Goal: Task Accomplishment & Management: Complete application form

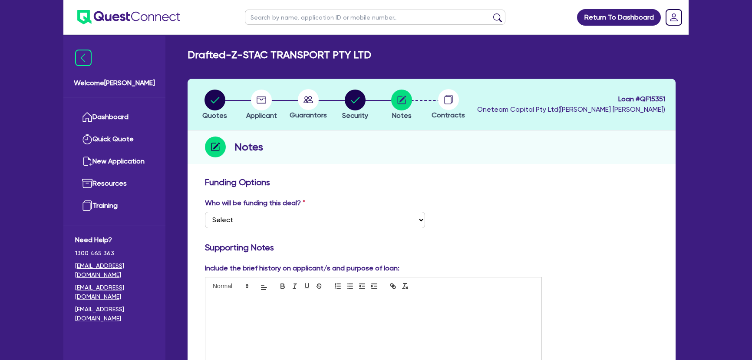
scroll to position [434, 0]
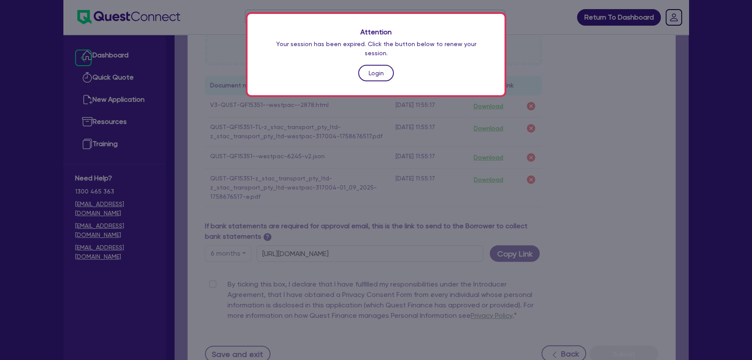
click at [370, 67] on link "Login" at bounding box center [376, 73] width 36 height 17
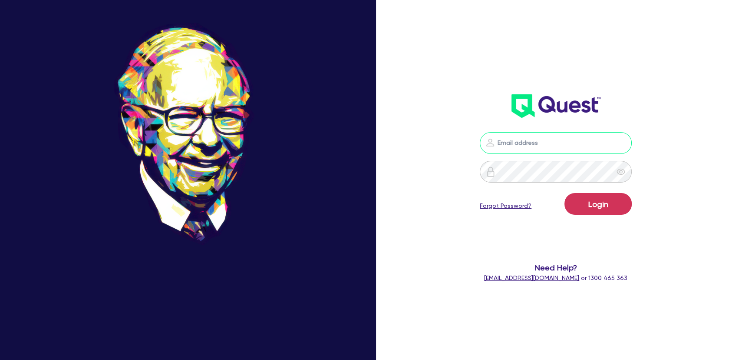
type input "joel.harding@quest.finance"
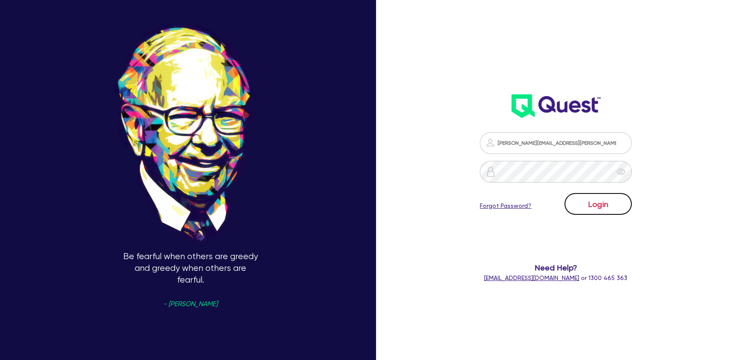
click at [609, 207] on button "Login" at bounding box center [598, 204] width 67 height 22
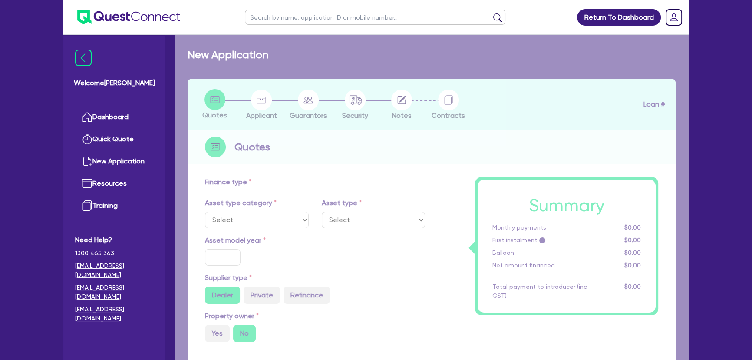
select select "CARS_AND_LIGHT_TRUCKS"
type input "2025"
radio input "true"
type input "31,988"
type input "1,000"
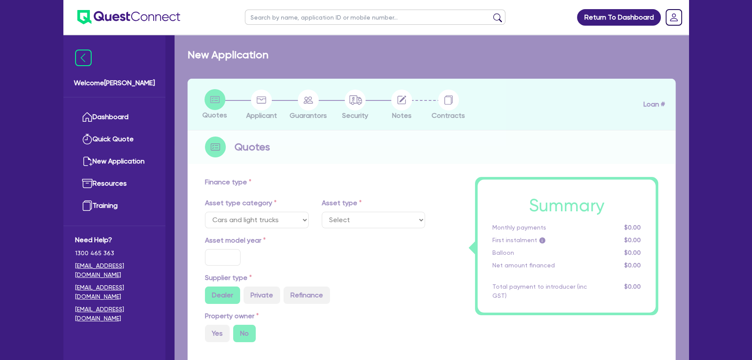
type input "15.63"
type input "5,000"
type input "10"
type input "3,197.8"
type input "15.95"
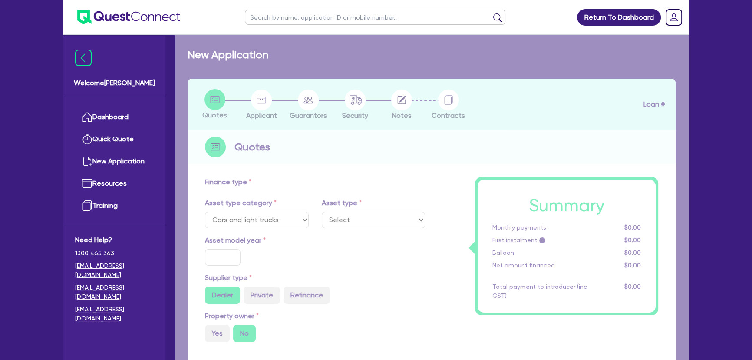
type input "1,395"
type input "900"
select select "LIGHT_TRUCKS"
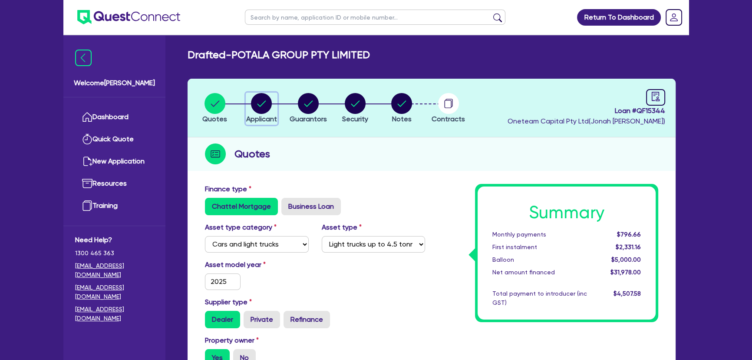
click at [262, 109] on circle "button" at bounding box center [261, 103] width 21 height 21
select select "COMPANY"
select select "RETAIL_WHOLESALE_TRADE"
select select "MOTOR_VEHICLES"
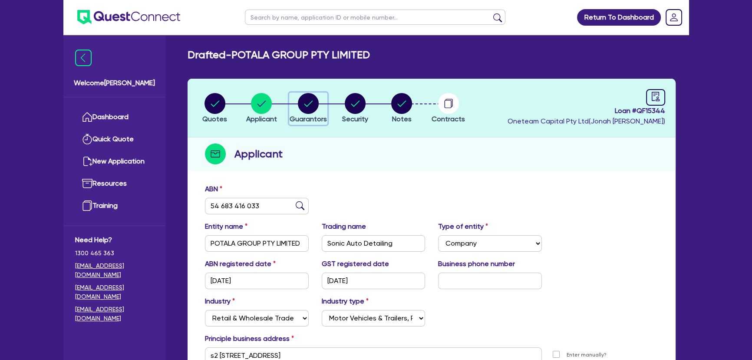
drag, startPoint x: 298, startPoint y: 112, endPoint x: 317, endPoint y: 162, distance: 53.7
click at [298, 111] on icon "button" at bounding box center [308, 103] width 21 height 21
select select "MR"
select select "VIC"
select select "MARRIED"
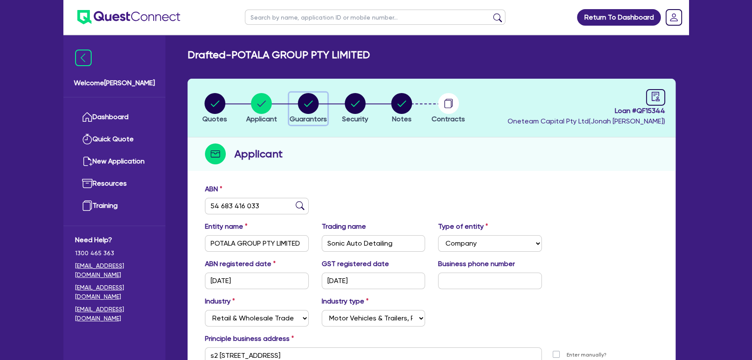
select select "CASH"
select select "VEHICLE_LOAN"
select select "MR"
select select "VIC"
select select "SINGLE"
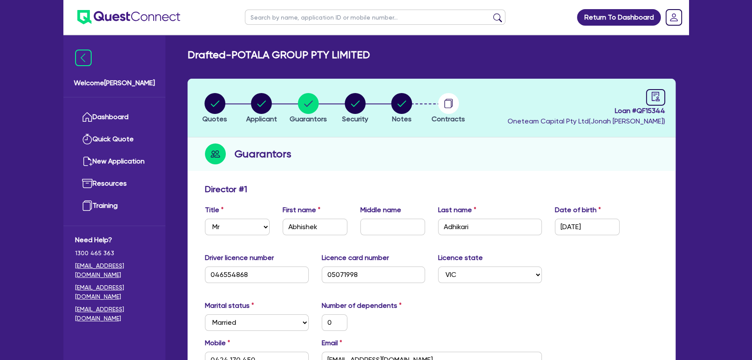
click at [270, 89] on header "Quotes Applicant Guarantors Security Notes Contracts Loan # QF15344 Oneteam Cap…" at bounding box center [432, 108] width 488 height 59
click at [265, 105] on circle "button" at bounding box center [261, 103] width 21 height 21
select select "COMPANY"
select select "RETAIL_WHOLESALE_TRADE"
select select "MOTOR_VEHICLES"
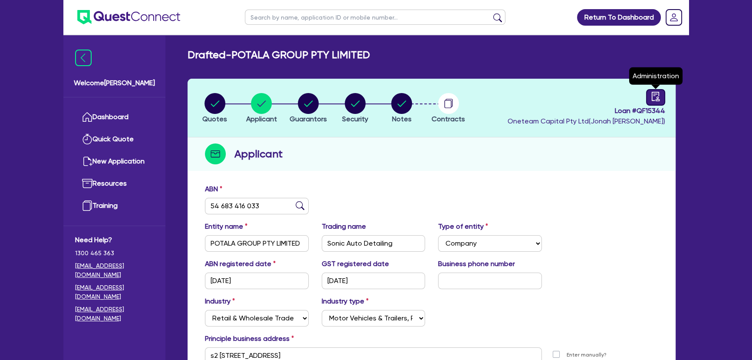
click at [649, 96] on link at bounding box center [655, 97] width 19 height 17
select select "DRAFTED_AMENDED"
select select "Azora"
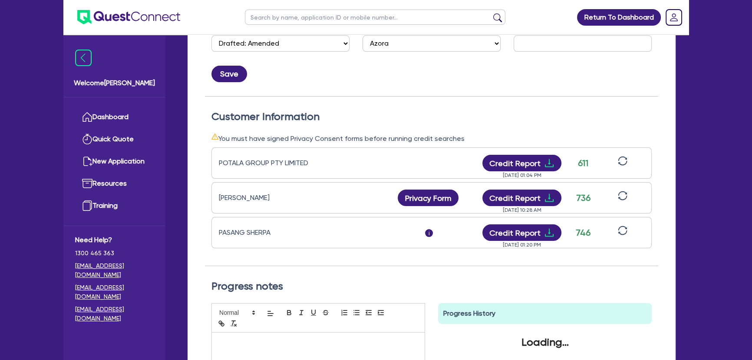
scroll to position [197, 0]
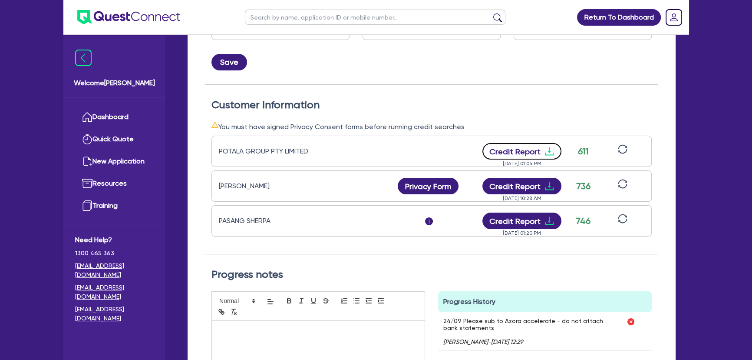
click at [551, 148] on icon "download" at bounding box center [549, 151] width 10 height 10
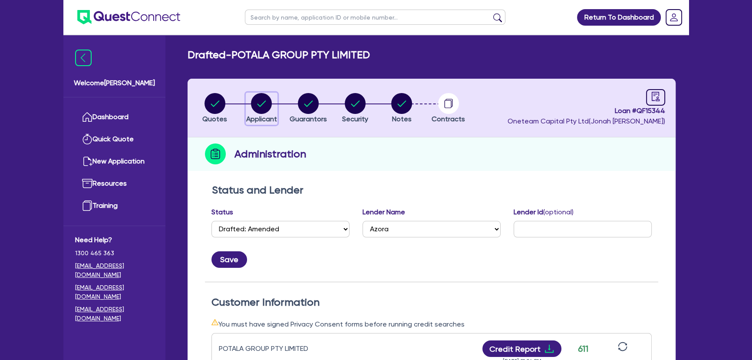
click at [268, 103] on circle "button" at bounding box center [261, 103] width 21 height 21
select select "COMPANY"
select select "RETAIL_WHOLESALE_TRADE"
select select "MOTOR_VEHICLES"
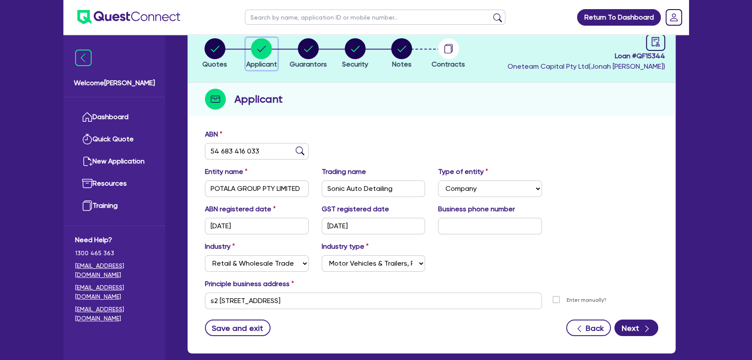
scroll to position [100, 0]
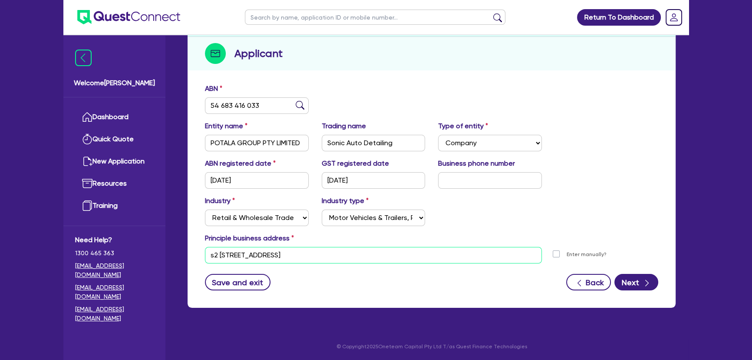
click at [368, 258] on input "s2 12 Hampstead Rd Maidstone VIC 3012" at bounding box center [373, 255] width 337 height 17
paste input "UNIT 8, 135-137 CARDINAL ROAD GLENROY VIC, 3046"
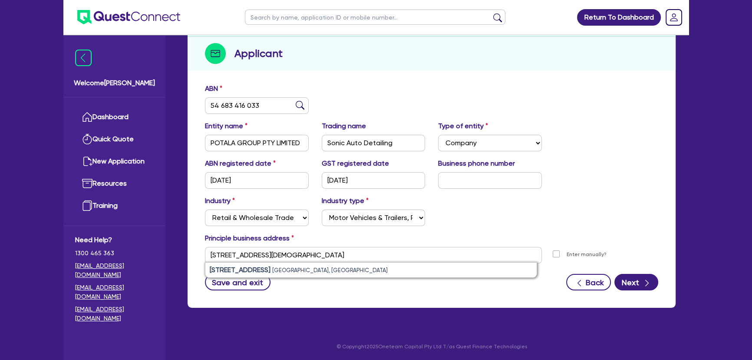
click at [391, 278] on div "Save and exit Back Next" at bounding box center [431, 282] width 466 height 17
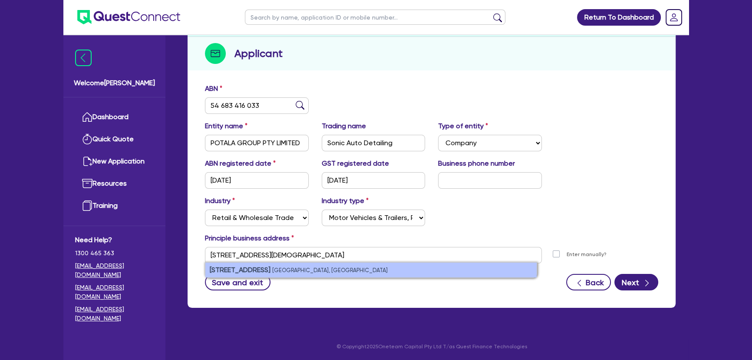
click at [387, 270] on li "unit 8 135/137 Cardinal Road Glenroy VIC 3046, Australia" at bounding box center [370, 269] width 331 height 15
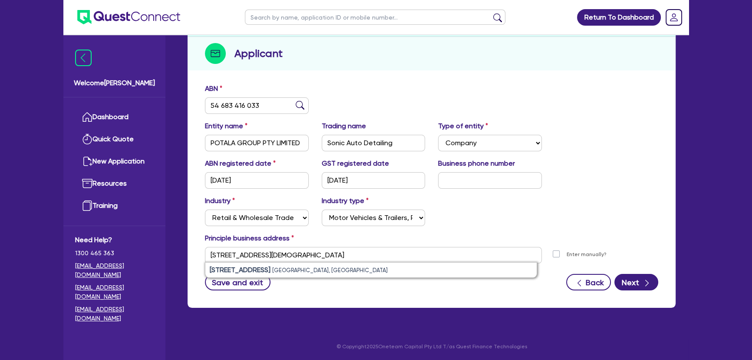
type input "[STREET_ADDRESS]"
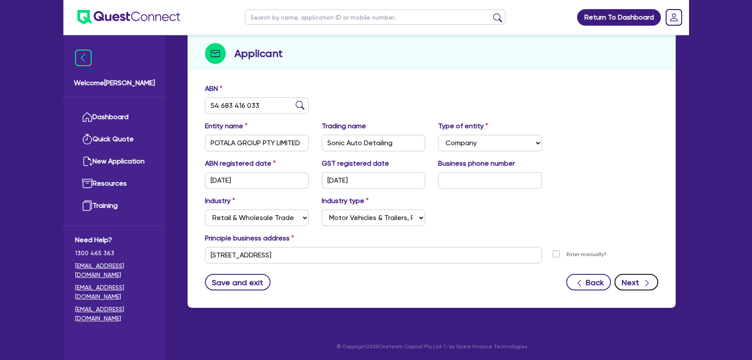
click at [638, 284] on button "Next" at bounding box center [637, 282] width 44 height 17
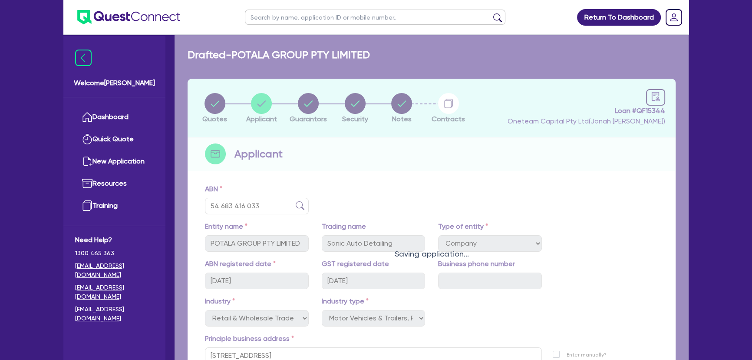
select select "MR"
select select "VIC"
select select "MARRIED"
select select "CASH"
select select "VEHICLE_LOAN"
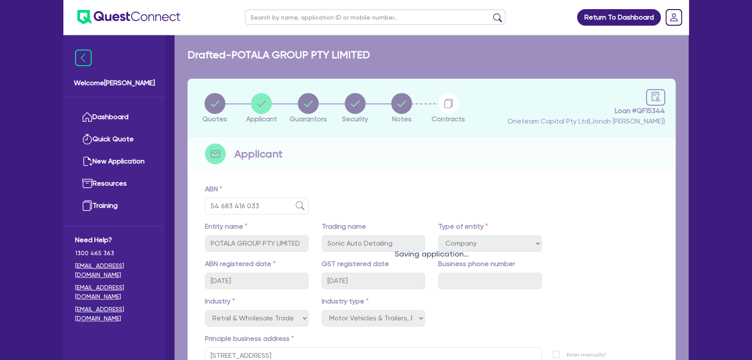
select select "MR"
select select "VIC"
select select "SINGLE"
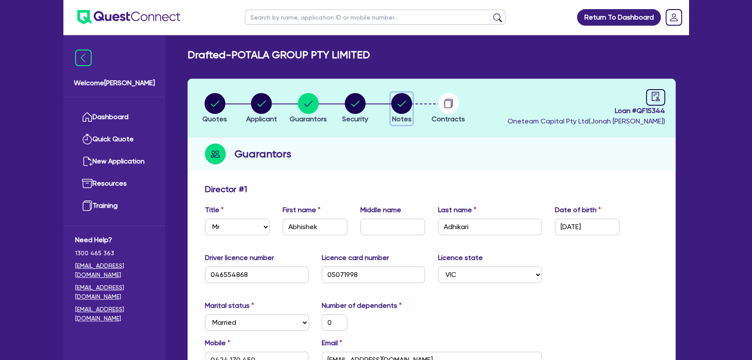
click at [409, 101] on circle "button" at bounding box center [401, 103] width 21 height 21
select select "Other"
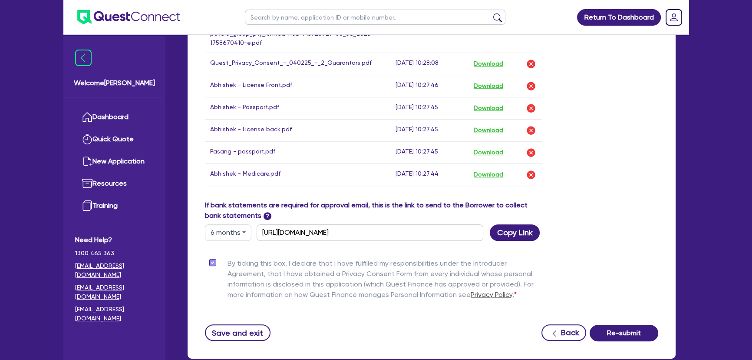
scroll to position [682, 0]
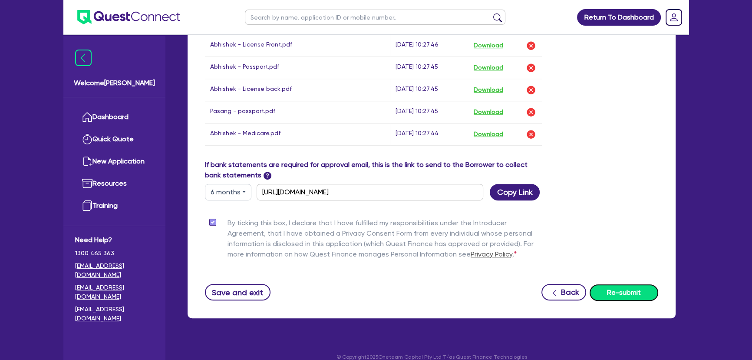
click at [628, 284] on button "Re-submit" at bounding box center [624, 292] width 69 height 17
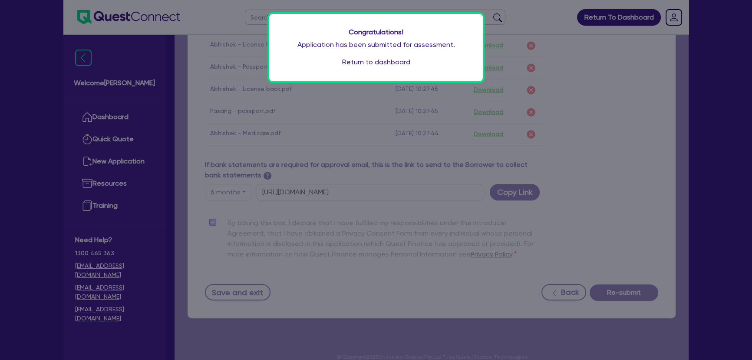
click at [114, 22] on div "Congratulations! Application has been submitted for assessment. Return to dashb…" at bounding box center [376, 180] width 752 height 360
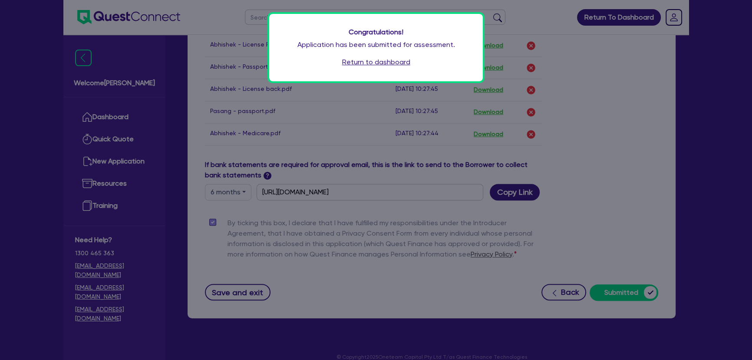
click at [352, 60] on link "Return to dashboard" at bounding box center [376, 62] width 68 height 10
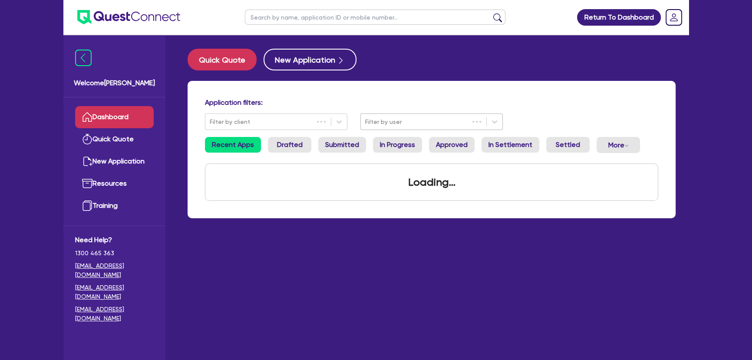
click at [413, 119] on div at bounding box center [414, 121] width 99 height 11
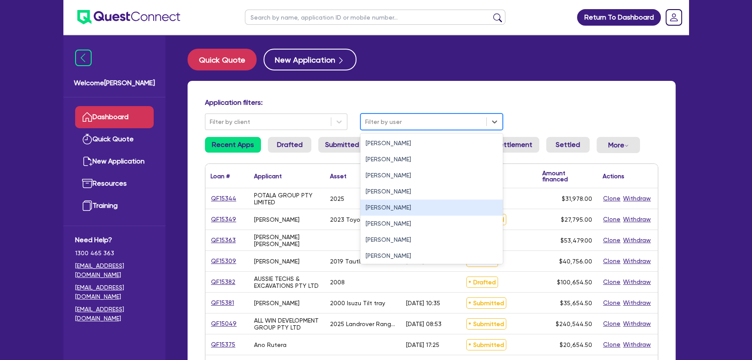
click at [403, 203] on div "Joel Harding" at bounding box center [432, 207] width 142 height 16
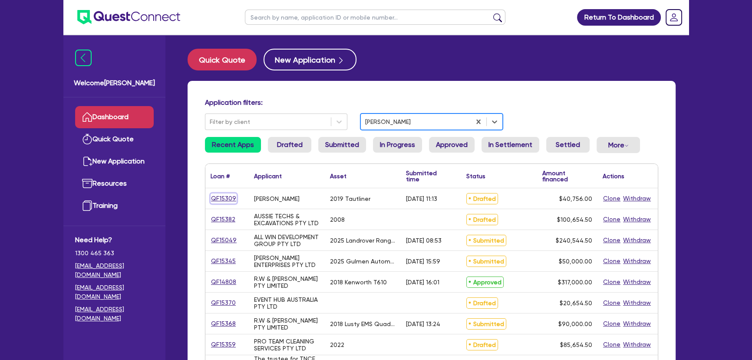
click at [222, 195] on link "QF15309" at bounding box center [224, 198] width 26 height 10
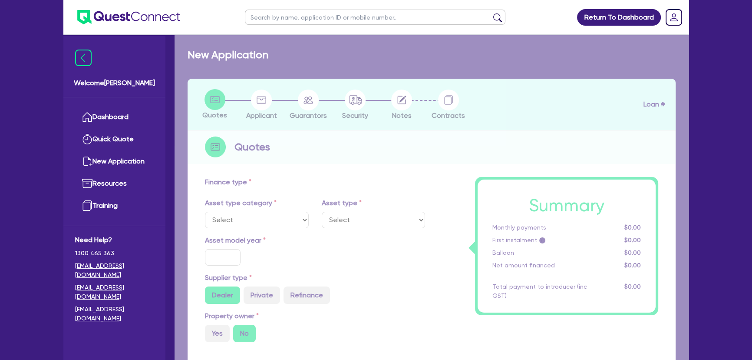
select select "PRIMARY_ASSETS"
type input "2019"
type input "50,756"
type input "10,000"
type input "5"
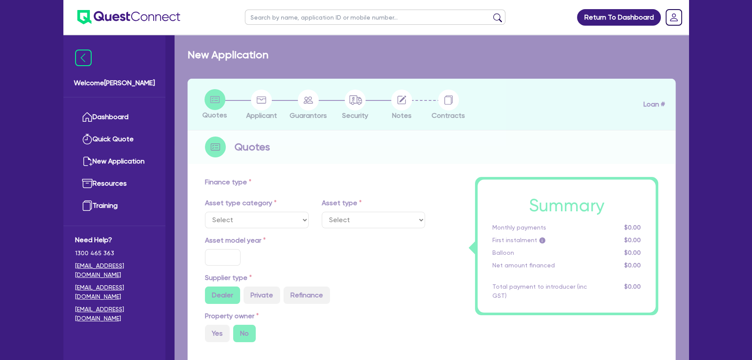
type input "2,037.8"
type input "13.15"
type input "450"
select select "HEAVY_TRUCKS"
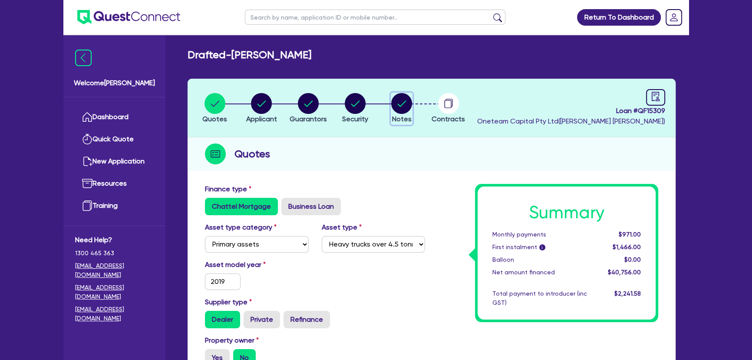
click at [400, 98] on circle "button" at bounding box center [401, 103] width 21 height 21
select select "Quest Finance - Own Book"
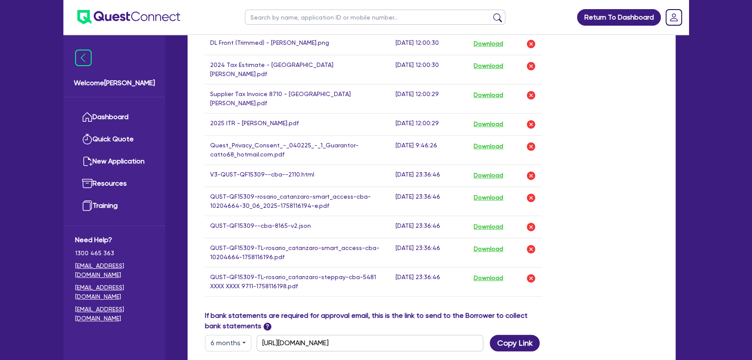
scroll to position [671, 0]
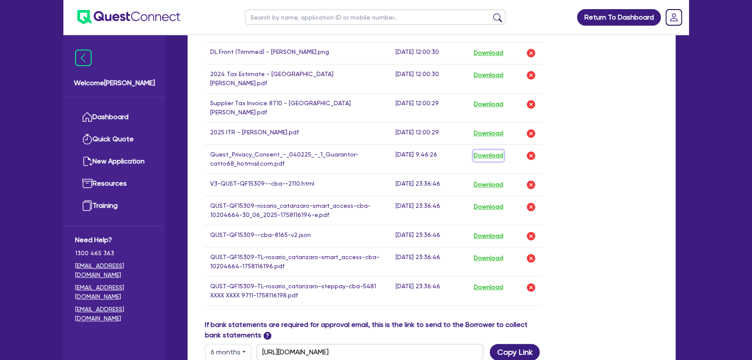
click at [485, 150] on button "Download" at bounding box center [488, 155] width 30 height 11
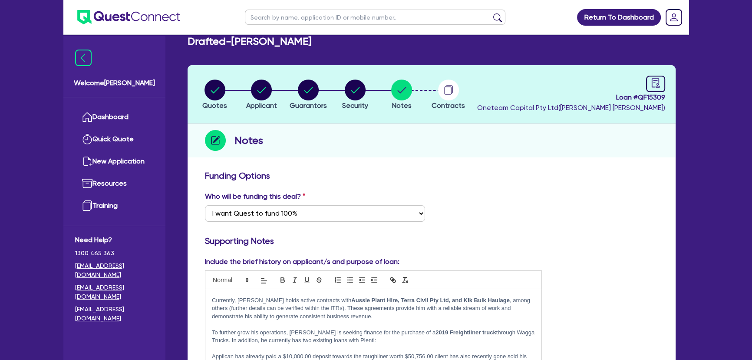
scroll to position [0, 0]
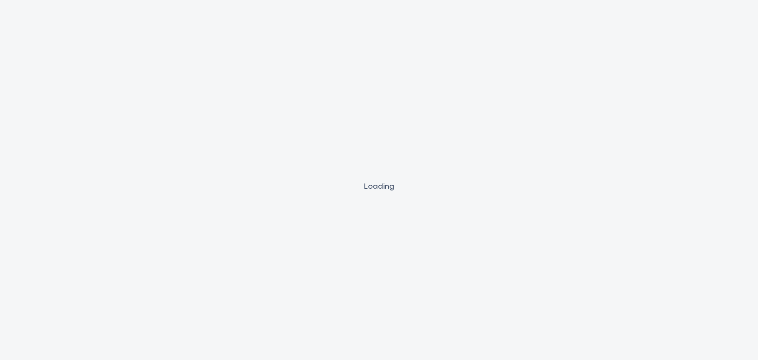
select select "PRIMARY_ASSETS"
select select "HEAVY_TRUCKS"
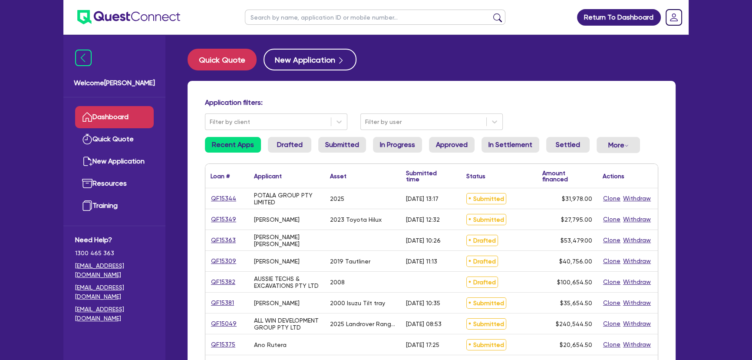
click at [126, 17] on img at bounding box center [128, 17] width 103 height 14
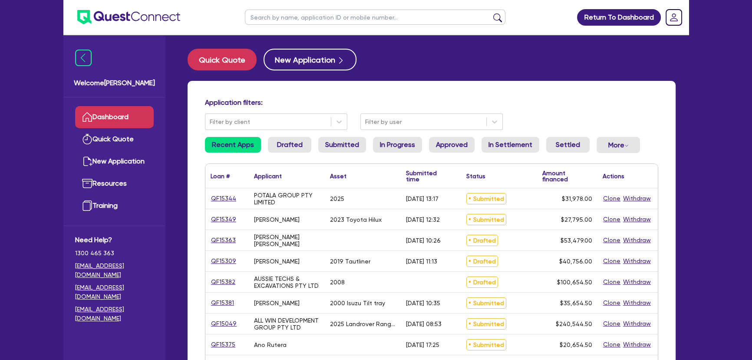
click at [317, 17] on input "text" at bounding box center [375, 17] width 261 height 15
type input "Simmons"
click at [491, 13] on button "submit" at bounding box center [498, 19] width 14 height 12
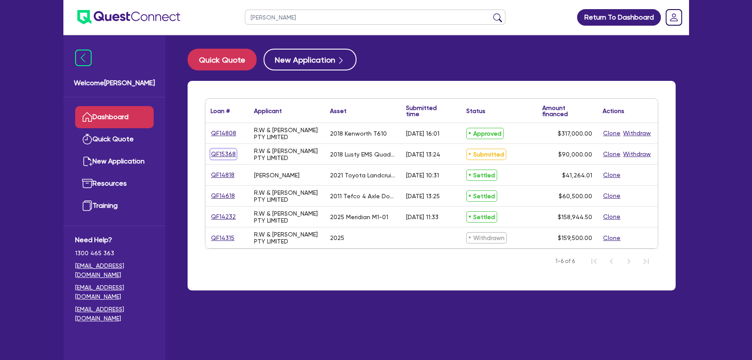
click at [218, 155] on link "QF15368" at bounding box center [224, 154] width 26 height 10
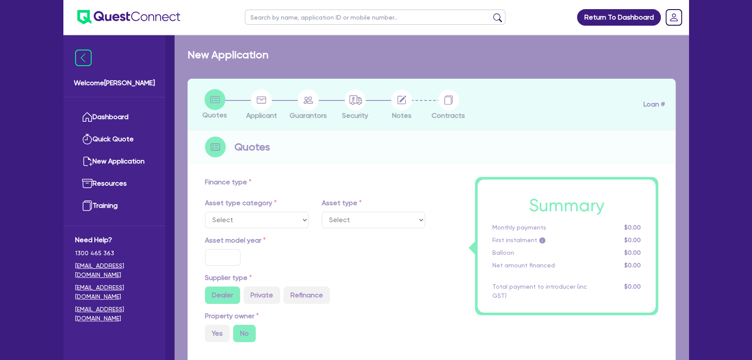
select select "PRIMARY_ASSETS"
type input "2018"
radio input "false"
radio input "true"
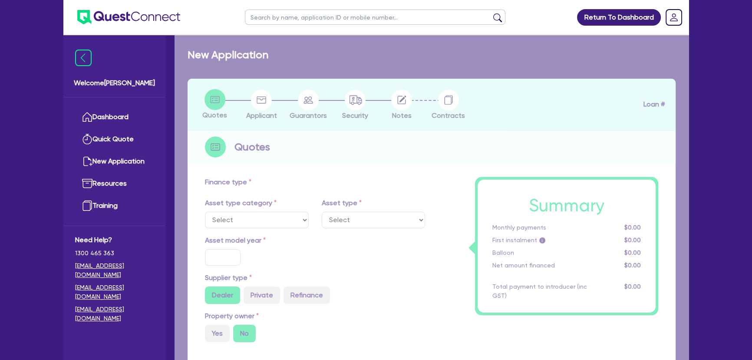
type input "90,000"
type input "8"
type input "7,200"
type input "6.69"
type input "495"
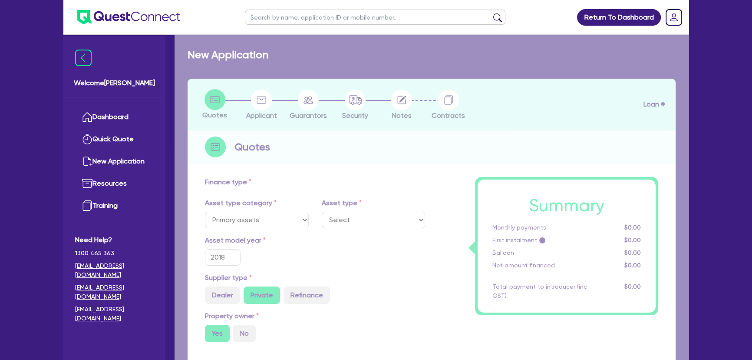
select select "TRAILERS"
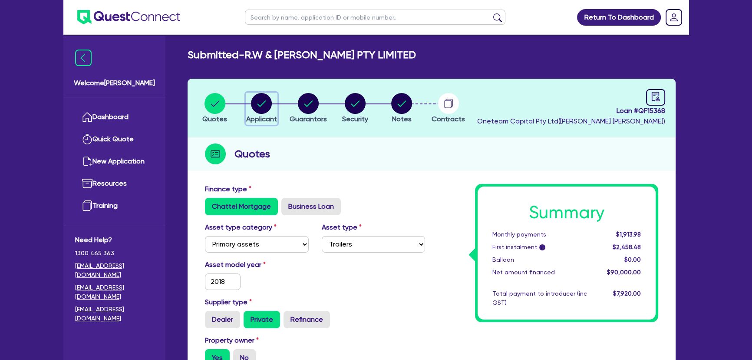
click at [263, 116] on span "Applicant" at bounding box center [261, 119] width 31 height 8
select select "COMPANY"
select select "TRANSPORT_WAREHOUSING"
select select "PASSENGERS_FREIGHT_TRANSPORT"
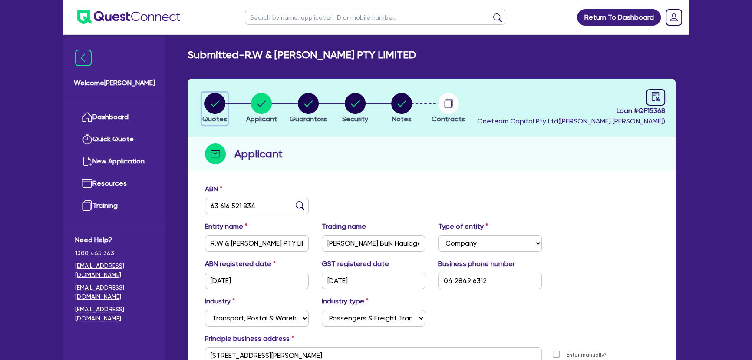
click at [216, 105] on circle "button" at bounding box center [215, 103] width 21 height 21
select select "PRIMARY_ASSETS"
select select "TRAILERS"
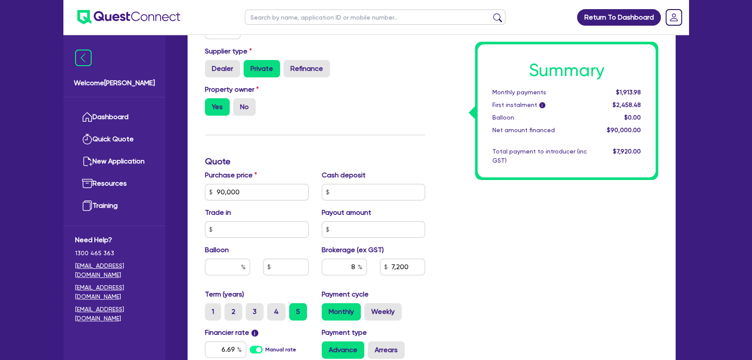
scroll to position [355, 0]
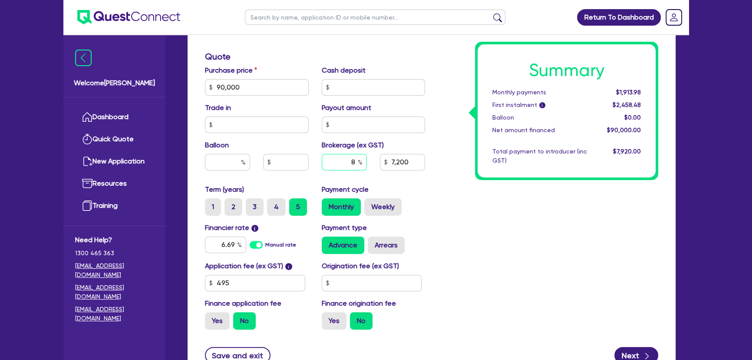
click at [339, 163] on input "8" at bounding box center [344, 162] width 45 height 17
type input "8"
type input "90,000"
type input "7,200"
click at [447, 194] on div "Summary Monthly payments Calculating... First instalment i Calculating... Ballo…" at bounding box center [548, 82] width 233 height 508
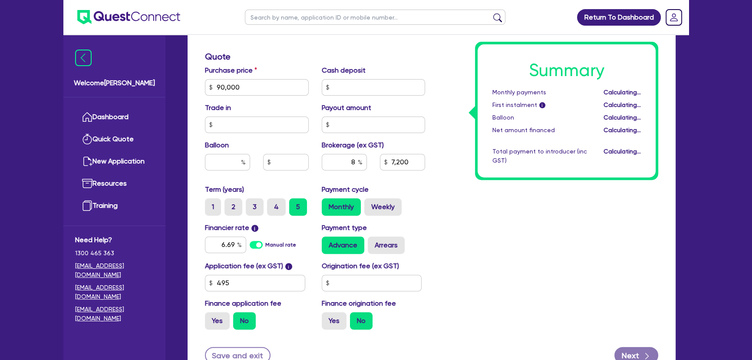
type input "90,000"
type input "7,200"
click at [347, 168] on input "8" at bounding box center [344, 162] width 45 height 17
click at [278, 278] on input "495" at bounding box center [255, 283] width 100 height 17
click at [280, 278] on input "495" at bounding box center [255, 283] width 100 height 17
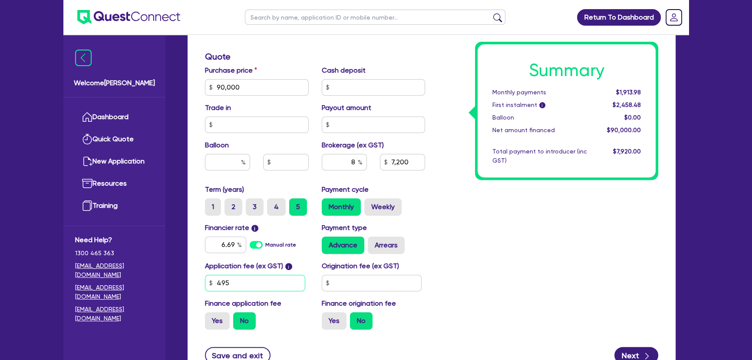
type input "90,000"
type input "7,200"
type input "6"
type input "90,000"
type input "7,200"
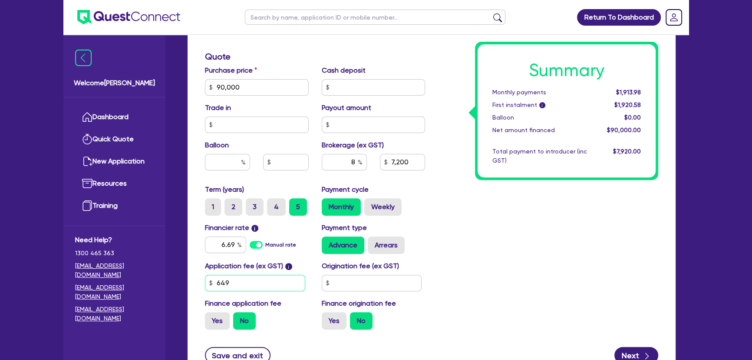
type input "649"
type input "90,000"
type input "7,200"
click at [347, 281] on input "text" at bounding box center [372, 283] width 100 height 17
type input "90,000"
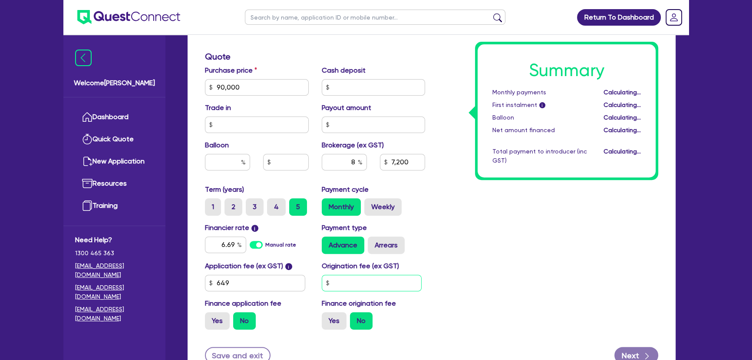
type input "7,200"
type input "800"
click at [465, 271] on div "Summary Monthly payments $1,913.98 First instalment i $2,627.88 Balloon $0.00 N…" at bounding box center [548, 82] width 233 height 508
type input "90,000"
type input "7,200"
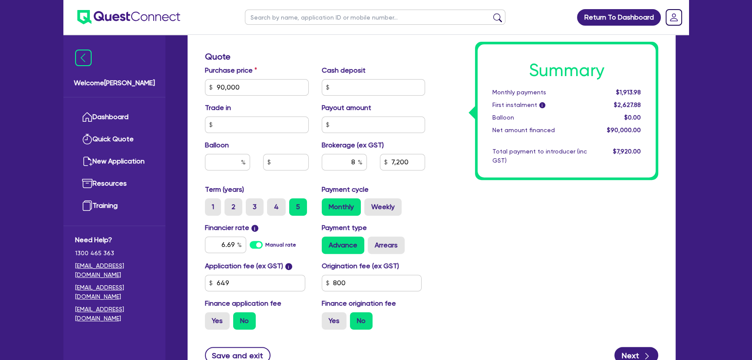
type input "90,000"
type input "7,200"
click at [329, 324] on label "Yes" at bounding box center [334, 320] width 25 height 17
click at [327, 318] on input "Yes" at bounding box center [325, 315] width 6 height 6
radio input "true"
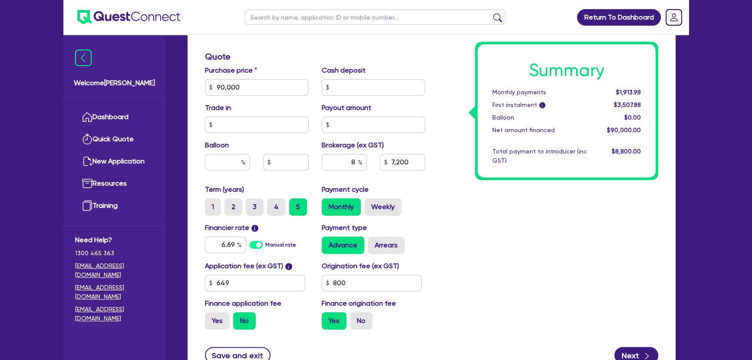
type input "90,000"
type input "7,200"
type input "90,000"
type input "7,270.4"
click at [577, 275] on div "Summary Monthly payments $1,932.69 First instalment $2,646.59 Balloon $0.00 Net…" at bounding box center [548, 82] width 233 height 508
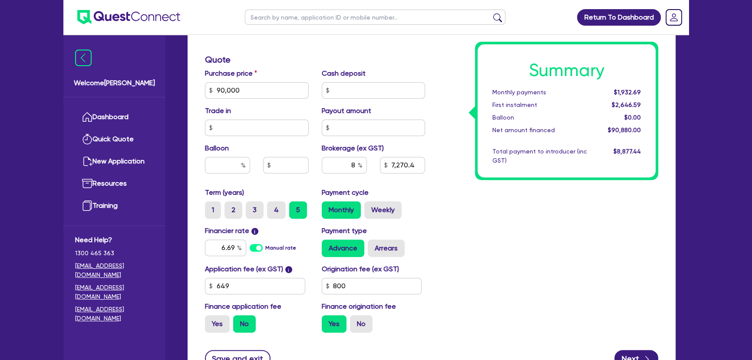
scroll to position [310, 0]
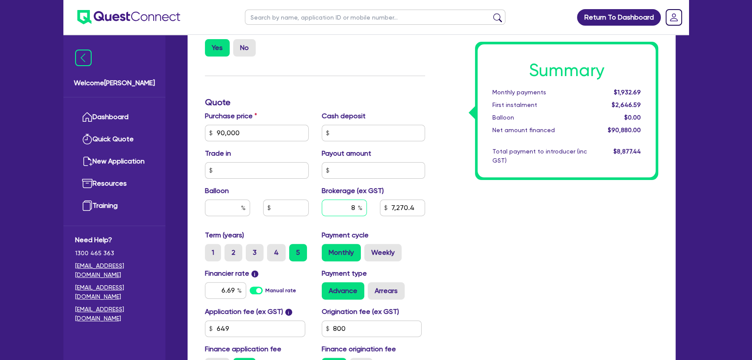
click at [329, 213] on input "8" at bounding box center [344, 207] width 45 height 17
click at [330, 213] on input "8" at bounding box center [344, 207] width 45 height 17
type input "7.27"
type input "90,000"
type input "7,270.4"
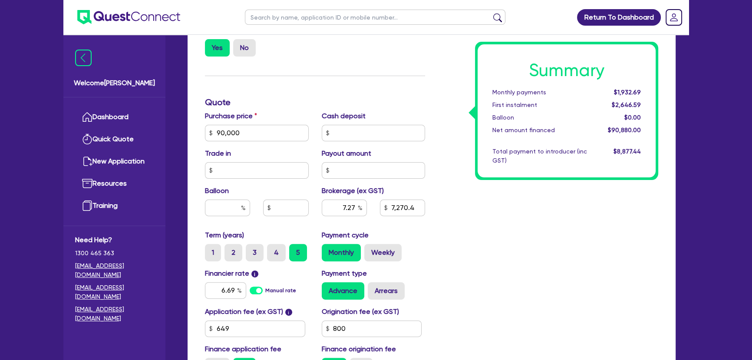
click at [576, 269] on div "Summary Monthly payments $1,932.69 First instalment $2,646.59 Balloon $0.00 Net…" at bounding box center [548, 128] width 233 height 508
type input "90,000"
type input "6,606.98"
drag, startPoint x: 396, startPoint y: 210, endPoint x: 434, endPoint y: 212, distance: 37.9
click at [425, 212] on div "6,606.98" at bounding box center [403, 207] width 58 height 17
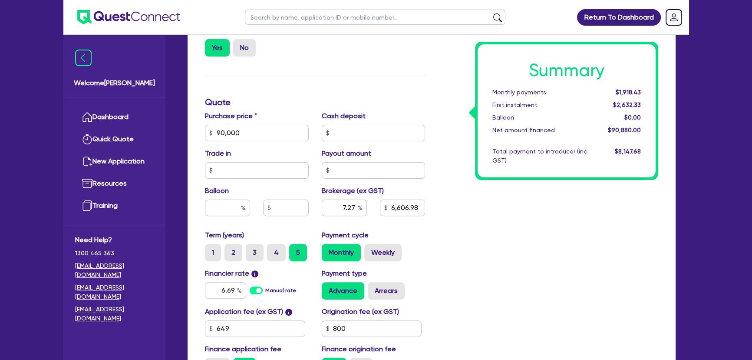
type input "90,000"
type input "6,606.98"
click at [435, 213] on div "Summary Monthly payments $1,918.43 First instalment $2,632.33 Balloon $0.00 Net…" at bounding box center [548, 128] width 233 height 508
type input "90,000"
type input "6,606.98"
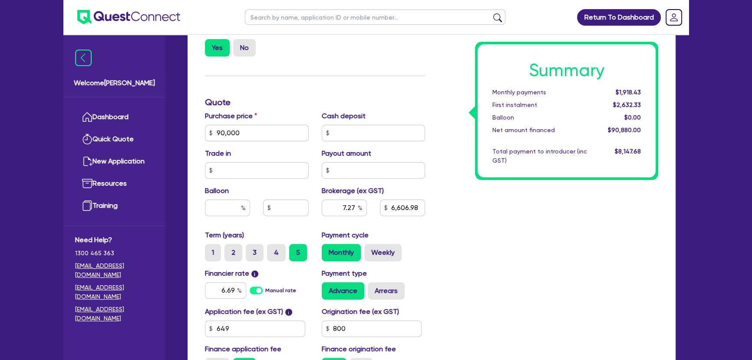
click at [434, 226] on div "Summary Monthly payments $1,918.43 First instalment $2,632.33 Balloon $0.00 Net…" at bounding box center [548, 128] width 233 height 508
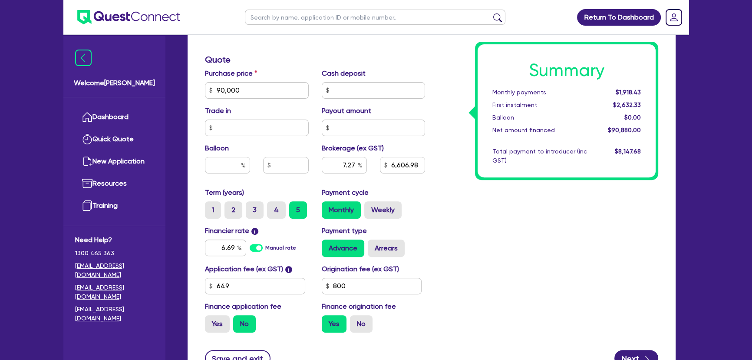
scroll to position [389, 0]
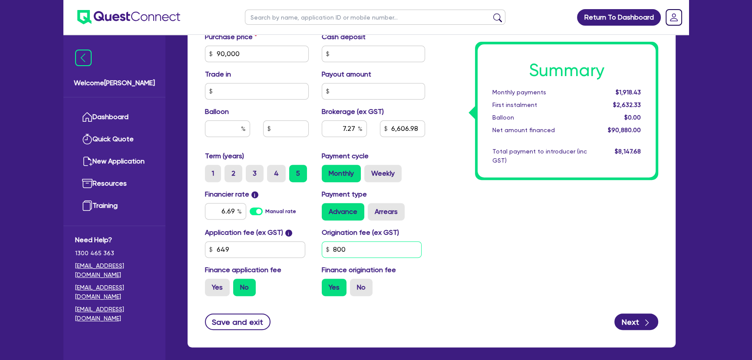
click at [391, 245] on input "800" at bounding box center [372, 249] width 100 height 17
type input "1,000"
type input "90,000"
type input "6,606.98"
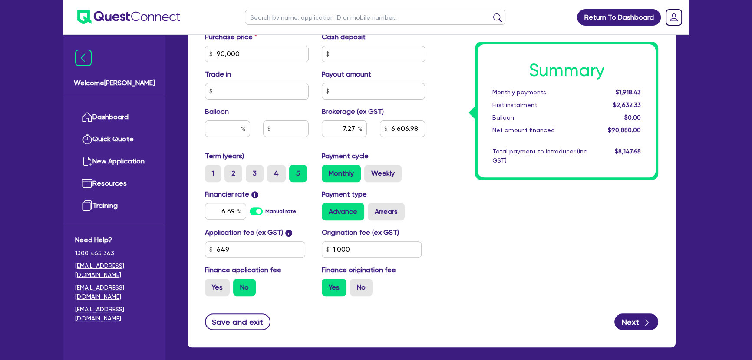
type input "90,000"
type input "6,622.97"
click at [486, 235] on div "Summary Monthly payments $1,918.43 First instalment $2,632.33 Balloon $0.00 Net…" at bounding box center [548, 49] width 233 height 508
click at [339, 125] on input "7.27" at bounding box center [344, 128] width 45 height 17
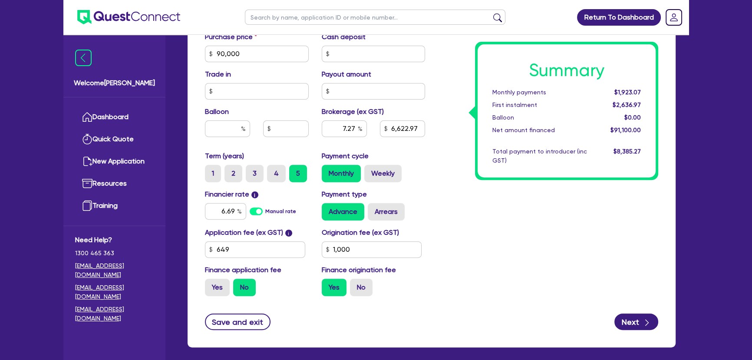
type input "90,000"
type input "6,622.97"
click at [582, 197] on div "Summary Monthly payments $1,923.07 First instalment $2,636.97 Balloon $0.00 Net…" at bounding box center [548, 49] width 233 height 508
type input "90,000"
type input "6,622.97"
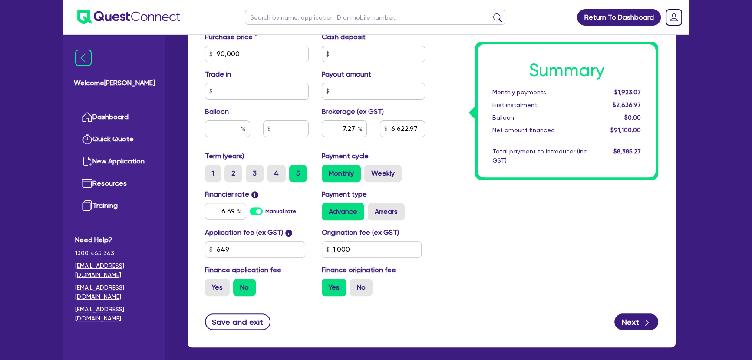
click at [616, 224] on div "Summary Monthly payments $1,923.07 First instalment $2,636.97 Balloon $0.00 Net…" at bounding box center [548, 49] width 233 height 508
click at [228, 313] on button "Save and exit" at bounding box center [238, 321] width 66 height 17
type input "90,000"
type input "6,622.97"
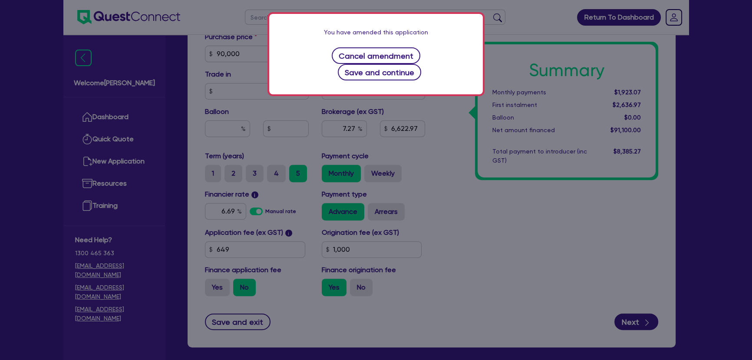
drag, startPoint x: 469, startPoint y: 56, endPoint x: 459, endPoint y: 58, distance: 10.1
click at [468, 56] on div "You have amended this application Cancel amendment Save and continue" at bounding box center [376, 54] width 214 height 80
click at [422, 64] on button "Save and continue" at bounding box center [380, 72] width 84 height 17
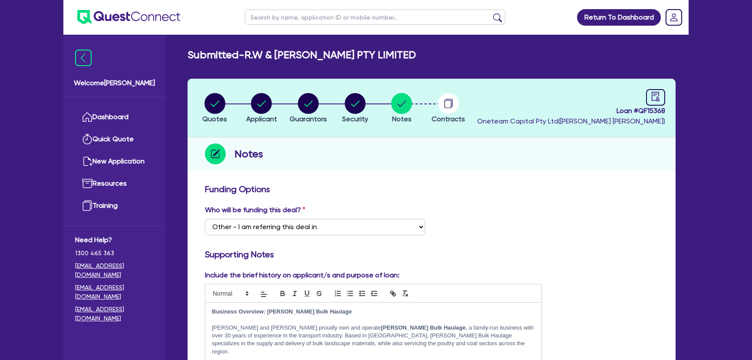
select select "Other"
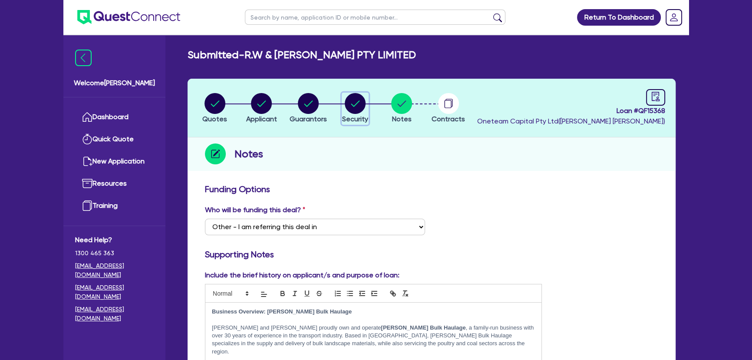
click at [360, 109] on circle "button" at bounding box center [355, 103] width 21 height 21
select select "PRIMARY_ASSETS"
select select "TRAILERS"
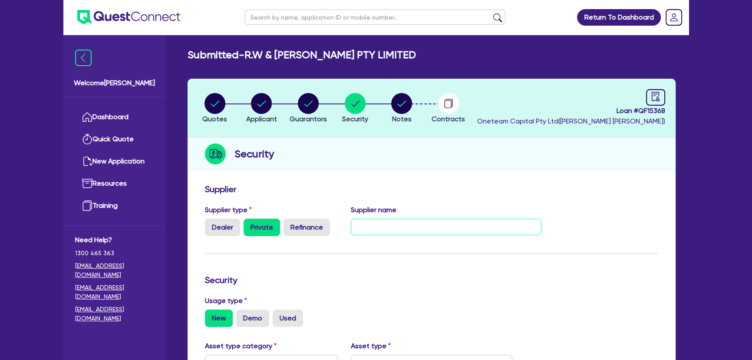
click at [363, 222] on input "text" at bounding box center [446, 226] width 191 height 17
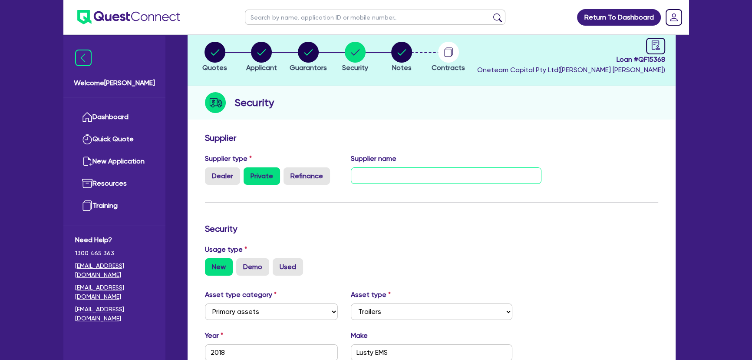
scroll to position [39, 0]
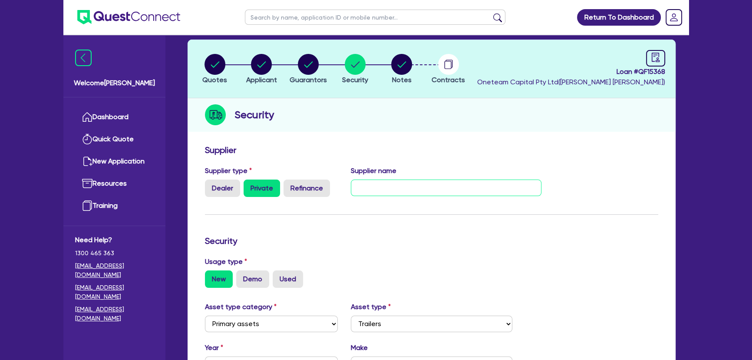
click at [379, 191] on input "text" at bounding box center [446, 187] width 191 height 17
click at [380, 190] on input "text" at bounding box center [446, 187] width 191 height 17
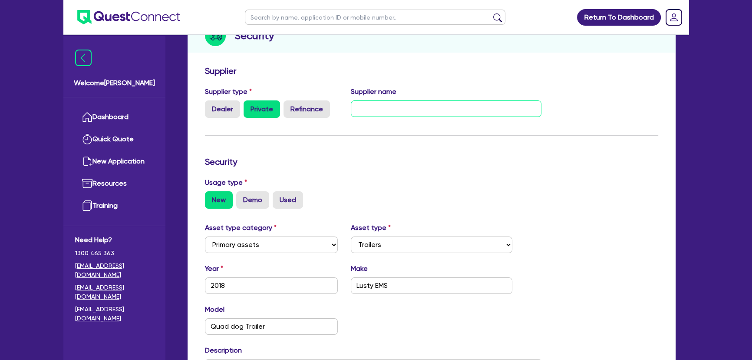
scroll to position [79, 0]
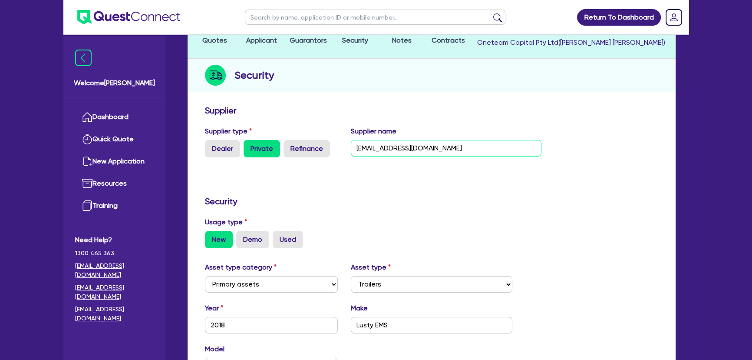
click at [358, 149] on input "Dkmckerring@outlook.com" at bounding box center [446, 148] width 191 height 17
click at [458, 144] on input "Dkmckerring@outlook.com" at bounding box center [446, 148] width 191 height 17
click at [391, 147] on input "Dkmckerring@outlook.com" at bounding box center [446, 148] width 191 height 17
click at [384, 148] on input "Dkmckerring@outlook.com" at bounding box center [446, 148] width 191 height 17
click at [366, 149] on input "Dkmckerring@outlook.com" at bounding box center [446, 148] width 191 height 17
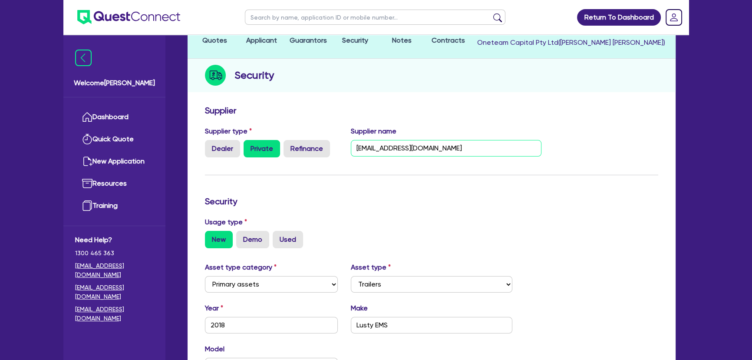
click at [385, 148] on input "Dkmckerring@outlook.com" at bounding box center [446, 148] width 191 height 17
click at [384, 147] on input "Dkmckerring@outlook.com" at bounding box center [446, 148] width 191 height 17
click at [455, 152] on input "Dkmckeering@outlook.com" at bounding box center [446, 148] width 191 height 17
drag, startPoint x: 530, startPoint y: 145, endPoint x: 358, endPoint y: 143, distance: 171.6
click at [358, 143] on input "Dkmckeering@outlook.com - David - 0419 744 807" at bounding box center [446, 148] width 191 height 17
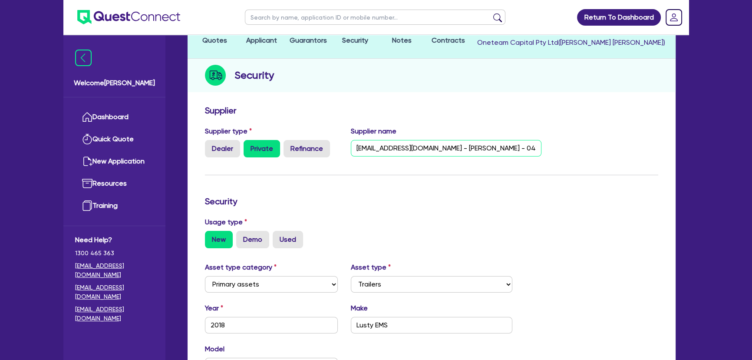
click at [469, 147] on input "Dkmckeering@outlook.com - David - 0419 744 807" at bounding box center [446, 148] width 191 height 17
drag, startPoint x: 356, startPoint y: 146, endPoint x: 546, endPoint y: 142, distance: 190.3
click at [546, 142] on div "Supplier name Dkmckeering@outlook.com - David Mackay - 0419 744 807" at bounding box center [446, 141] width 204 height 31
type input "Dkmckeering@outlook.com - David Mackay - 0419 744 807"
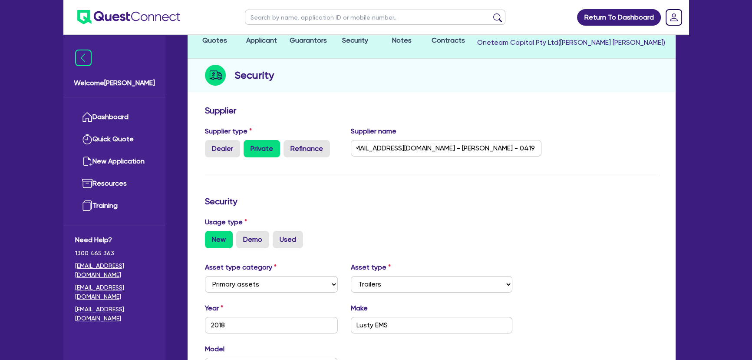
click at [549, 140] on div "Supplier type Dealer Private Refinance Supplier name Dkmckeering@outlook.com - …" at bounding box center [431, 145] width 466 height 38
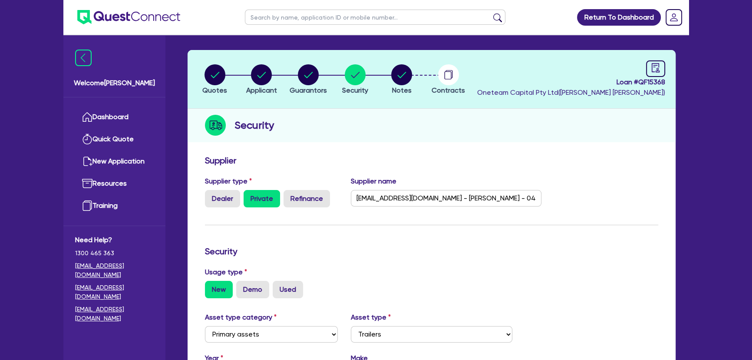
scroll to position [0, 0]
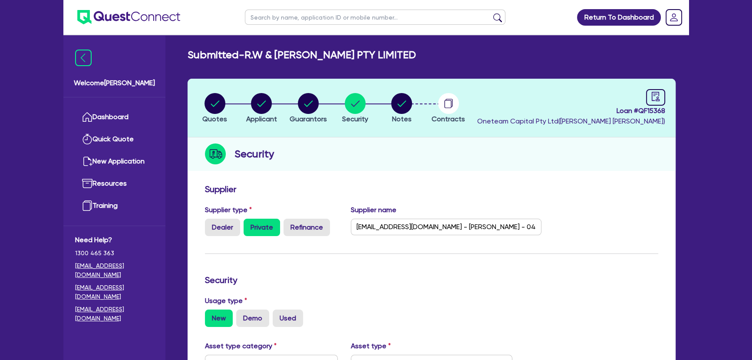
click at [154, 17] on img at bounding box center [128, 17] width 103 height 14
drag, startPoint x: 354, startPoint y: 226, endPoint x: 648, endPoint y: 229, distance: 293.6
click at [648, 229] on div "Supplier type Dealer Private Refinance Supplier name Dkmckeering@outlook.com - …" at bounding box center [431, 224] width 466 height 38
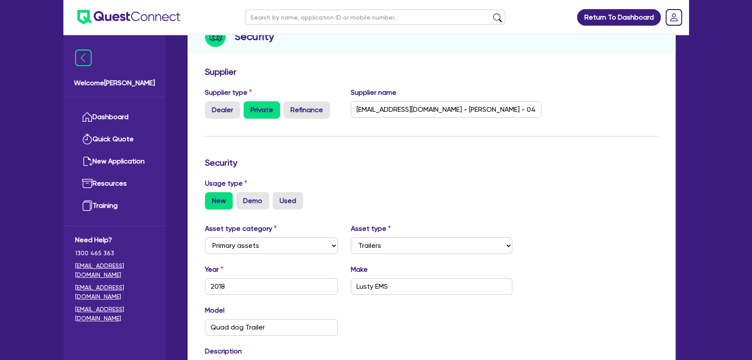
scroll to position [197, 0]
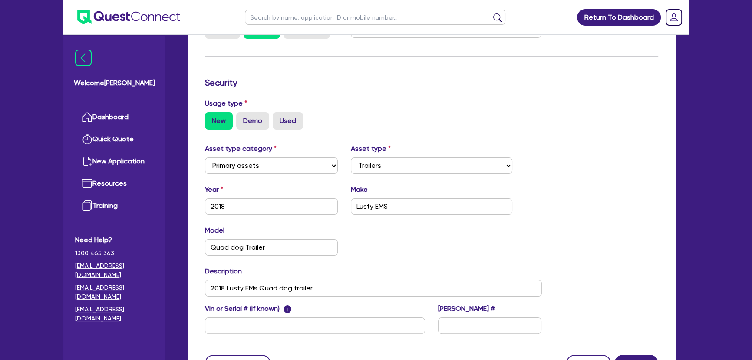
click at [461, 248] on div "Model Quad dog Trailer KM" at bounding box center [373, 243] width 350 height 37
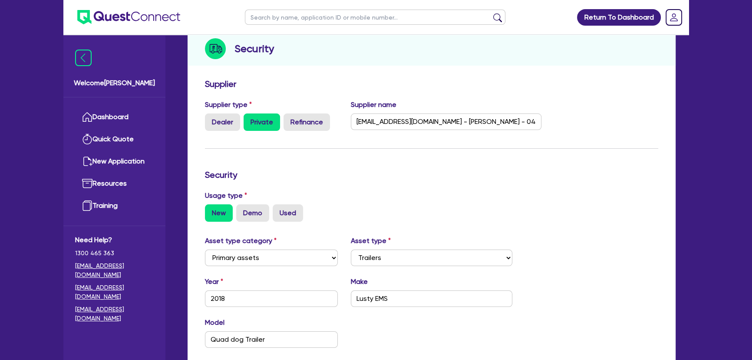
scroll to position [0, 0]
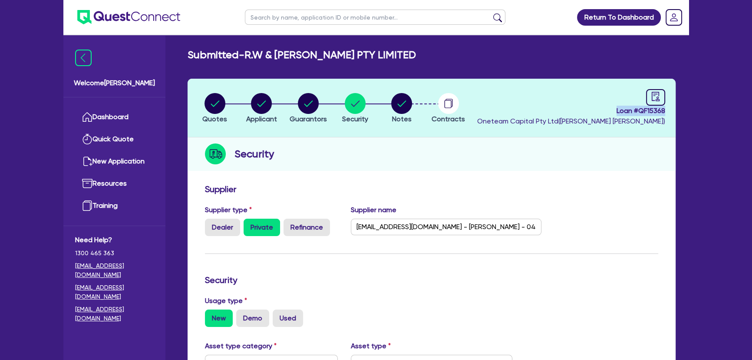
drag, startPoint x: 610, startPoint y: 109, endPoint x: 670, endPoint y: 114, distance: 60.6
click at [670, 114] on header "Quotes Applicant Guarantors Security Notes Contracts Loan # QF15368 Oneteam Cap…" at bounding box center [432, 108] width 488 height 59
copy span "Loan # QF15368"
click at [128, 16] on img at bounding box center [128, 17] width 103 height 14
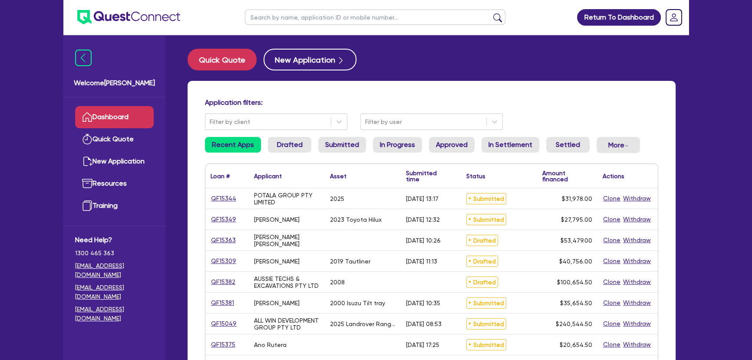
click at [281, 17] on input "text" at bounding box center [375, 17] width 261 height 15
type input "Ros"
click at [491, 13] on button "submit" at bounding box center [498, 19] width 14 height 12
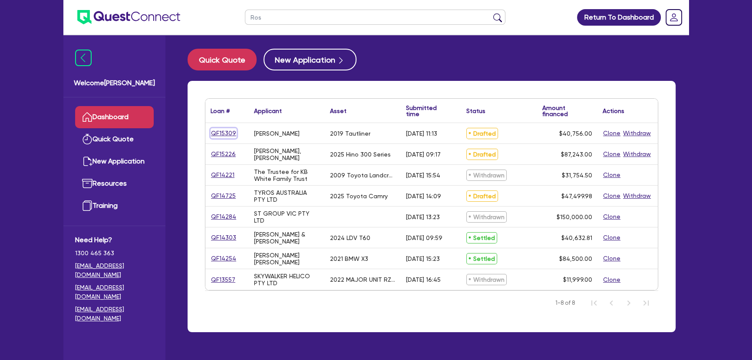
click at [221, 133] on link "QF15309" at bounding box center [224, 133] width 26 height 10
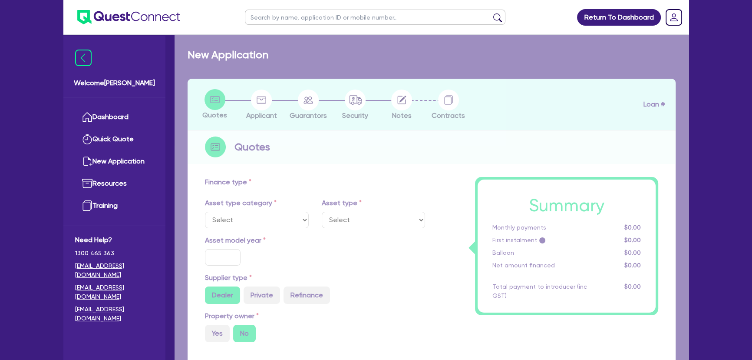
select select "PRIMARY_ASSETS"
type input "2019"
type input "50,756"
type input "10,000"
type input "5"
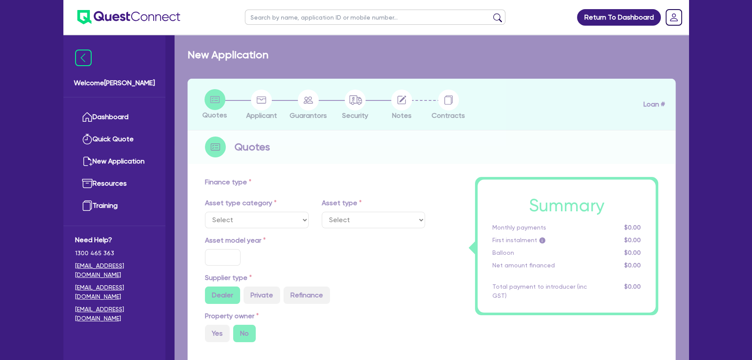
type input "2,037.8"
type input "13.15"
type input "450"
select select "HEAVY_TRUCKS"
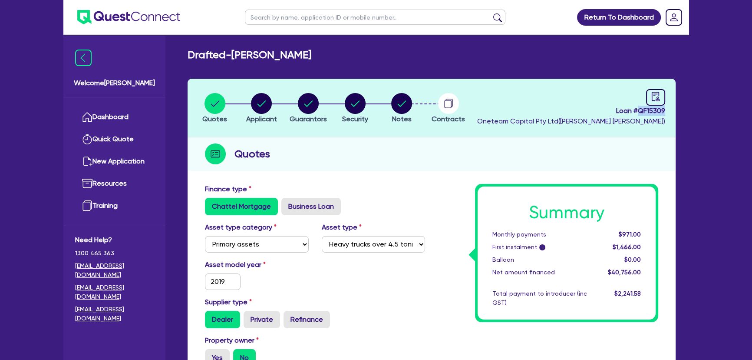
drag, startPoint x: 638, startPoint y: 112, endPoint x: 672, endPoint y: 110, distance: 33.5
click at [672, 110] on header "Quotes Applicant Guarantors Security Notes Contracts Loan # QF15309 Oneteam Cap…" at bounding box center [432, 108] width 488 height 59
copy span "QF15309"
drag, startPoint x: 237, startPoint y: 55, endPoint x: 322, endPoint y: 51, distance: 85.6
click at [311, 51] on h2 "Drafted - Rosario Catanzaro" at bounding box center [250, 55] width 124 height 13
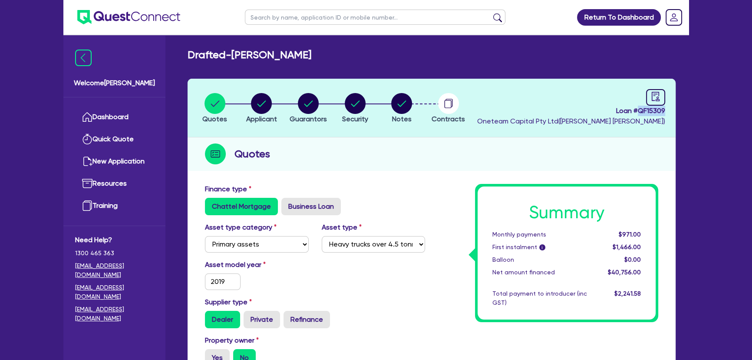
copy h2 "[PERSON_NAME]"
click at [223, 102] on circle "button" at bounding box center [215, 103] width 21 height 21
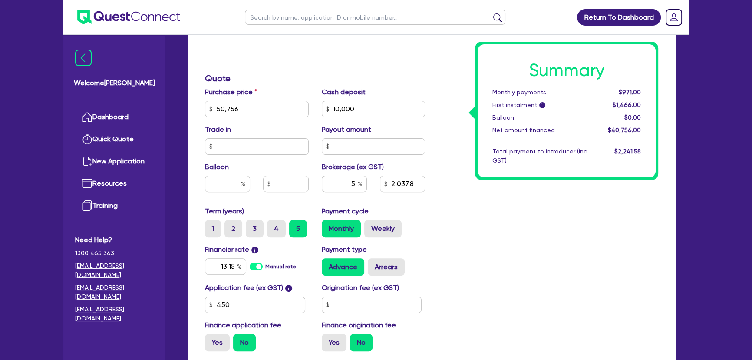
scroll to position [389, 0]
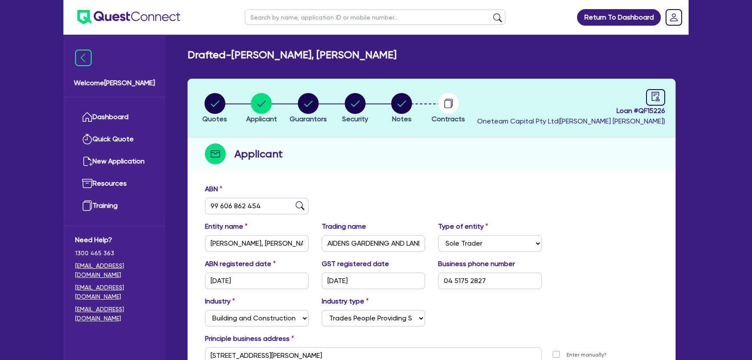
select select "SOLE_TRADER"
select select "BUILDING_CONSTRUCTION"
select select "TRADES_SERVICES_BUSINESSES_GOVERNMENT"
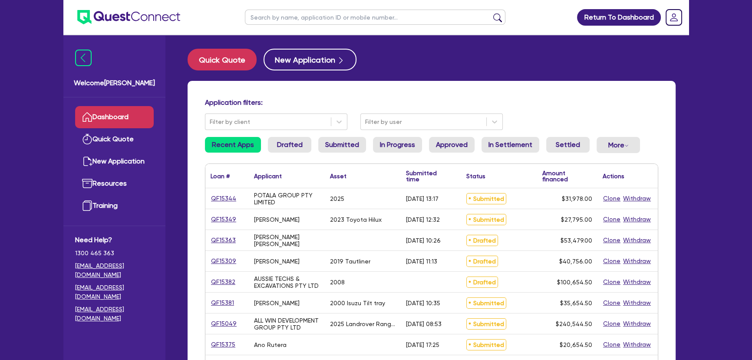
click at [323, 19] on input "text" at bounding box center [375, 17] width 261 height 15
type input "[PERSON_NAME]"
click at [491, 13] on button "submit" at bounding box center [498, 19] width 14 height 12
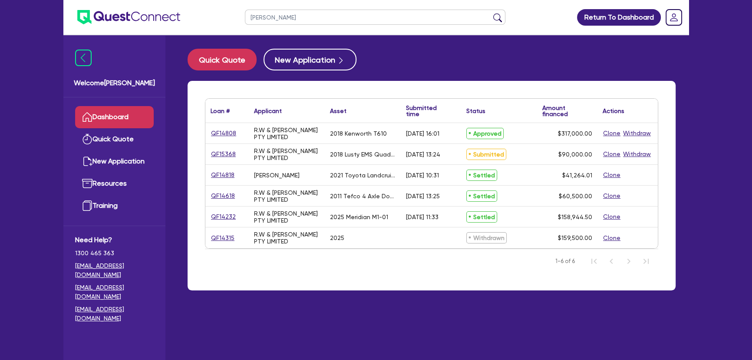
click at [241, 131] on div "QF14808" at bounding box center [227, 133] width 33 height 10
click at [238, 131] on div "QF14808" at bounding box center [227, 133] width 33 height 10
click at [225, 137] on link "QF14808" at bounding box center [224, 133] width 26 height 10
select select "PRIMARY_ASSETS"
select select "HEAVY_TRUCKS"
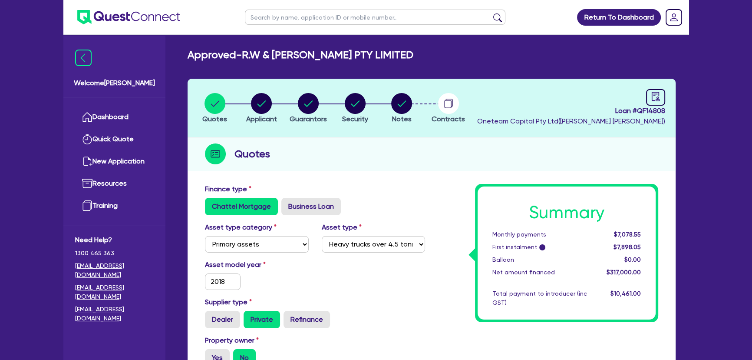
click at [369, 99] on li "Security" at bounding box center [355, 108] width 47 height 30
click at [365, 102] on circle "button" at bounding box center [355, 103] width 21 height 21
select select "PRIMARY_ASSETS"
select select "HEAVY_TRUCKS"
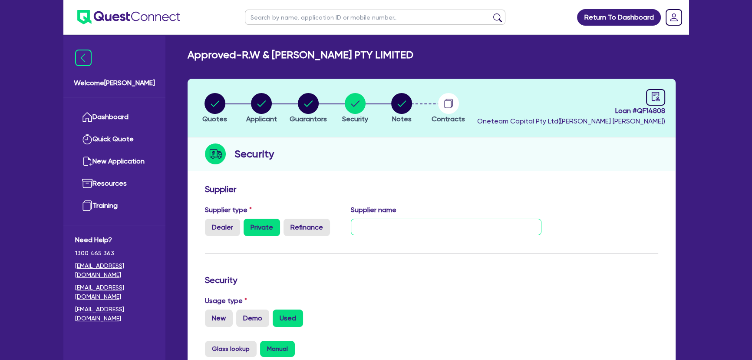
click at [384, 232] on input "text" at bounding box center [446, 226] width 191 height 17
paste input "[EMAIL_ADDRESS][DOMAIN_NAME] - [PERSON_NAME] - 0419 744 807"
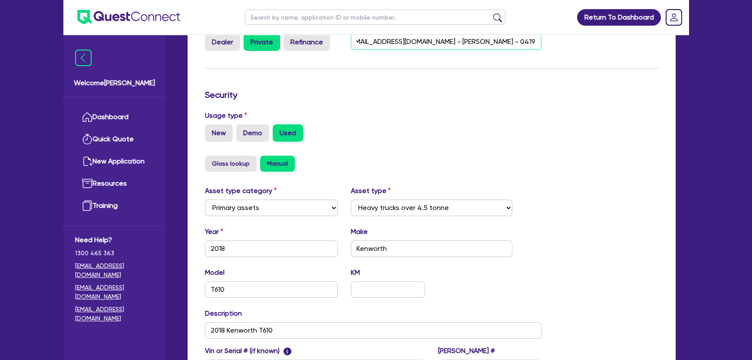
scroll to position [237, 0]
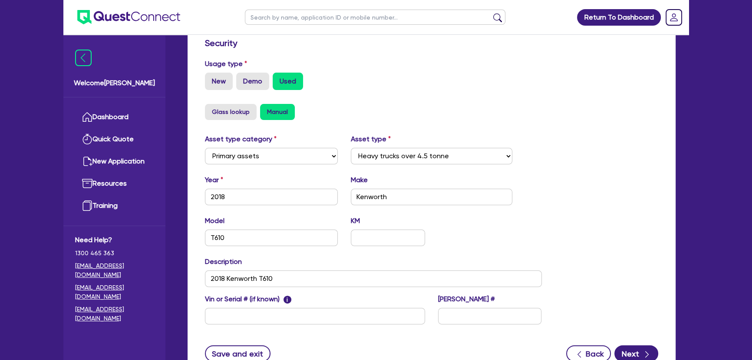
type input "[EMAIL_ADDRESS][DOMAIN_NAME] - [PERSON_NAME] - 0419 744 807"
click at [507, 110] on div "Glass lookup Manual" at bounding box center [431, 112] width 453 height 16
click at [460, 245] on div "Model T610 KM" at bounding box center [373, 233] width 350 height 37
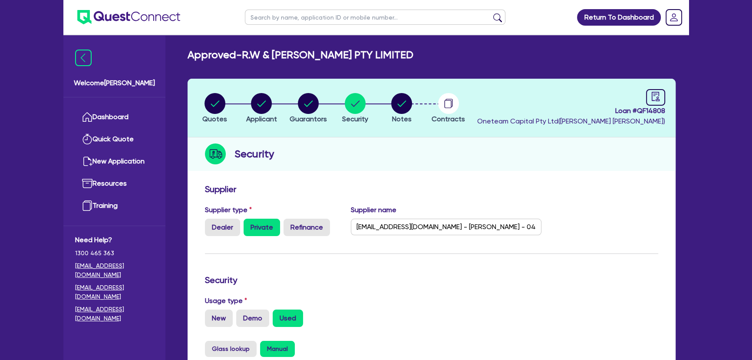
click at [609, 112] on span "Loan # QF14808" at bounding box center [571, 111] width 188 height 10
drag, startPoint x: 609, startPoint y: 112, endPoint x: 677, endPoint y: 112, distance: 68.2
click at [677, 112] on div "Quotes Applicant [GEOGRAPHIC_DATA] Security Notes Contracts Loan # QF14808 Onet…" at bounding box center [431, 352] width 501 height 547
copy span "Loan # QF14808"
click at [615, 108] on span "Loan # QF14808" at bounding box center [571, 111] width 188 height 10
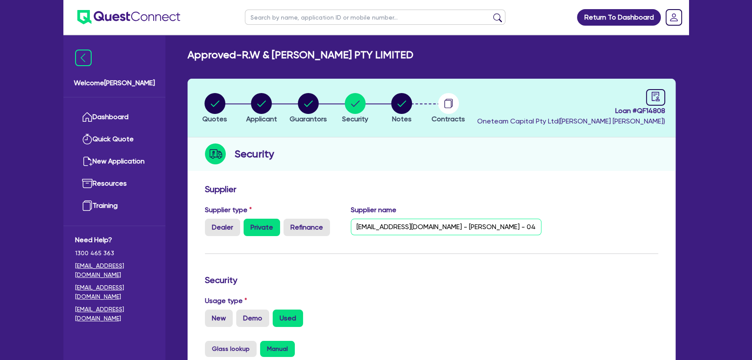
scroll to position [0, 7]
drag, startPoint x: 355, startPoint y: 223, endPoint x: 602, endPoint y: 229, distance: 247.2
click at [602, 229] on div "Supplier type Dealer Private Refinance Supplier name [EMAIL_ADDRESS][DOMAIN_NAM…" at bounding box center [431, 224] width 466 height 38
click at [209, 99] on circle "button" at bounding box center [215, 103] width 21 height 21
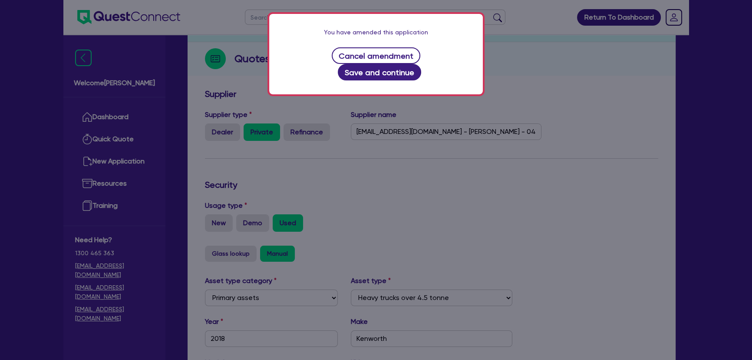
scroll to position [158, 0]
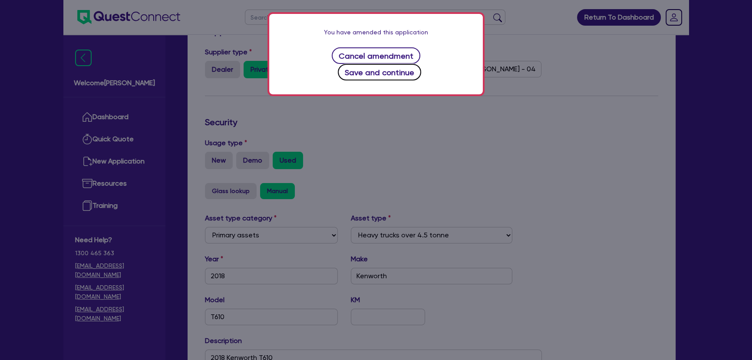
click at [391, 64] on button "Save and continue" at bounding box center [380, 72] width 84 height 17
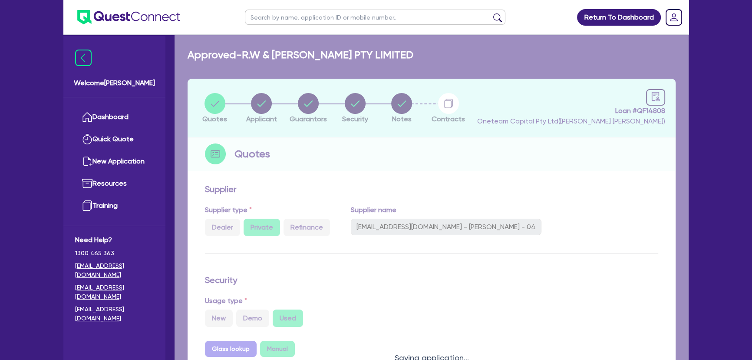
select select "PRIMARY_ASSETS"
select select "HEAVY_TRUCKS"
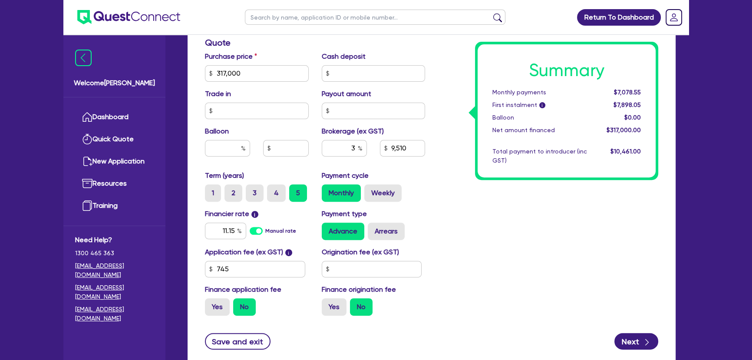
scroll to position [428, 0]
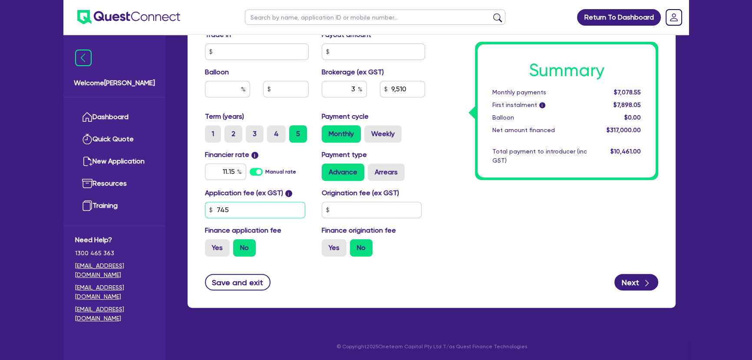
click at [247, 211] on input "745" at bounding box center [255, 210] width 100 height 17
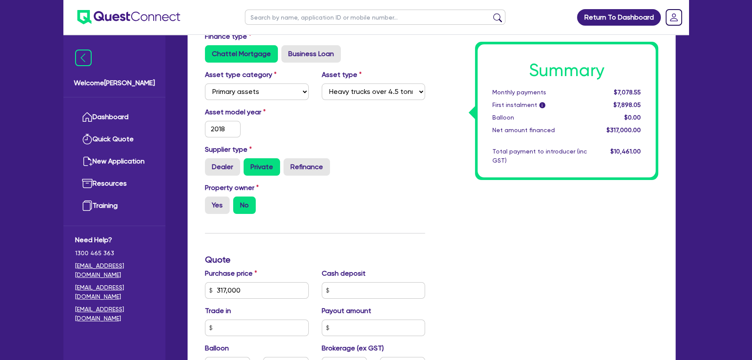
scroll to position [158, 0]
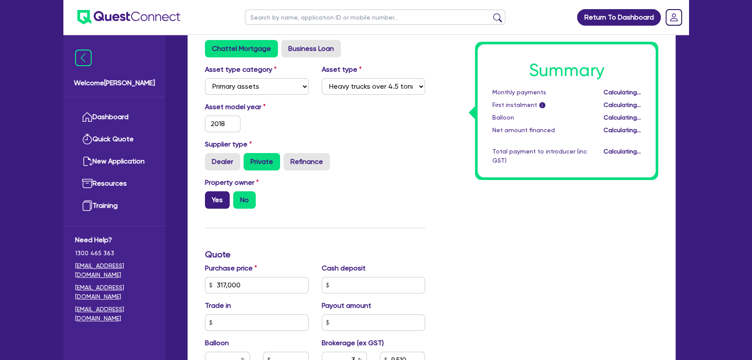
type input "317,000"
type input "9,510"
click at [215, 205] on label "Yes" at bounding box center [217, 199] width 25 height 17
click at [211, 197] on input "Yes" at bounding box center [208, 194] width 6 height 6
radio input "true"
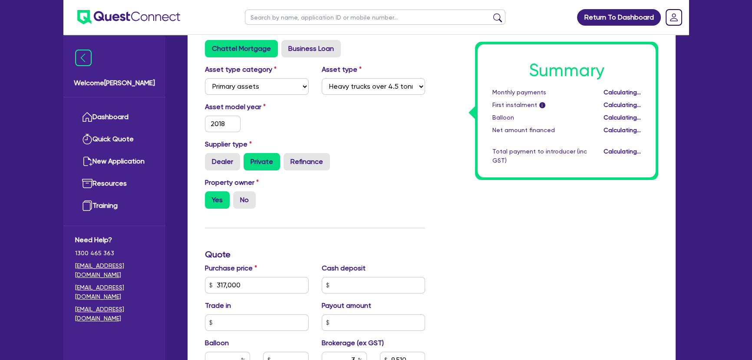
type input "317,000"
type input "9,510"
type input "317,000"
type input "9,510"
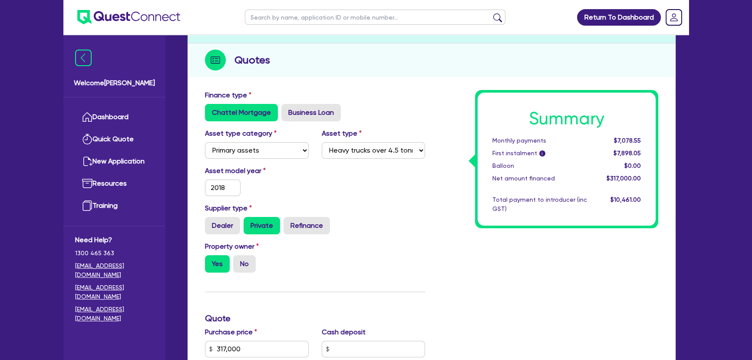
scroll to position [0, 0]
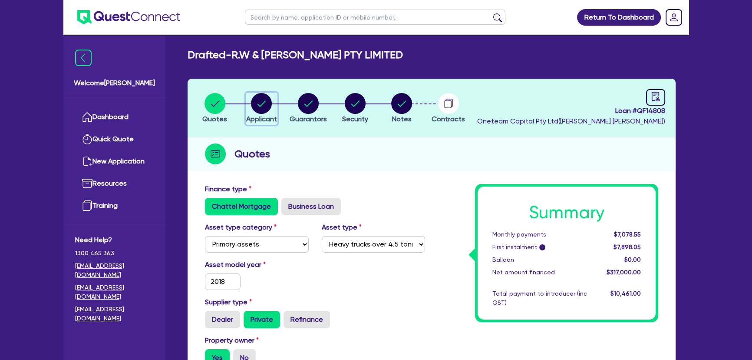
click at [270, 109] on icon "button" at bounding box center [261, 103] width 21 height 21
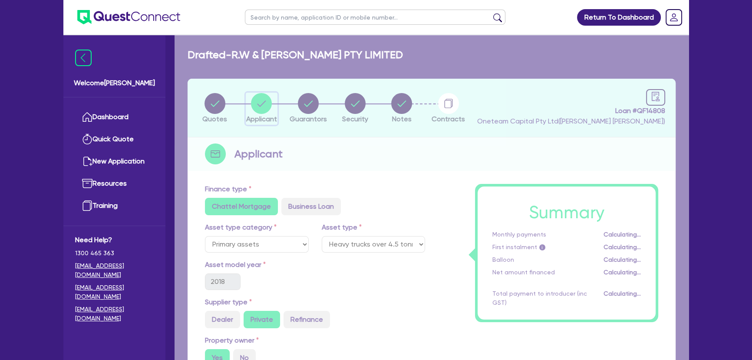
select select "COMPANY"
select select "TRANSPORT_WAREHOUSING"
select select "PASSENGERS_FREIGHT_TRANSPORT"
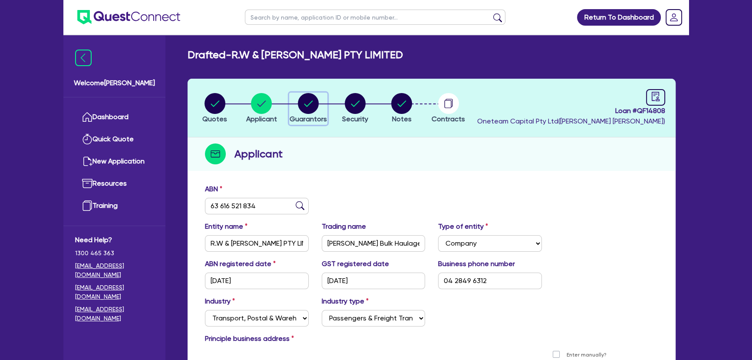
click at [312, 106] on circle "button" at bounding box center [308, 103] width 21 height 21
select select "MR"
select select "[GEOGRAPHIC_DATA]"
select select "MARRIED"
select select "PROPERTY"
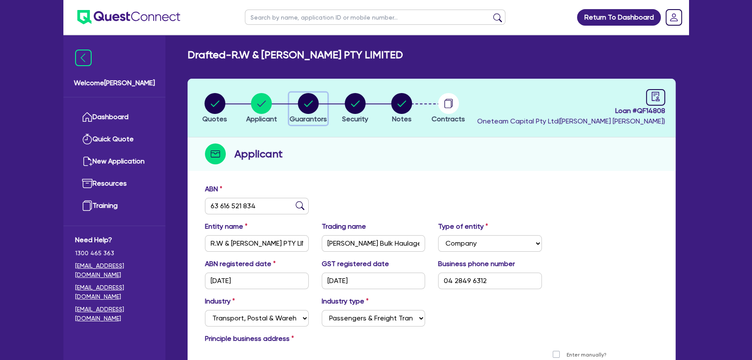
select select "CASH"
select select "TRUCK"
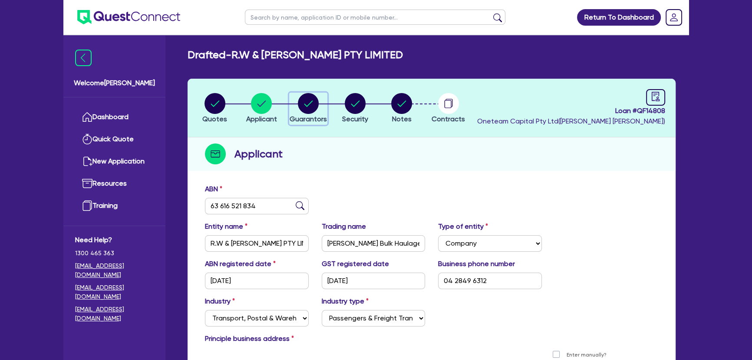
select select "TRAILER"
select select "MORTGAGE"
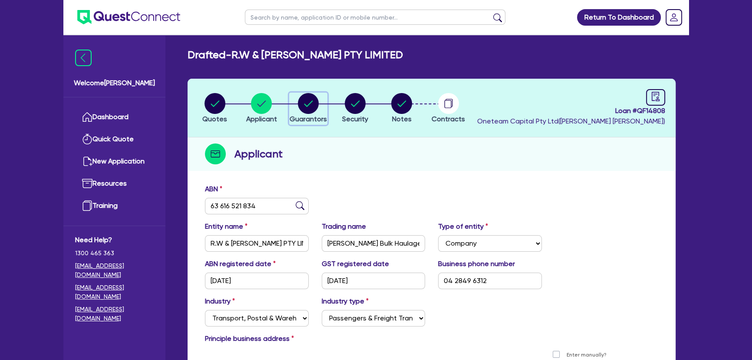
select select "MRS"
select select "[GEOGRAPHIC_DATA]"
select select "MARRIED"
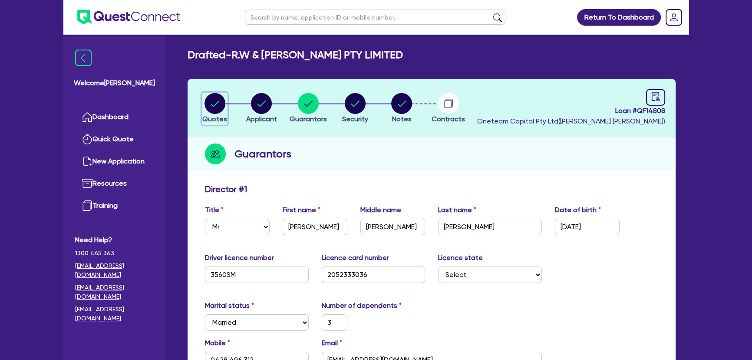
click at [224, 105] on circle "button" at bounding box center [215, 103] width 21 height 21
select select "PRIMARY_ASSETS"
select select "HEAVY_TRUCKS"
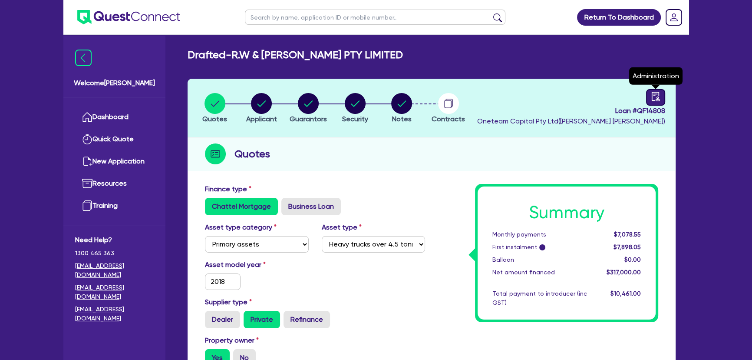
click at [662, 95] on link at bounding box center [655, 97] width 19 height 17
select select "DRAFTED_AMENDED"
select select "Flexicommercial"
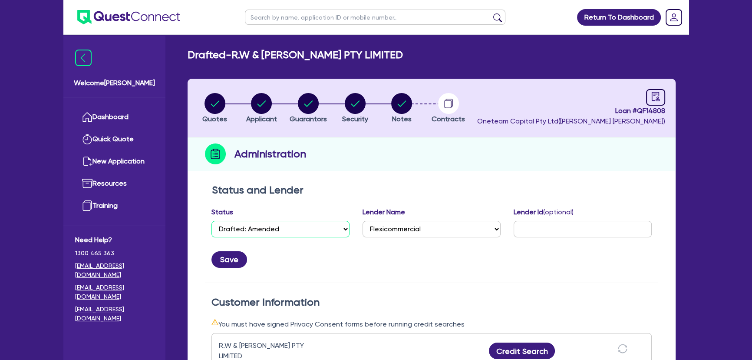
click at [265, 235] on select "Select Quoted Drafted: New Drafted: Amended Submitted: New Submitted: Amended I…" at bounding box center [281, 229] width 138 height 17
select select "APPROVED_WAITING_FOR_MORE_INFO"
click at [212, 221] on select "Select Quoted Drafted: New Drafted: Amended Submitted: New Submitted: Amended I…" at bounding box center [281, 229] width 138 height 17
click at [235, 254] on button "Save" at bounding box center [230, 259] width 36 height 17
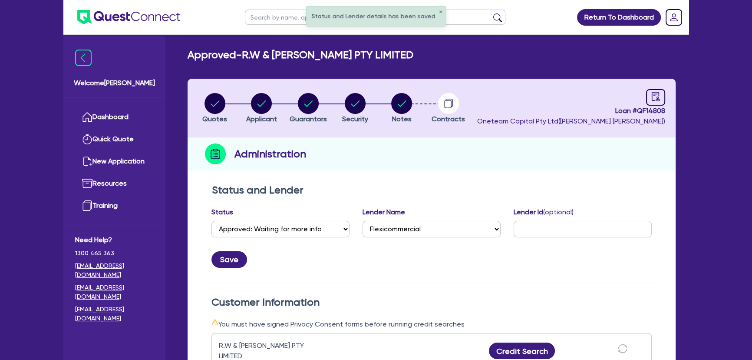
click at [109, 20] on img at bounding box center [128, 17] width 103 height 14
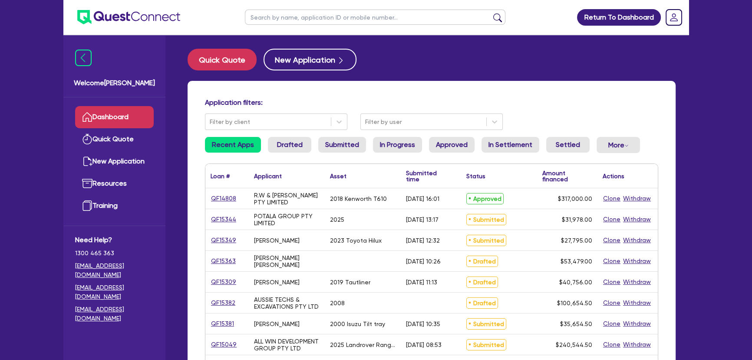
click at [192, 87] on div "Application filters: Filter by client Filter by user Recent Apps Drafted Submit…" at bounding box center [432, 364] width 488 height 567
click at [222, 225] on div "QF15344" at bounding box center [226, 219] width 43 height 20
click at [226, 223] on link "QF15344" at bounding box center [224, 219] width 26 height 10
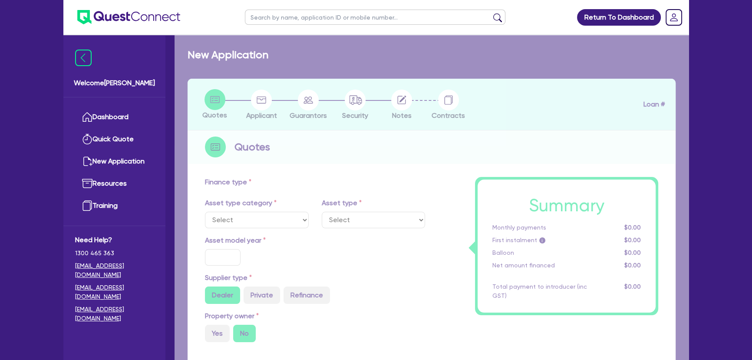
select select "CARS_AND_LIGHT_TRUCKS"
type input "2025"
radio input "true"
type input "31,988"
type input "1,000"
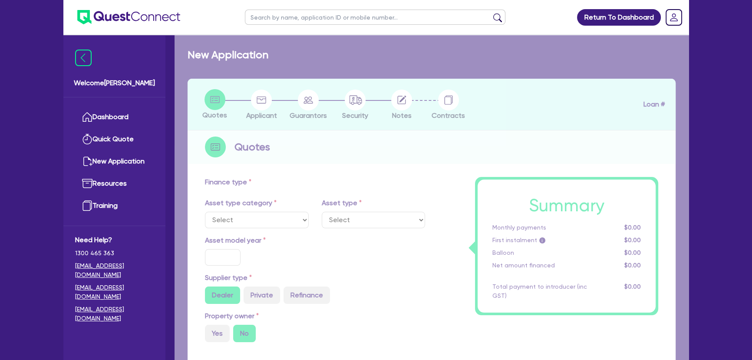
type input "15.63"
type input "5,000"
type input "10"
type input "3,197.8"
type input "15.95"
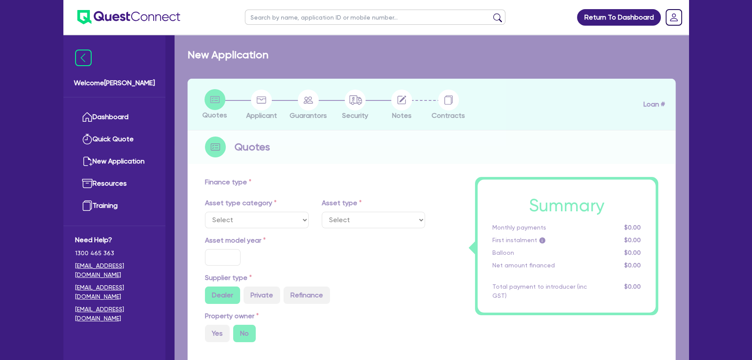
type input "1,395"
type input "900"
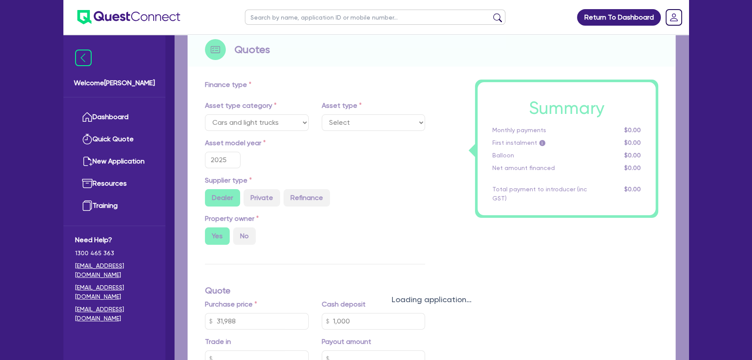
select select "LIGHT_TRUCKS"
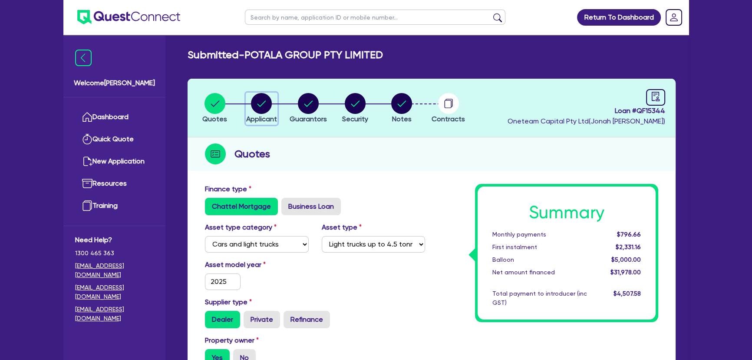
click at [248, 98] on div "button" at bounding box center [261, 103] width 31 height 21
select select "COMPANY"
select select "RETAIL_WHOLESALE_TRADE"
select select "MOTOR_VEHICLES"
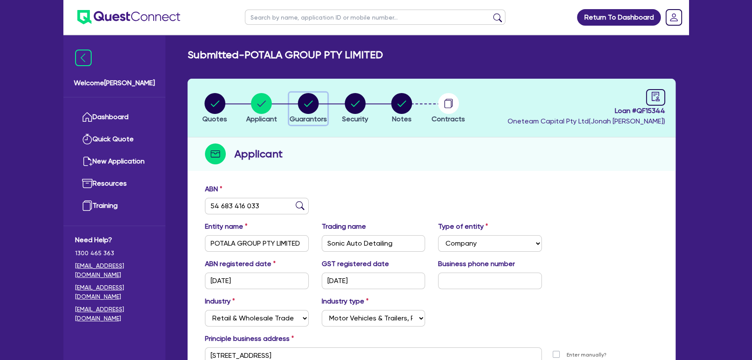
click at [313, 99] on circle "button" at bounding box center [308, 103] width 21 height 21
select select "MR"
select select "VIC"
select select "MARRIED"
select select "CASH"
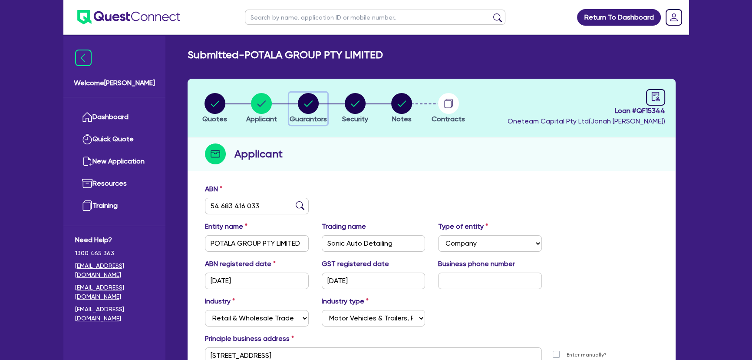
select select "VEHICLE_LOAN"
select select "MR"
select select "VIC"
select select "SINGLE"
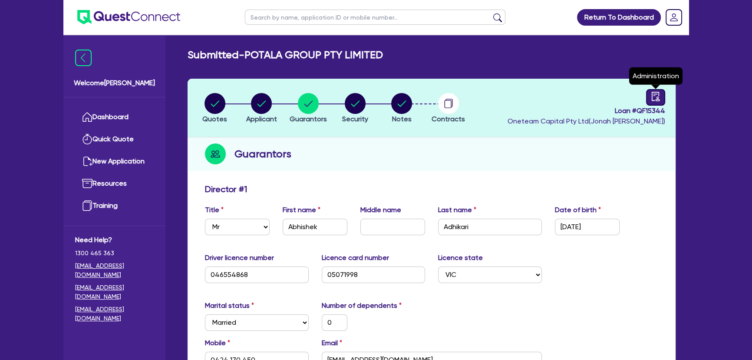
click at [646, 94] on link at bounding box center [655, 97] width 19 height 17
select select "SUBMITTED_AMENDED"
select select "Azora"
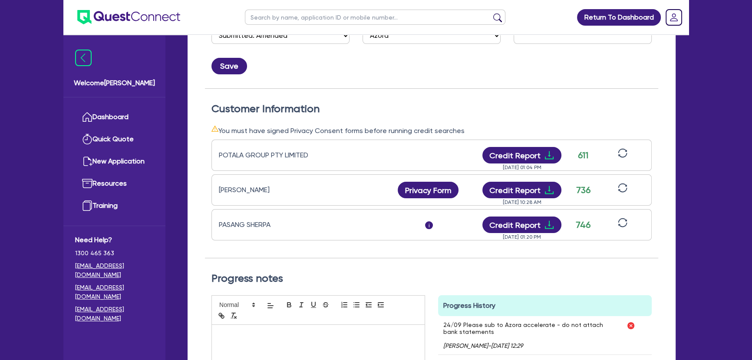
scroll to position [197, 0]
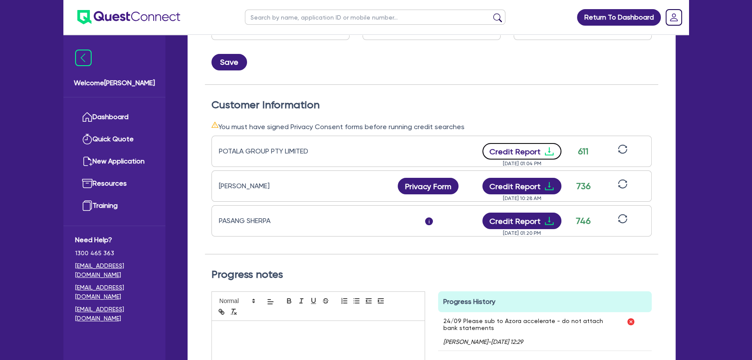
click at [544, 147] on icon "download" at bounding box center [549, 151] width 10 height 10
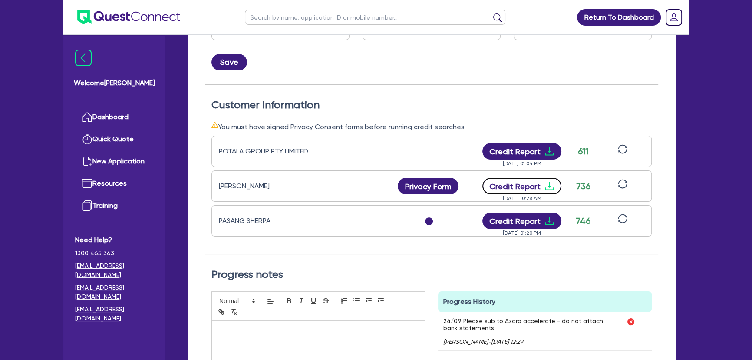
click at [546, 185] on icon "download" at bounding box center [549, 186] width 10 height 10
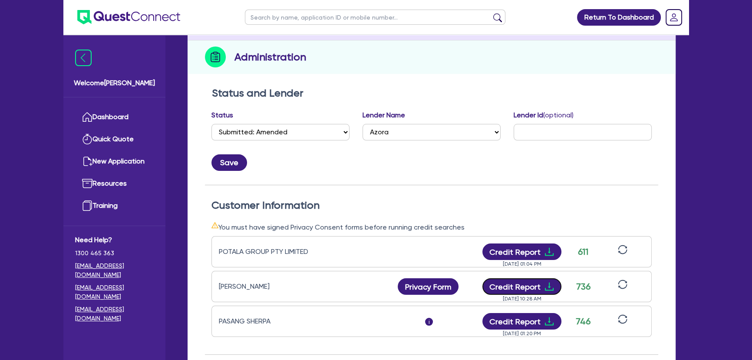
scroll to position [39, 0]
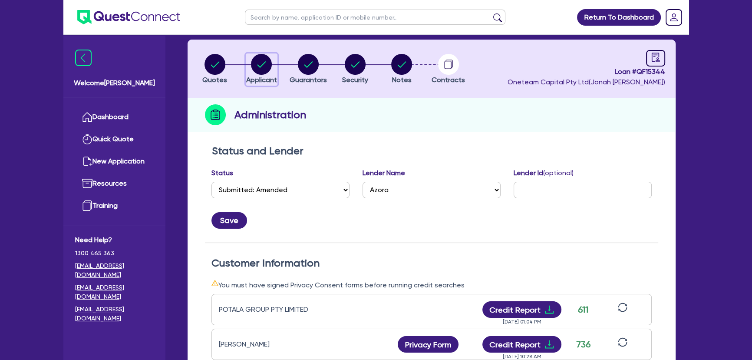
click at [261, 61] on circle "button" at bounding box center [261, 64] width 21 height 21
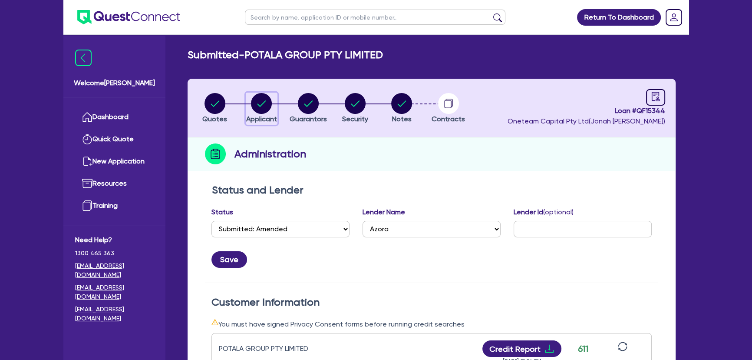
select select "COMPANY"
select select "RETAIL_WHOLESALE_TRADE"
select select "MOTOR_VEHICLES"
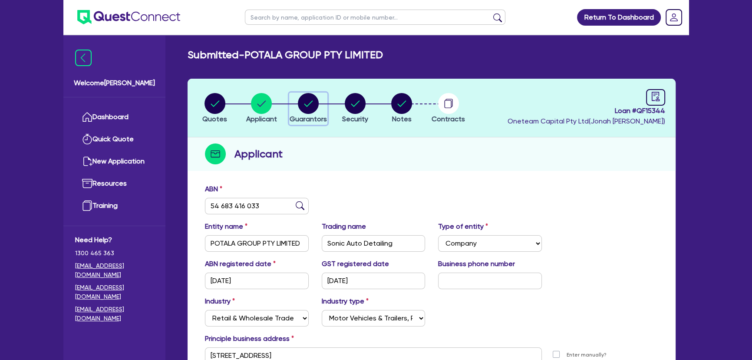
click at [301, 97] on circle "button" at bounding box center [308, 103] width 21 height 21
select select "MR"
select select "VIC"
select select "MARRIED"
select select "CASH"
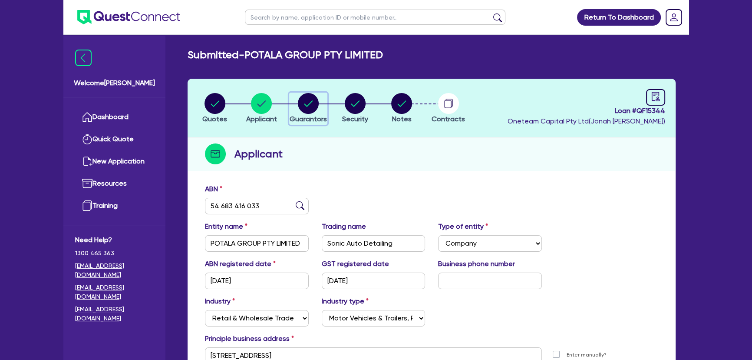
select select "VEHICLE_LOAN"
select select "MR"
select select "VIC"
select select "SINGLE"
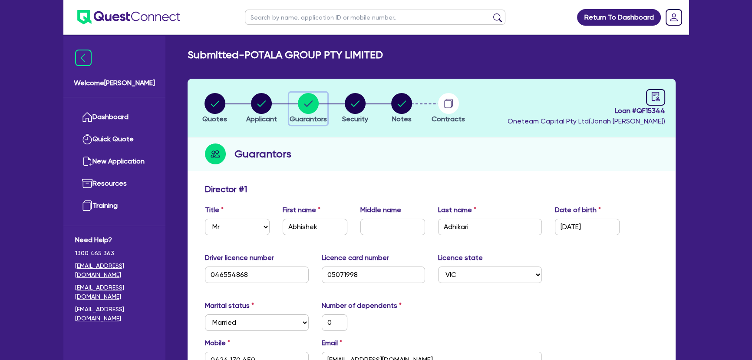
scroll to position [237, 0]
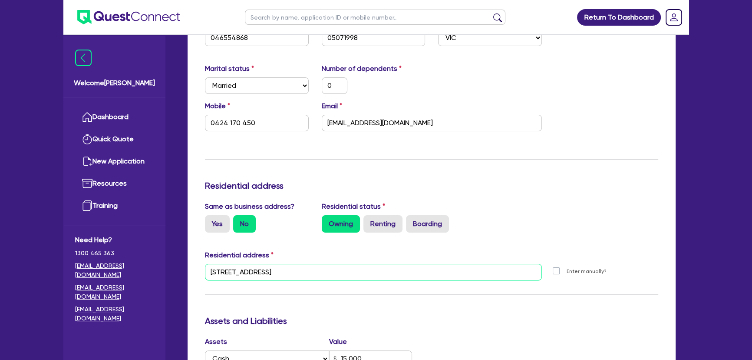
drag, startPoint x: 337, startPoint y: 272, endPoint x: 189, endPoint y: 264, distance: 148.8
paste input "9 Awbridge DR, Donnybrook VIC 3064"
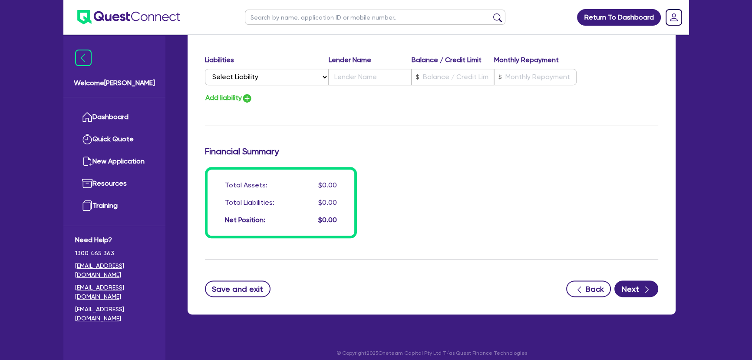
scroll to position [1278, 0]
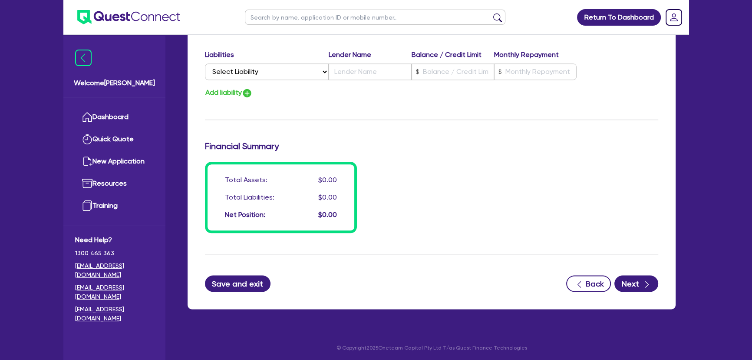
type input "9 Awbridge DR, Donnybrook VIC 3064"
click at [268, 280] on button "Save and exit" at bounding box center [238, 283] width 66 height 17
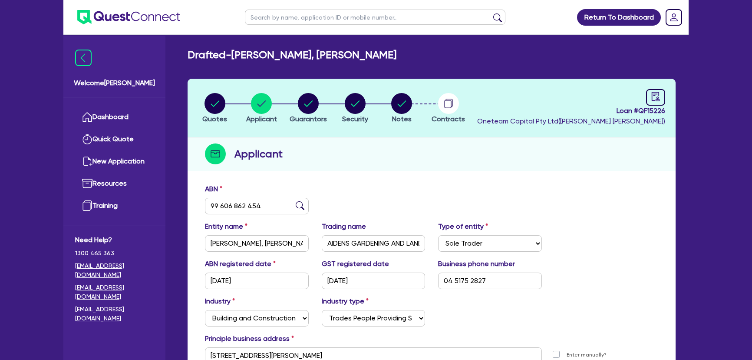
select select "SOLE_TRADER"
select select "BUILDING_CONSTRUCTION"
select select "TRADES_SERVICES_BUSINESSES_GOVERNMENT"
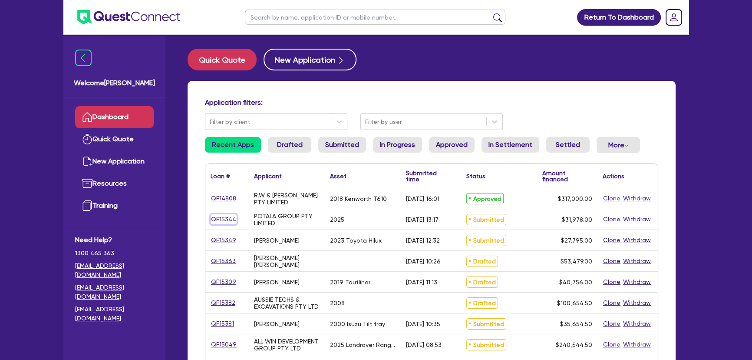
click at [218, 218] on link "QF15344" at bounding box center [224, 219] width 26 height 10
select select "CARS_AND_LIGHT_TRUCKS"
select select "LIGHT_TRUCKS"
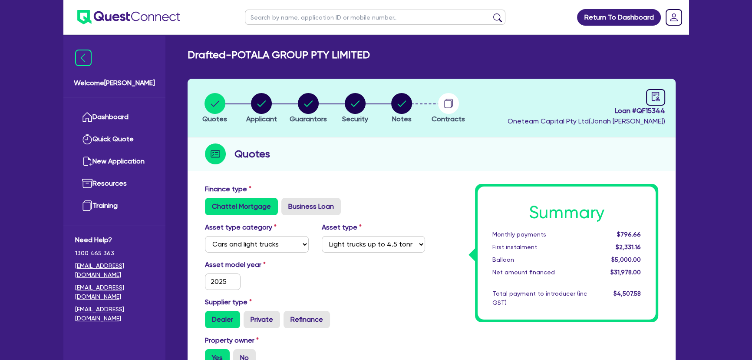
click at [386, 106] on li "Notes" at bounding box center [401, 108] width 47 height 30
click at [397, 106] on circle "button" at bounding box center [401, 103] width 21 height 21
select select "Other"
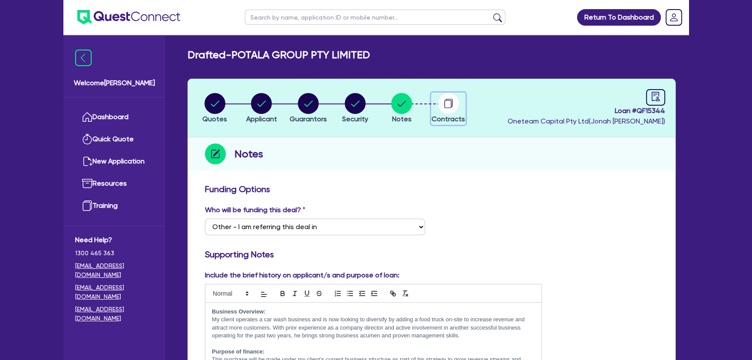
click at [449, 110] on circle "button" at bounding box center [448, 103] width 21 height 21
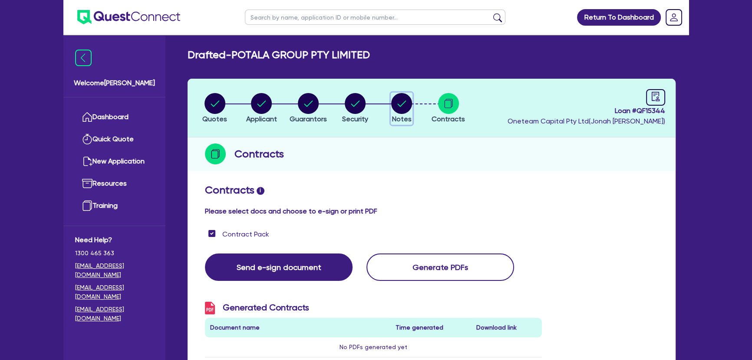
click at [398, 109] on circle "button" at bounding box center [401, 103] width 21 height 21
select select "Other"
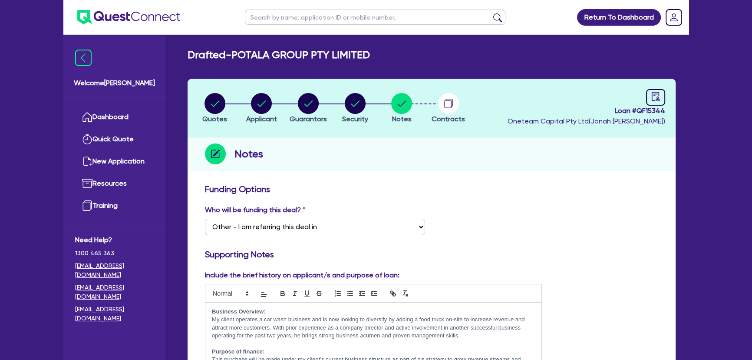
click at [139, 30] on ul at bounding box center [121, 17] width 117 height 34
click at [137, 22] on img at bounding box center [128, 17] width 103 height 14
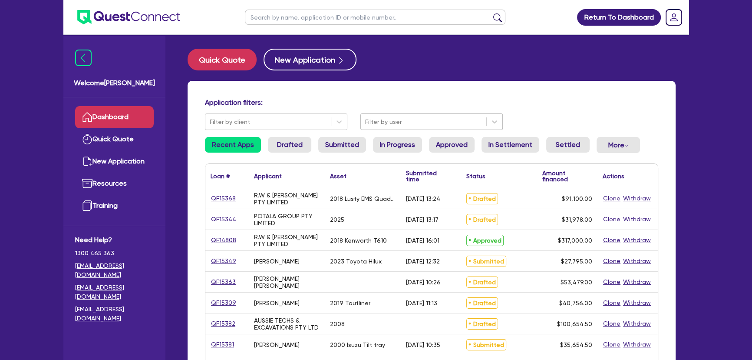
click at [392, 125] on div at bounding box center [423, 121] width 117 height 11
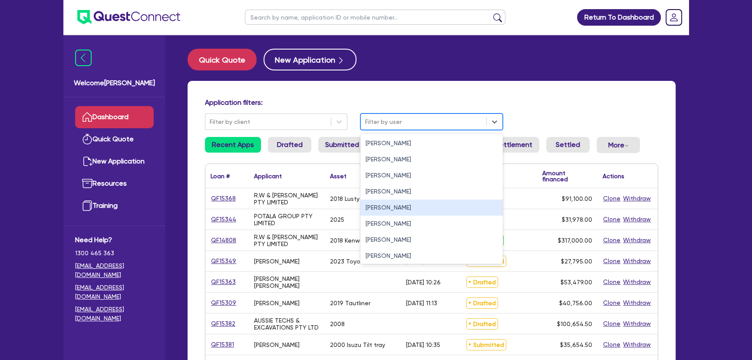
click at [375, 208] on div "[PERSON_NAME]" at bounding box center [432, 207] width 142 height 16
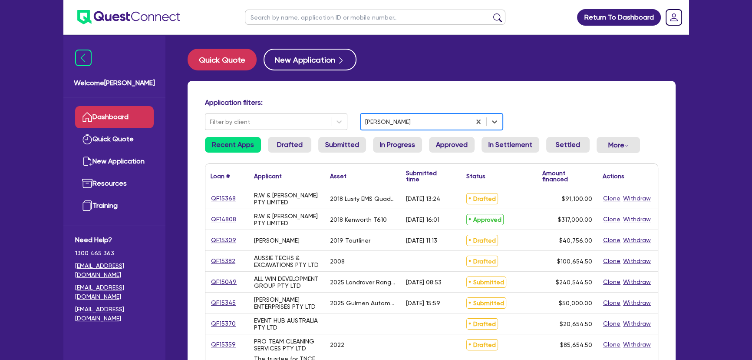
scroll to position [118, 0]
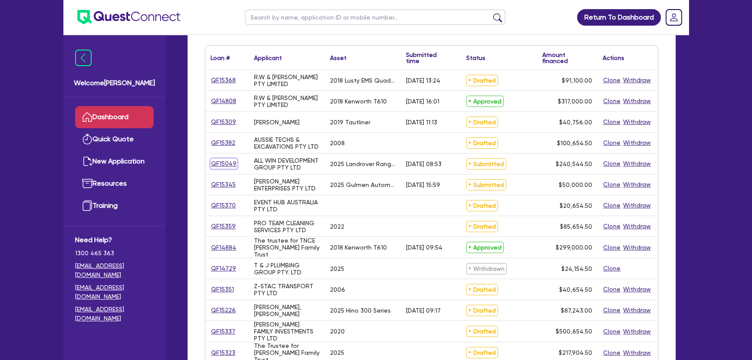
click at [221, 163] on link "QF15049" at bounding box center [224, 164] width 26 height 10
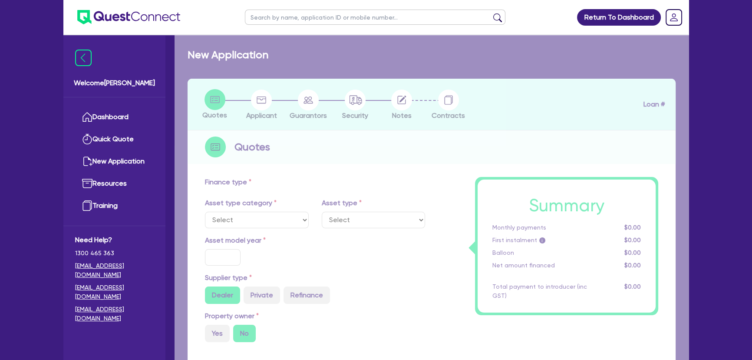
select select "CARS_AND_LIGHT_TRUCKS"
type input "2025"
type input "240,000"
type input "4"
type input "9,621.78"
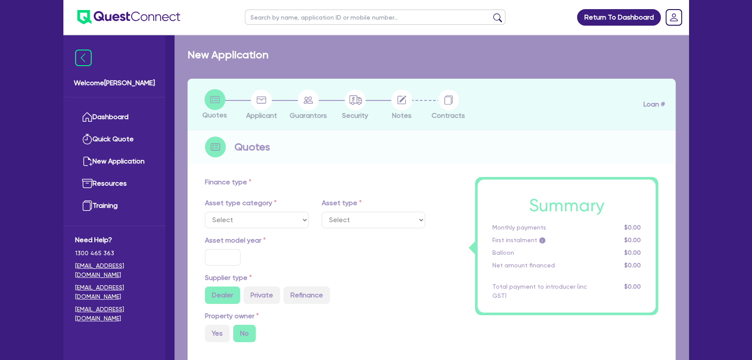
type input "6.49"
type input "495"
select select "PASSENGER_VEHICLES"
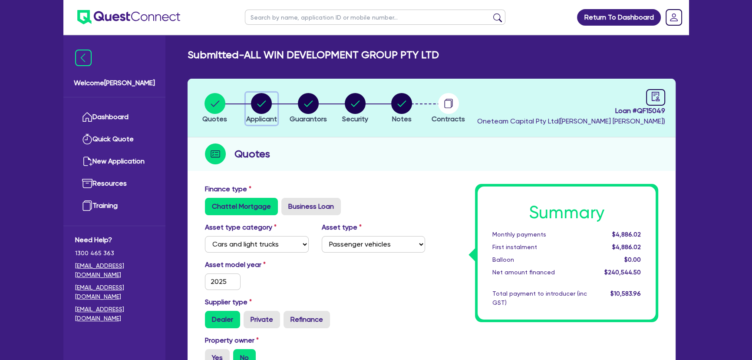
click at [269, 105] on circle "button" at bounding box center [261, 103] width 21 height 21
select select "COMPANY"
select select "BUILDING_CONSTRUCTION"
select select "BUSINESSES_LARGE_CONSTRUCTION_PROJECTS"
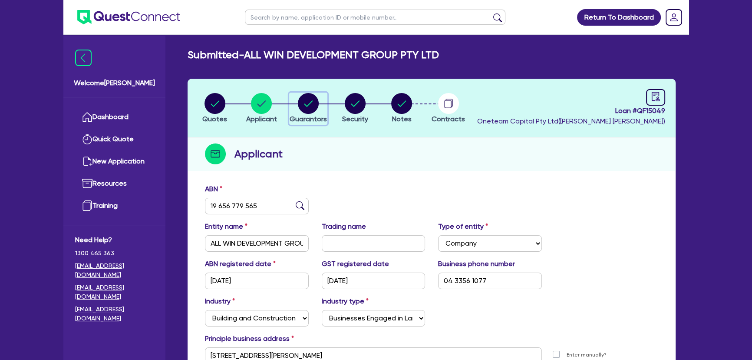
click at [304, 109] on circle "button" at bounding box center [308, 103] width 21 height 21
select select "MR"
select select "[GEOGRAPHIC_DATA]"
select select "SINGLE"
select select "INVESTMENT_PROPERTY"
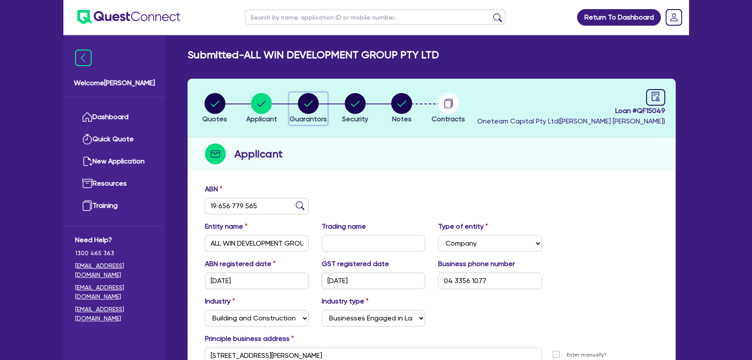
select select "CASH"
select select "INVESTMENT_PROPERTY_LOAN"
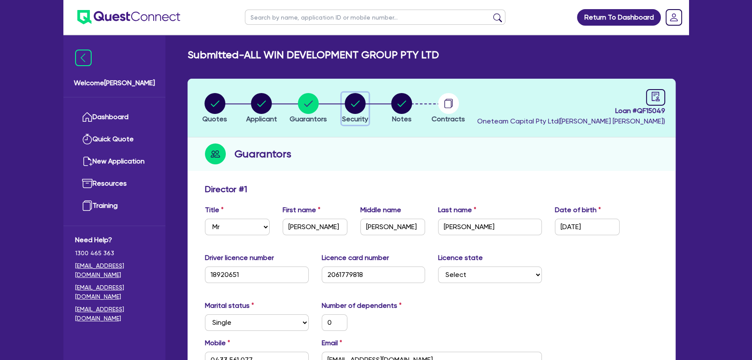
click at [344, 105] on div "button" at bounding box center [355, 103] width 26 height 21
select select "CARS_AND_LIGHT_TRUCKS"
select select "PASSENGER_VEHICLES"
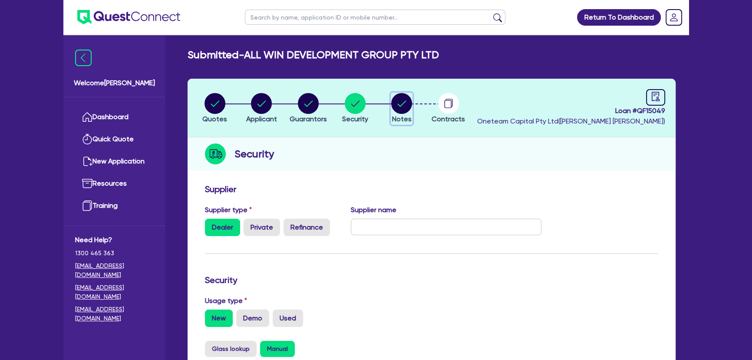
click at [397, 108] on circle "button" at bounding box center [401, 103] width 21 height 21
select select "Other"
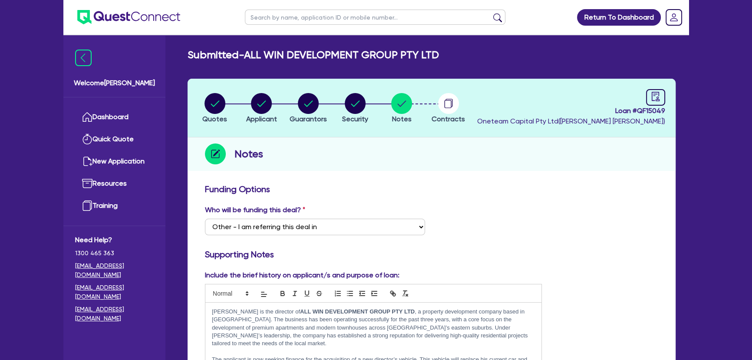
click at [230, 108] on li "Quotes" at bounding box center [215, 108] width 47 height 30
click at [226, 106] on div "button" at bounding box center [214, 103] width 25 height 21
select select "CARS_AND_LIGHT_TRUCKS"
select select "PASSENGER_VEHICLES"
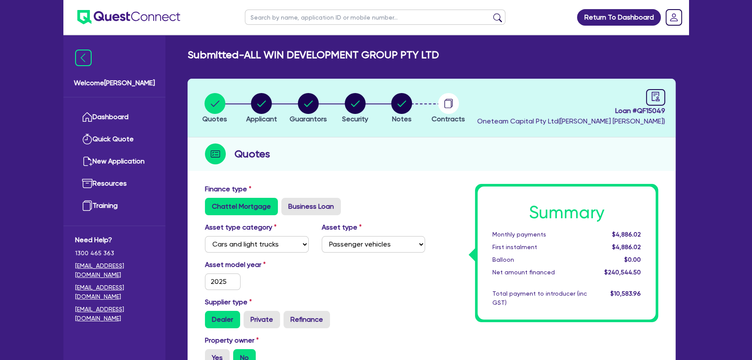
click at [117, 24] on img at bounding box center [128, 17] width 103 height 14
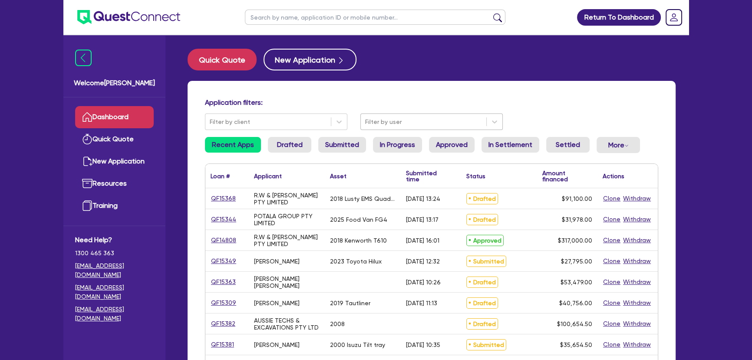
click at [380, 124] on div at bounding box center [423, 121] width 117 height 11
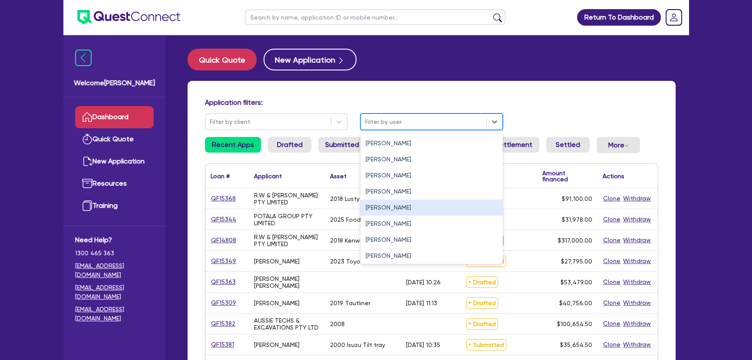
click at [370, 208] on div "[PERSON_NAME]" at bounding box center [432, 207] width 142 height 16
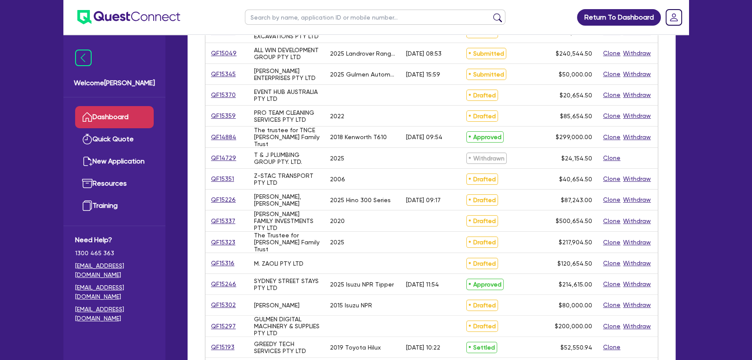
scroll to position [237, 0]
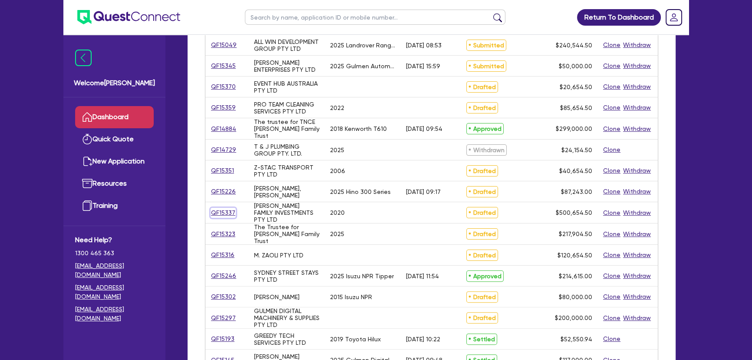
click at [230, 208] on link "QF15337" at bounding box center [223, 213] width 25 height 10
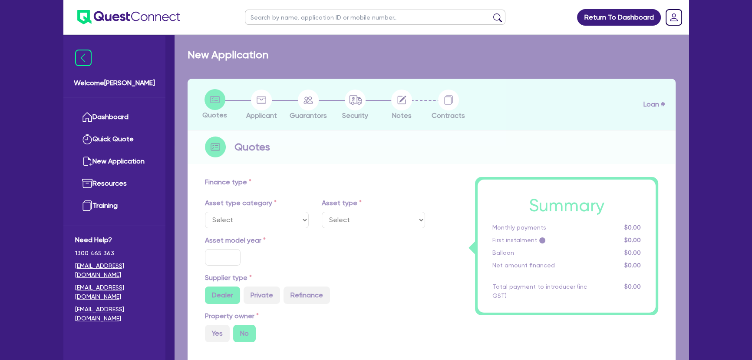
select select "PRIMARY_ASSETS"
type input "2020"
type input "500,000"
type input "3"
type input "15,019.64"
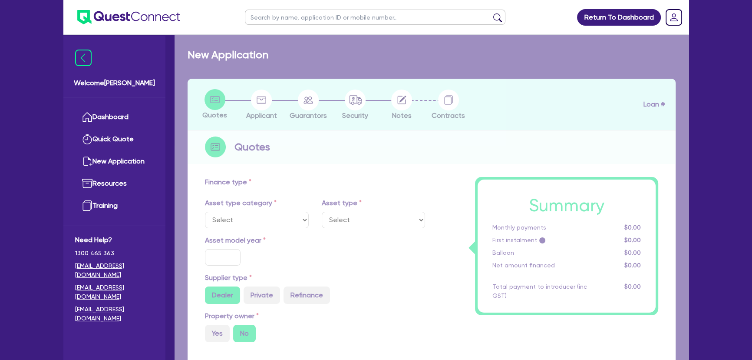
type input "7"
select select "YELLOW_GOODS_AND_EXCAVATORS"
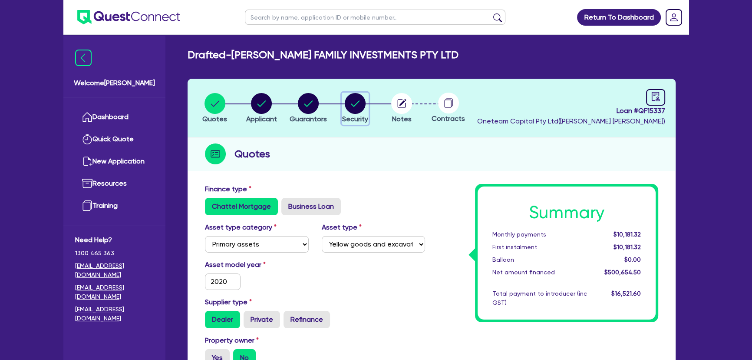
click at [356, 106] on circle "button" at bounding box center [355, 103] width 21 height 21
select select "PRIMARY_ASSETS"
select select "YELLOW_GOODS_AND_EXCAVATORS"
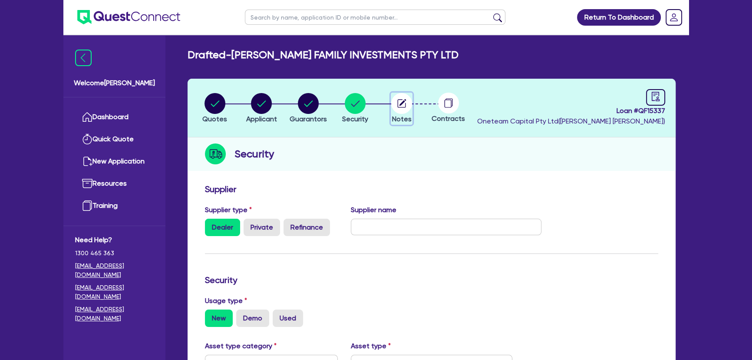
click at [395, 103] on circle "button" at bounding box center [401, 103] width 21 height 21
select select "Other"
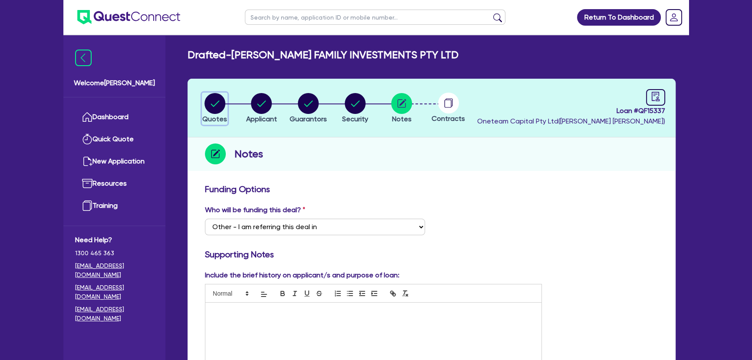
click at [220, 111] on circle "button" at bounding box center [215, 103] width 21 height 21
select select "PRIMARY_ASSETS"
select select "YELLOW_GOODS_AND_EXCAVATORS"
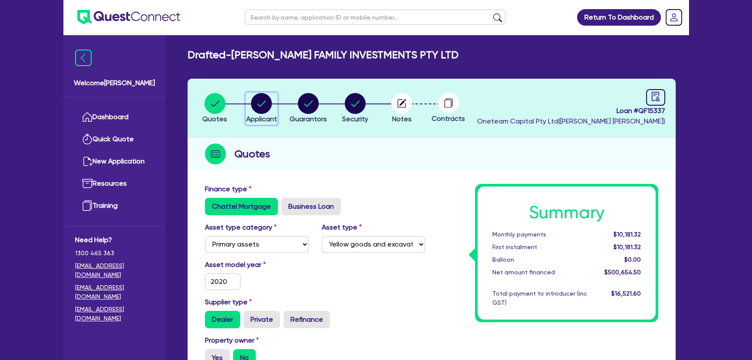
click at [264, 117] on span "Applicant" at bounding box center [261, 119] width 31 height 8
select select "COMPANY"
select select "AGRICULTURE"
select select "FARMERS"
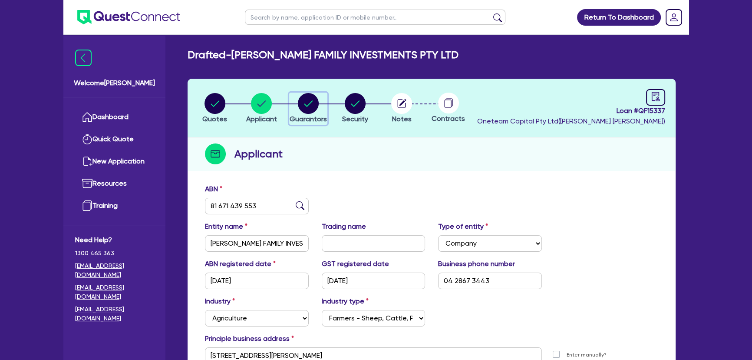
click at [303, 112] on circle "button" at bounding box center [308, 103] width 21 height 21
select select "MR"
select select "QLD"
select select "MARRIED"
select select "PROPERTY"
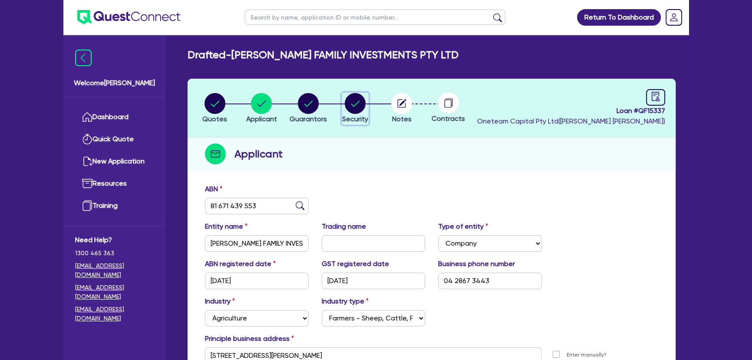
select select "CASH"
select select "EQUIPMENT"
select select "MORTGAGE"
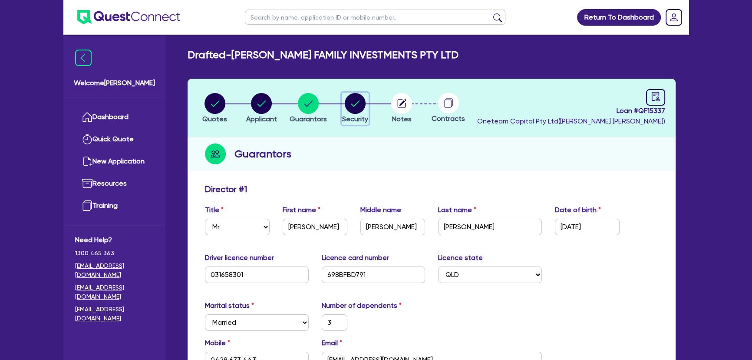
drag, startPoint x: 342, startPoint y: 106, endPoint x: 374, endPoint y: 106, distance: 32.1
click at [343, 106] on div "button" at bounding box center [355, 103] width 26 height 21
select select "PRIMARY_ASSETS"
select select "YELLOW_GOODS_AND_EXCAVATORS"
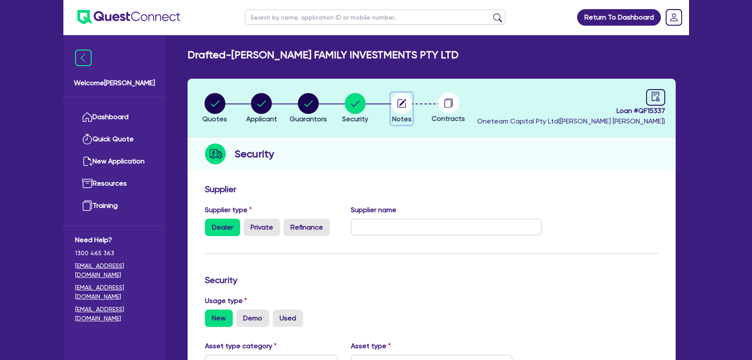
click at [392, 105] on circle "button" at bounding box center [401, 103] width 21 height 21
select select "Other"
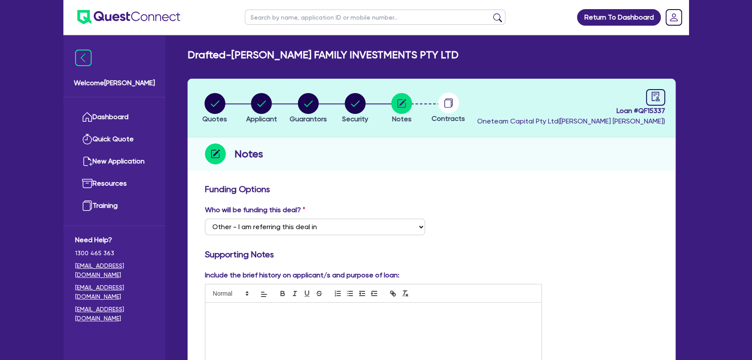
click at [145, 21] on img at bounding box center [128, 17] width 103 height 14
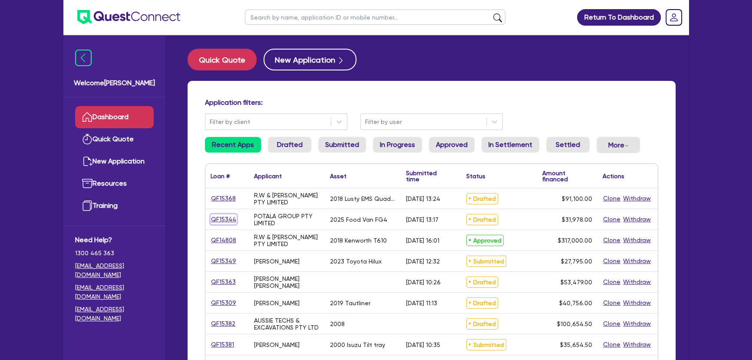
click at [225, 218] on link "QF15344" at bounding box center [224, 219] width 26 height 10
select select "PRIMARY_ASSETS"
select select "TRAILERS"
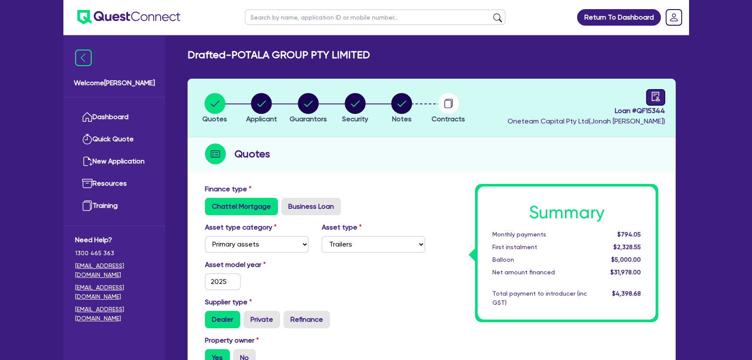
click at [658, 93] on icon "audit" at bounding box center [656, 97] width 10 height 10
select select "DRAFTED_AMENDED"
select select "Azora"
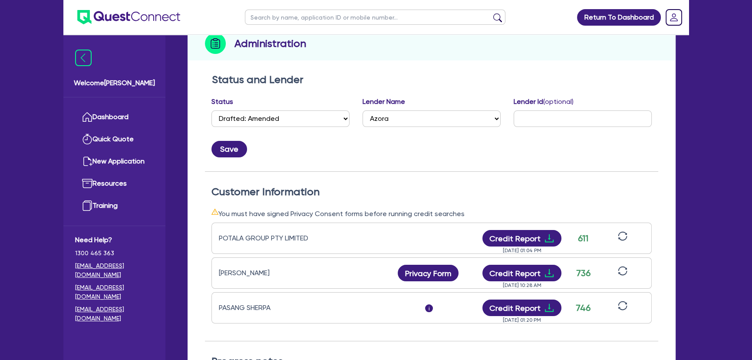
scroll to position [158, 0]
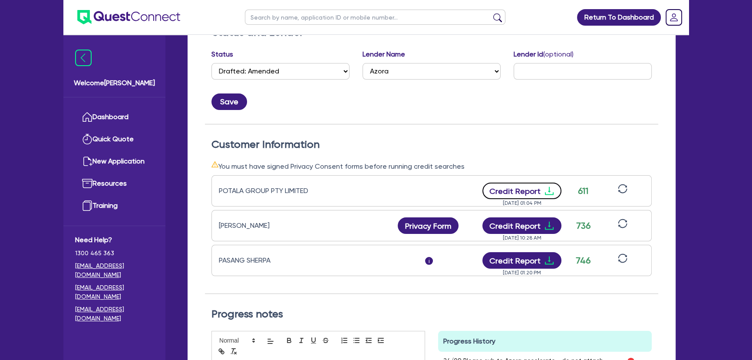
click at [552, 189] on icon "download" at bounding box center [549, 190] width 10 height 10
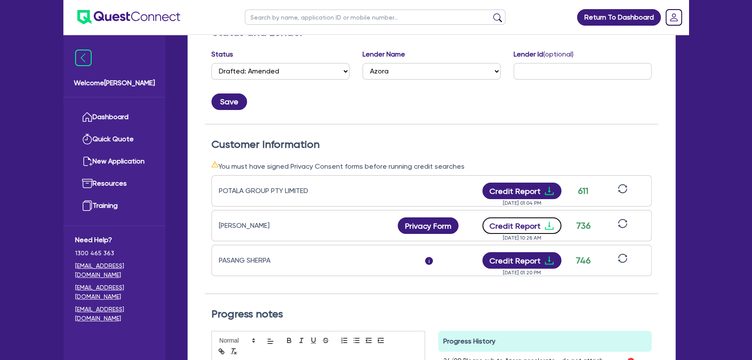
click at [547, 221] on icon "download" at bounding box center [549, 225] width 10 height 10
click at [121, 22] on img at bounding box center [128, 17] width 103 height 14
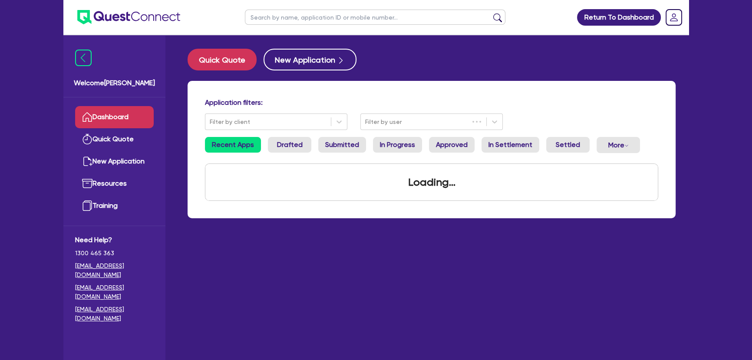
click at [293, 19] on input "text" at bounding box center [375, 17] width 261 height 15
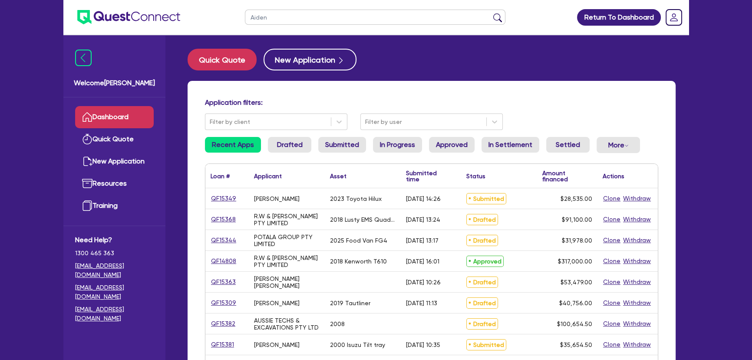
type input "Aiden"
click at [491, 13] on button "submit" at bounding box center [498, 19] width 14 height 12
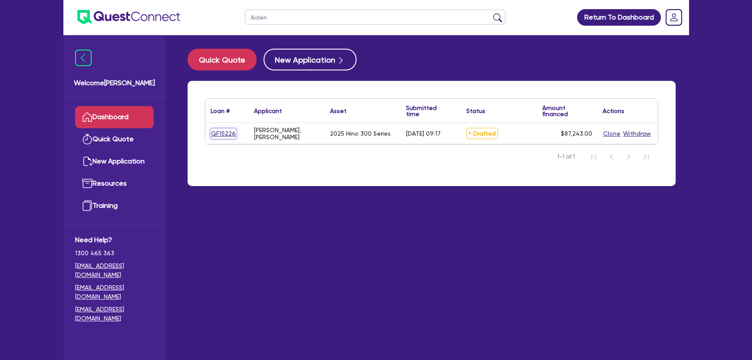
click at [215, 136] on link "QF15226" at bounding box center [224, 134] width 26 height 10
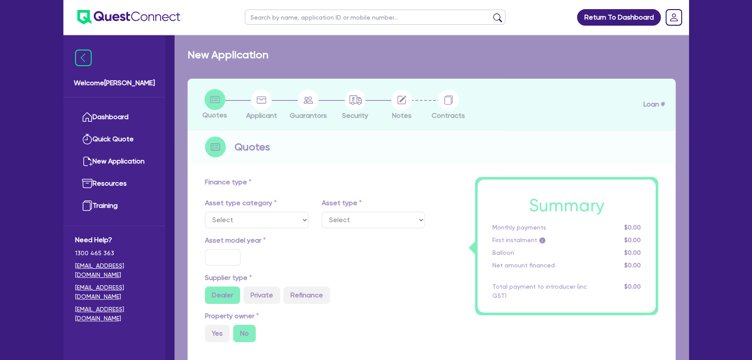
select select "PRIMARY_ASSETS"
type input "2025"
type input "87,243"
type input "4"
type input "3,489.72"
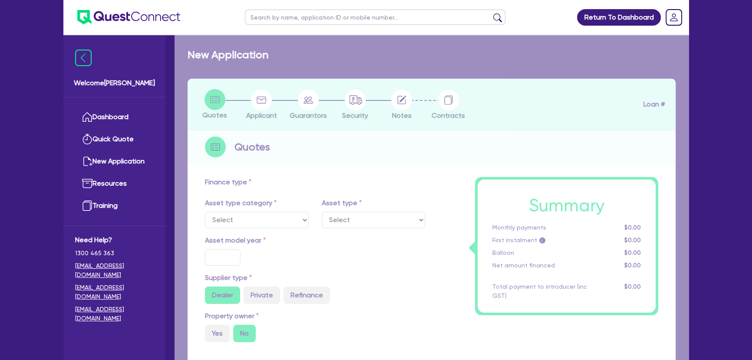
type input "12.95"
type input "450"
select select "HEAVY_TRUCKS"
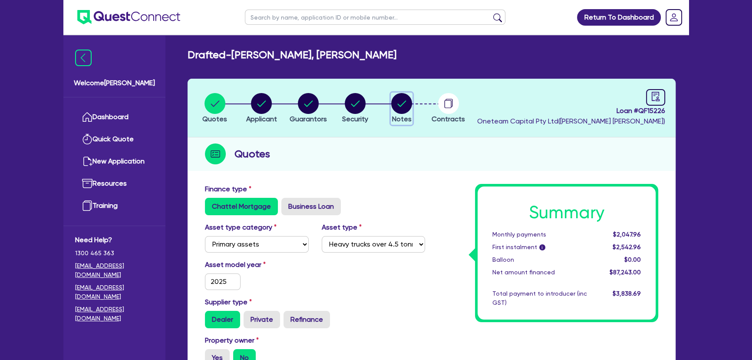
drag, startPoint x: 400, startPoint y: 108, endPoint x: 405, endPoint y: 114, distance: 8.3
click at [400, 108] on circle "button" at bounding box center [401, 103] width 21 height 21
select select "Other"
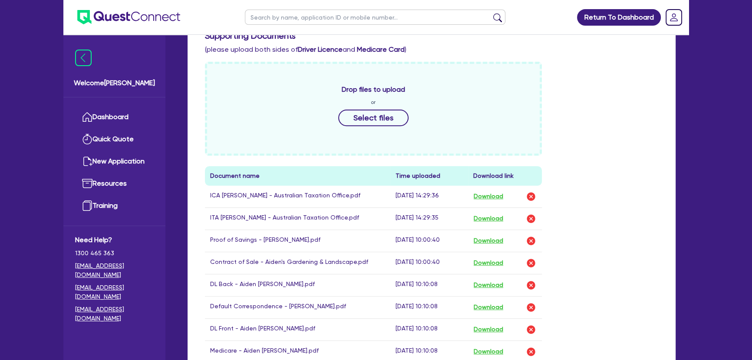
scroll to position [158, 0]
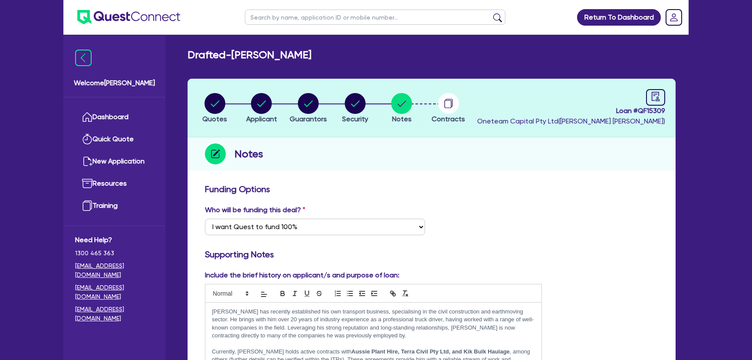
select select "Quest Finance - Own Book"
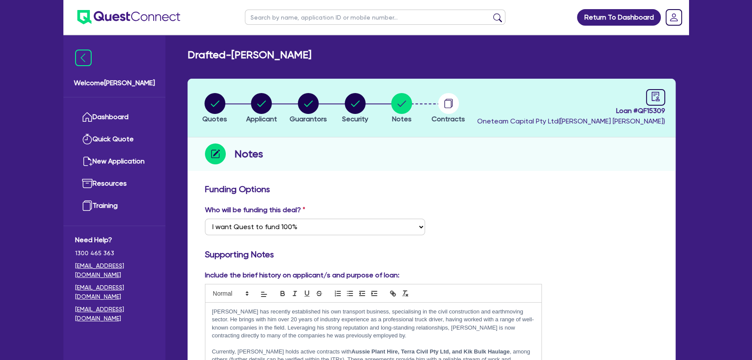
scroll to position [38, 0]
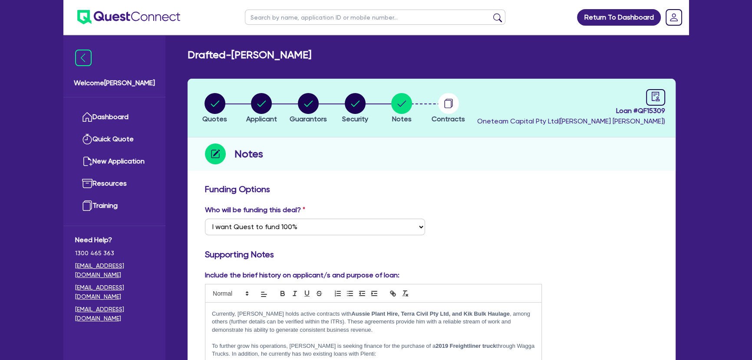
click at [152, 16] on img at bounding box center [128, 17] width 103 height 14
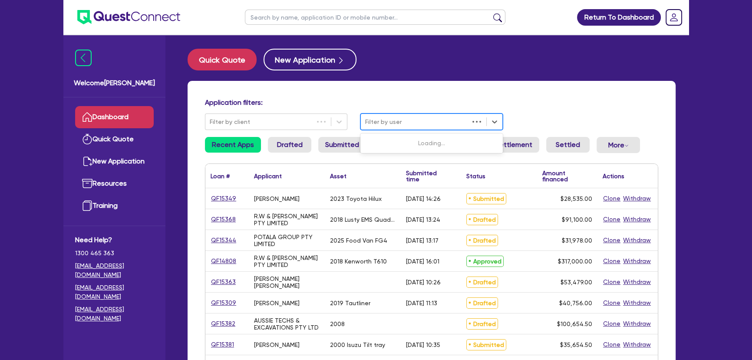
click at [411, 115] on div "Filter by user" at bounding box center [415, 122] width 108 height 14
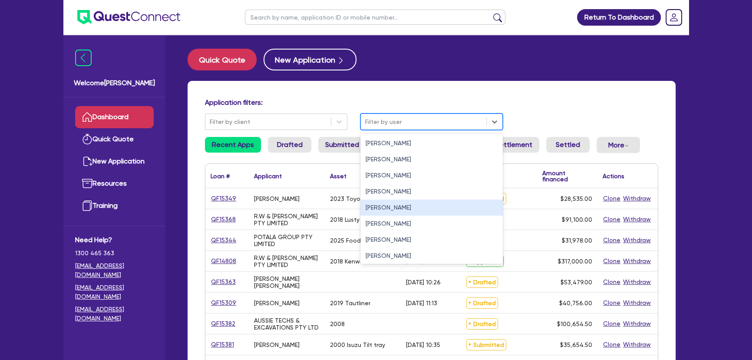
click at [404, 202] on div "[PERSON_NAME]" at bounding box center [432, 207] width 142 height 16
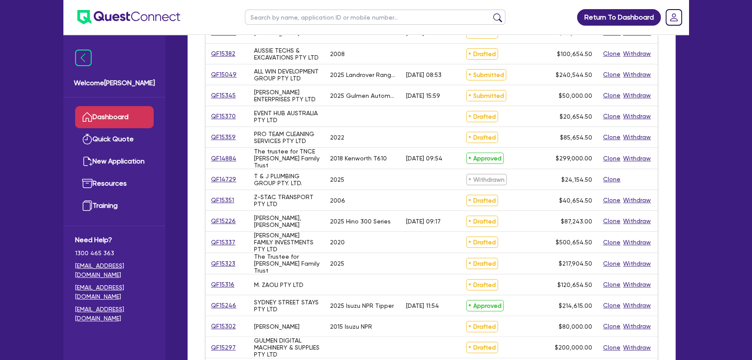
scroll to position [237, 0]
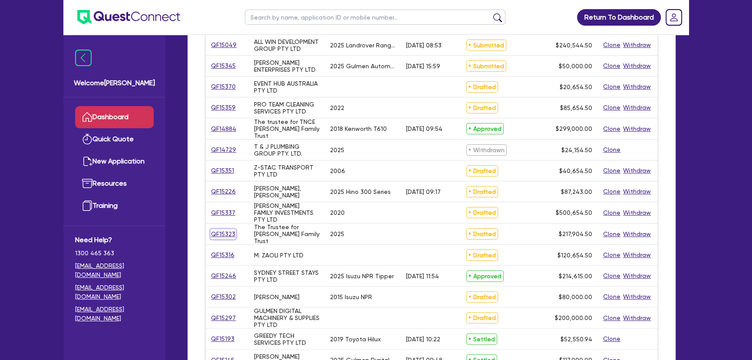
click at [230, 230] on link "QF15323" at bounding box center [223, 234] width 25 height 10
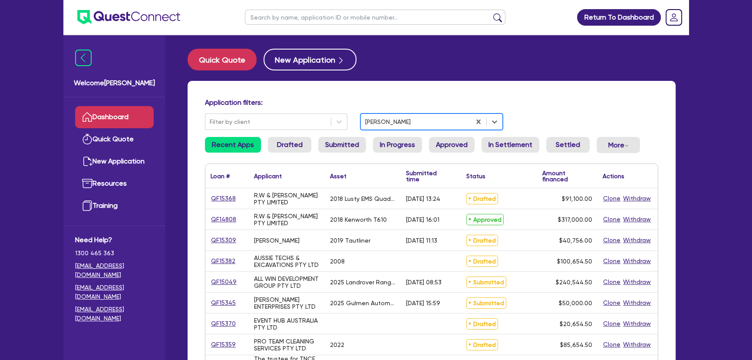
select select "SECONDARY_ASSETS"
select select "PRINTING_AND_PACKAGING_EQUIPMENT"
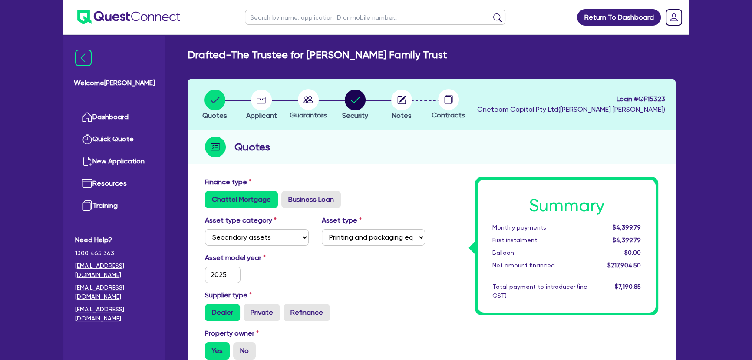
click at [445, 91] on circle at bounding box center [448, 99] width 21 height 21
click at [401, 95] on circle "button" at bounding box center [401, 99] width 21 height 21
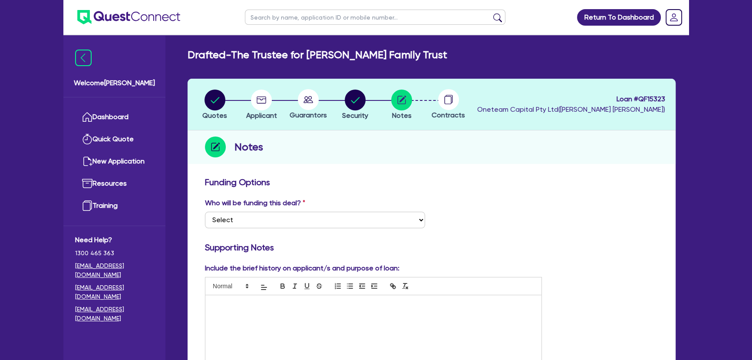
click at [304, 101] on icon at bounding box center [309, 99] width 10 height 7
click at [266, 98] on icon "button" at bounding box center [262, 99] width 10 height 7
select select "TRUST"
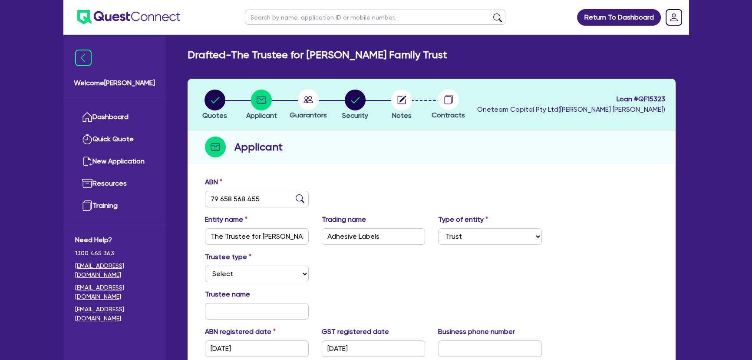
click at [309, 110] on div "Guarantors" at bounding box center [308, 104] width 47 height 31
click at [309, 106] on circle at bounding box center [308, 99] width 21 height 21
click at [347, 103] on circle "button" at bounding box center [355, 99] width 21 height 21
select select "SECONDARY_ASSETS"
select select "PRINTING_AND_PACKAGING_EQUIPMENT"
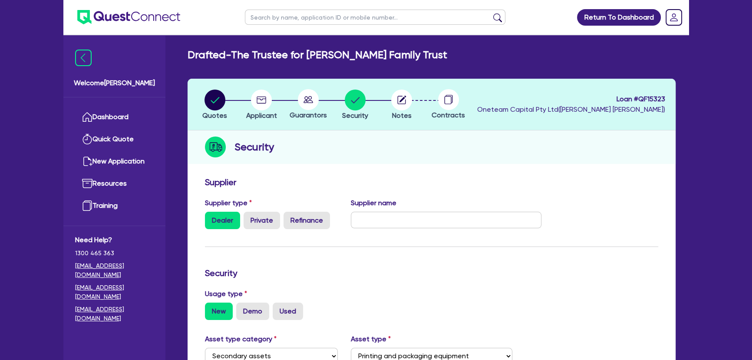
click at [307, 107] on circle at bounding box center [308, 99] width 21 height 21
click at [217, 106] on circle "button" at bounding box center [215, 99] width 21 height 21
select select "SECONDARY_ASSETS"
select select "PRINTING_AND_PACKAGING_EQUIPMENT"
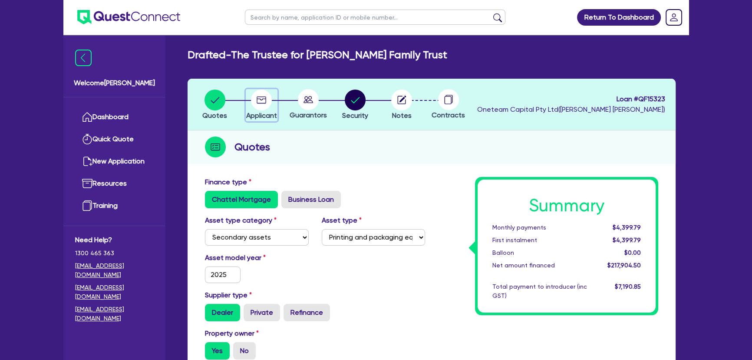
click at [259, 103] on circle "button" at bounding box center [261, 99] width 21 height 21
select select "TRUST"
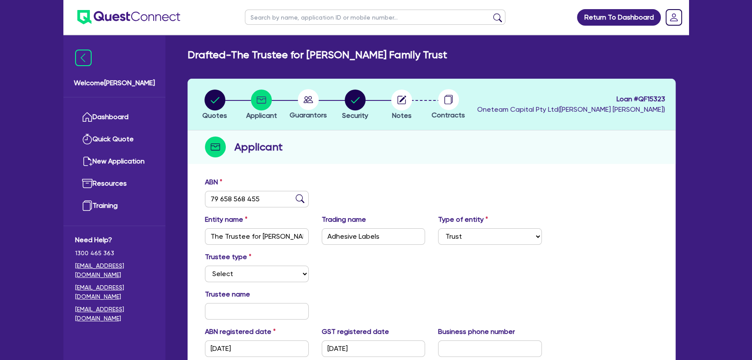
click at [318, 99] on circle at bounding box center [308, 99] width 21 height 21
click at [367, 101] on div "button" at bounding box center [355, 99] width 26 height 21
select select "SECONDARY_ASSETS"
select select "PRINTING_AND_PACKAGING_EQUIPMENT"
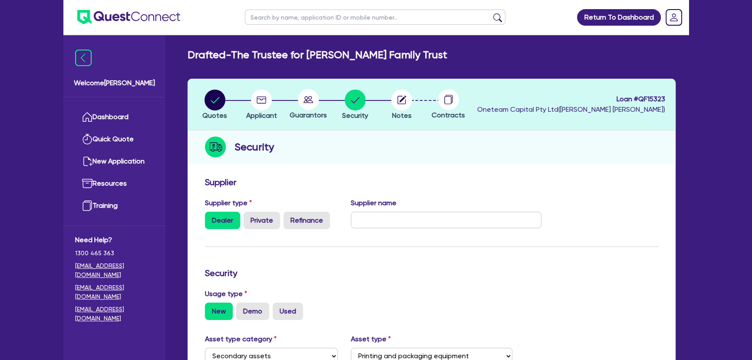
click at [307, 102] on circle at bounding box center [308, 99] width 21 height 21
click at [142, 15] on img at bounding box center [128, 17] width 103 height 14
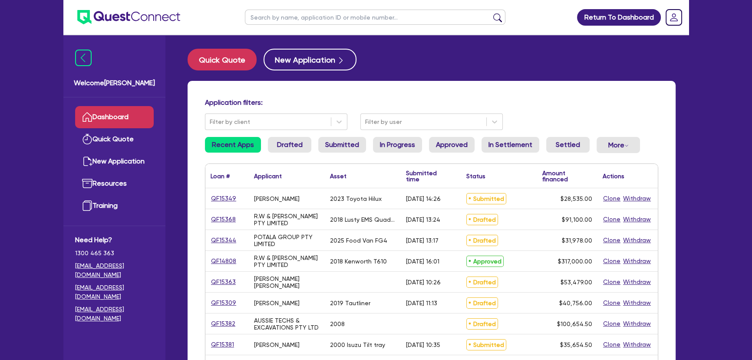
click at [433, 136] on div "Application filters: Filter by client Filter by user Recent Apps Drafted Submit…" at bounding box center [432, 364] width 488 height 567
click at [412, 122] on div at bounding box center [423, 121] width 117 height 11
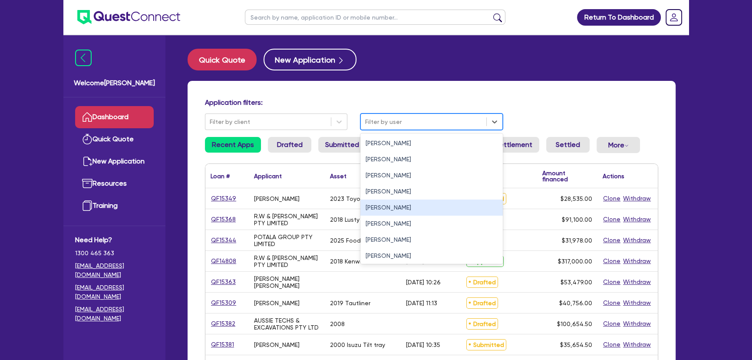
click at [386, 212] on div "[PERSON_NAME]" at bounding box center [432, 207] width 142 height 16
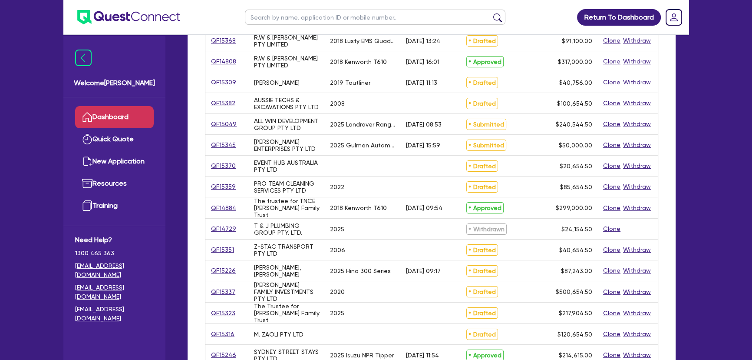
scroll to position [197, 0]
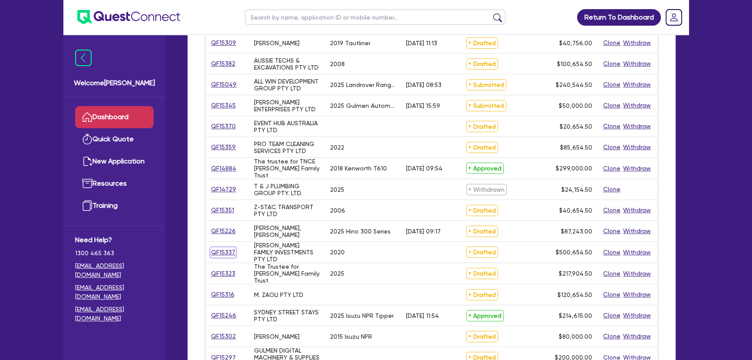
click at [225, 250] on link "QF15337" at bounding box center [223, 252] width 25 height 10
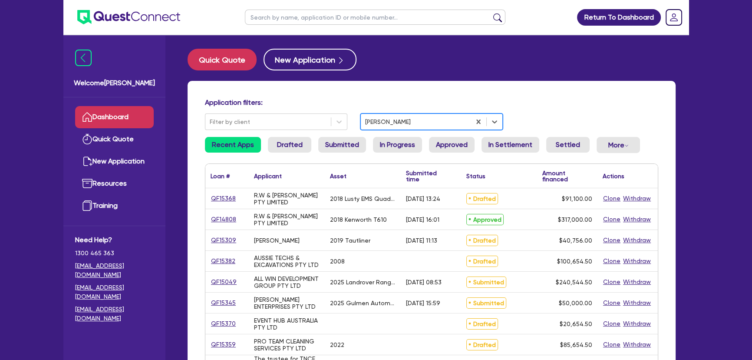
select select "PRIMARY_ASSETS"
select select "YELLOW_GOODS_AND_EXCAVATORS"
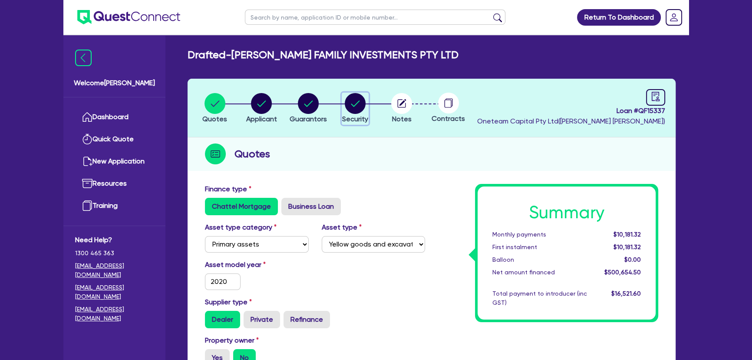
click at [360, 106] on circle "button" at bounding box center [355, 103] width 21 height 21
select select "PRIMARY_ASSETS"
select select "YELLOW_GOODS_AND_EXCAVATORS"
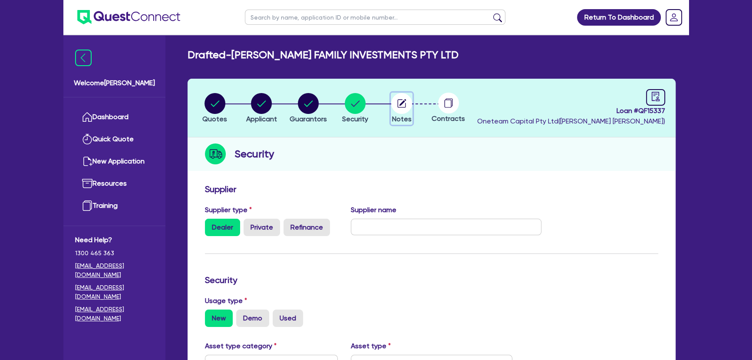
click at [402, 108] on circle "button" at bounding box center [401, 103] width 21 height 21
select select "Other"
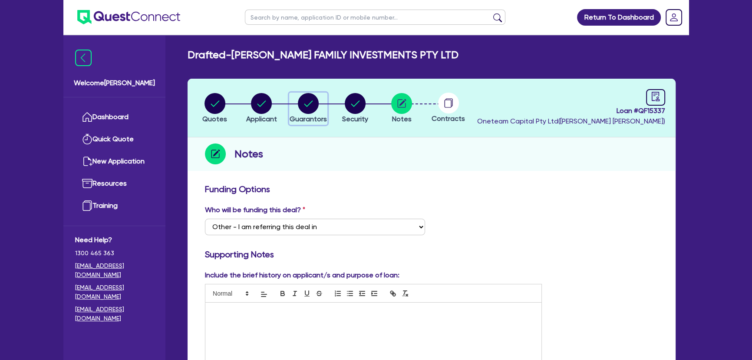
click at [318, 113] on button "Guarantors" at bounding box center [308, 109] width 38 height 32
select select "MR"
select select "QLD"
select select "MARRIED"
select select "PROPERTY"
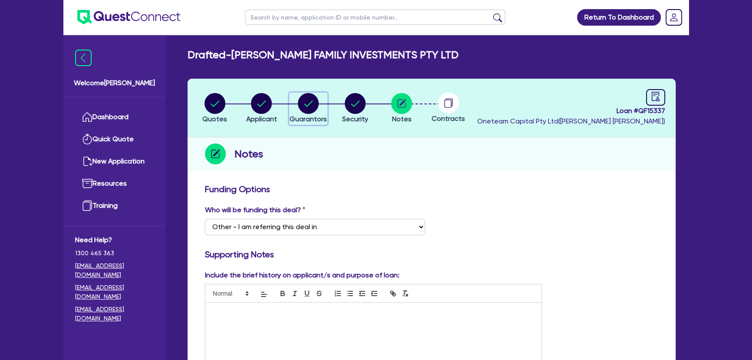
select select "CASH"
select select "EQUIPMENT"
select select "MORTGAGE"
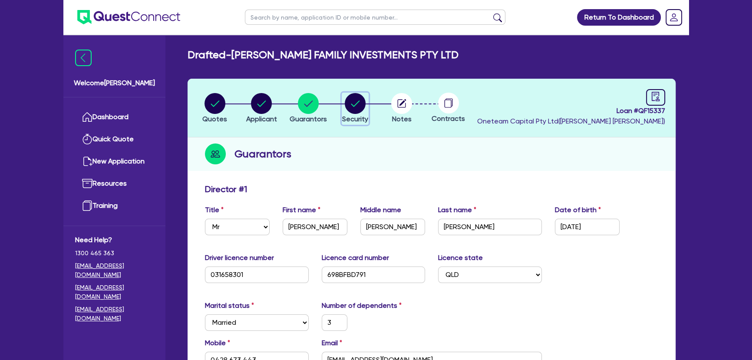
click at [342, 106] on div "button" at bounding box center [355, 103] width 26 height 21
select select "PRIMARY_ASSETS"
select select "YELLOW_GOODS_AND_EXCAVATORS"
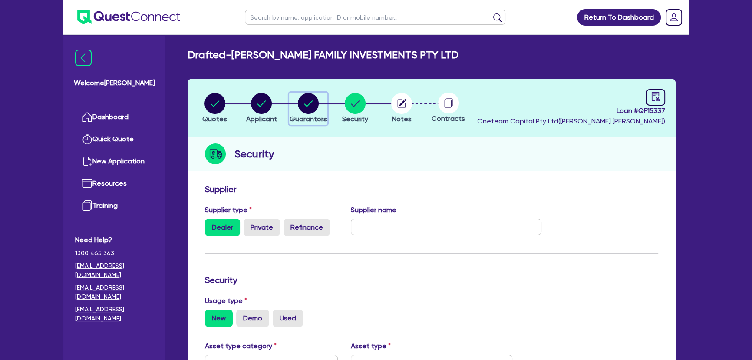
click at [316, 104] on circle "button" at bounding box center [308, 103] width 21 height 21
select select "MR"
select select "QLD"
select select "MARRIED"
select select "PROPERTY"
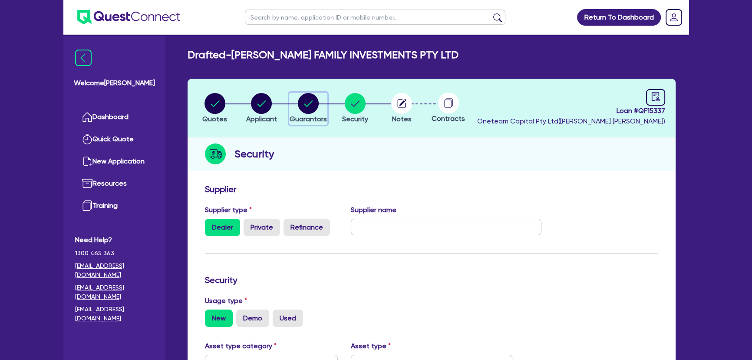
select select "CASH"
select select "EQUIPMENT"
select select "MORTGAGE"
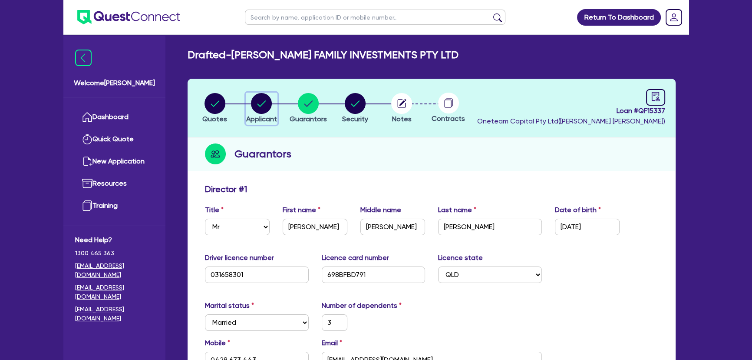
click at [269, 98] on circle "button" at bounding box center [261, 103] width 21 height 21
select select "COMPANY"
select select "AGRICULTURE"
select select "FARMERS"
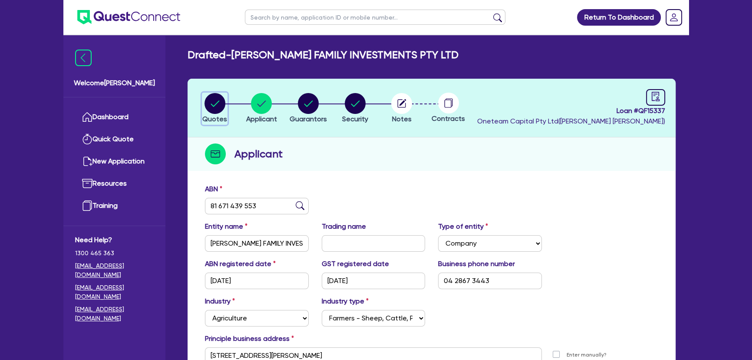
click at [220, 104] on circle "button" at bounding box center [215, 103] width 21 height 21
select select "PRIMARY_ASSETS"
select select "YELLOW_GOODS_AND_EXCAVATORS"
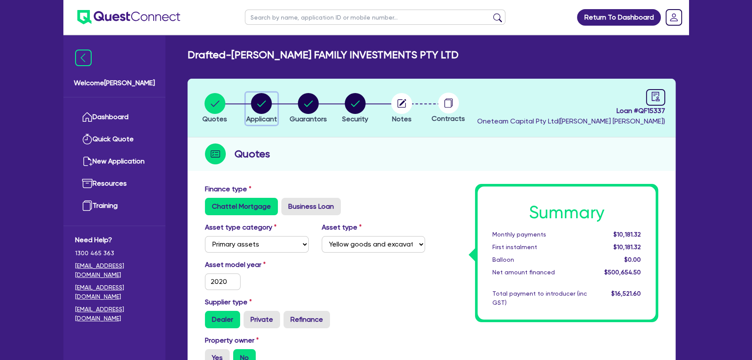
click at [253, 103] on circle "button" at bounding box center [261, 103] width 21 height 21
select select "COMPANY"
select select "AGRICULTURE"
select select "FARMERS"
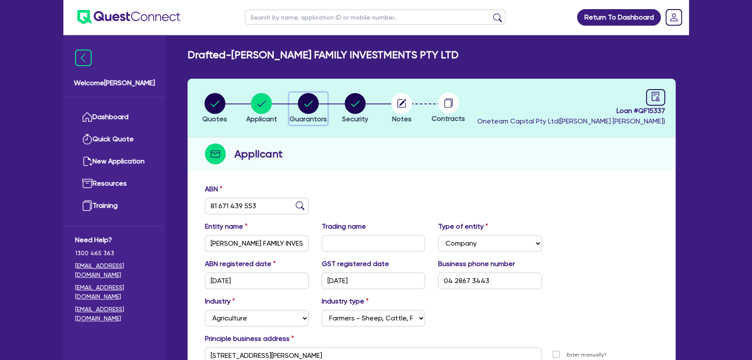
click at [311, 108] on circle "button" at bounding box center [308, 103] width 21 height 21
select select "MR"
select select "QLD"
select select "MARRIED"
select select "PROPERTY"
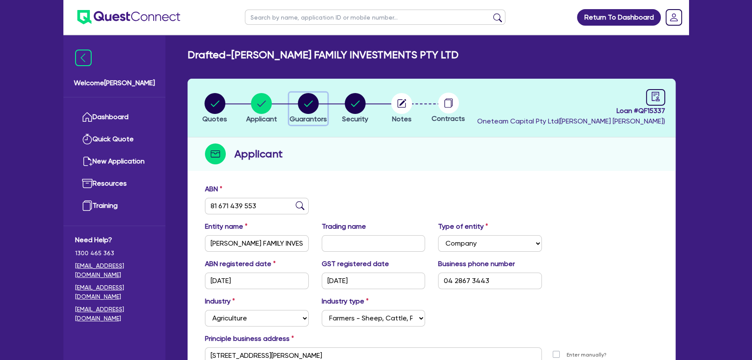
select select "CASH"
select select "EQUIPMENT"
select select "MORTGAGE"
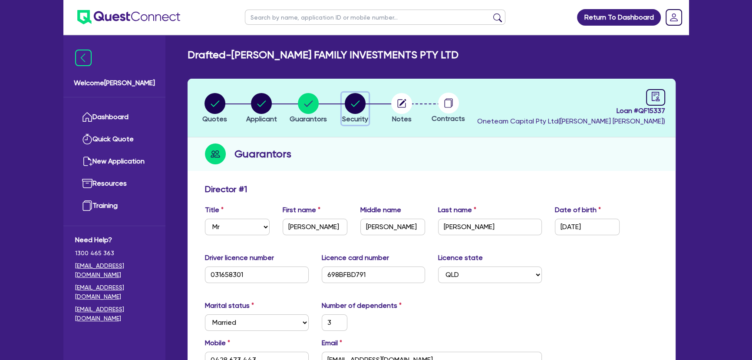
click at [365, 115] on span "Security" at bounding box center [355, 119] width 26 height 8
select select "PRIMARY_ASSETS"
select select "YELLOW_GOODS_AND_EXCAVATORS"
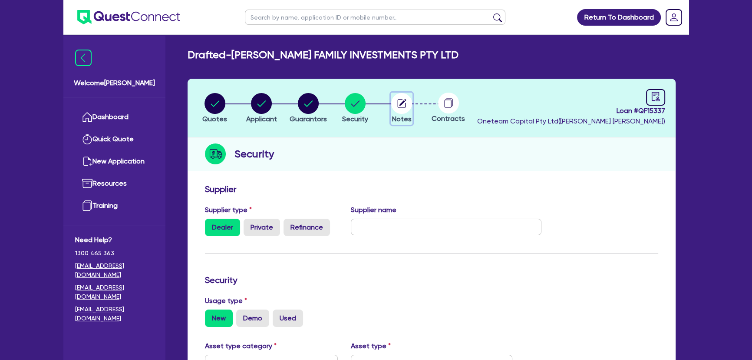
click at [410, 106] on circle "button" at bounding box center [401, 103] width 21 height 21
select select "Other"
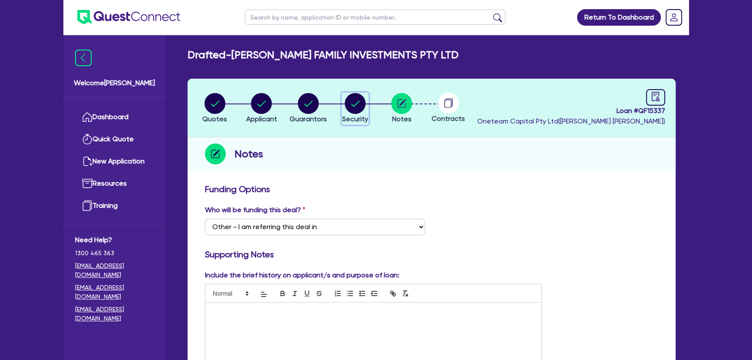
click at [361, 109] on circle "button" at bounding box center [355, 103] width 21 height 21
select select "PRIMARY_ASSETS"
select select "YELLOW_GOODS_AND_EXCAVATORS"
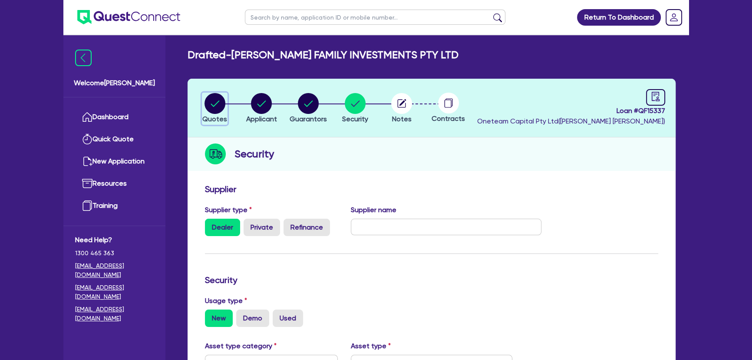
click at [211, 94] on circle "button" at bounding box center [215, 103] width 21 height 21
select select "PRIMARY_ASSETS"
select select "YELLOW_GOODS_AND_EXCAVATORS"
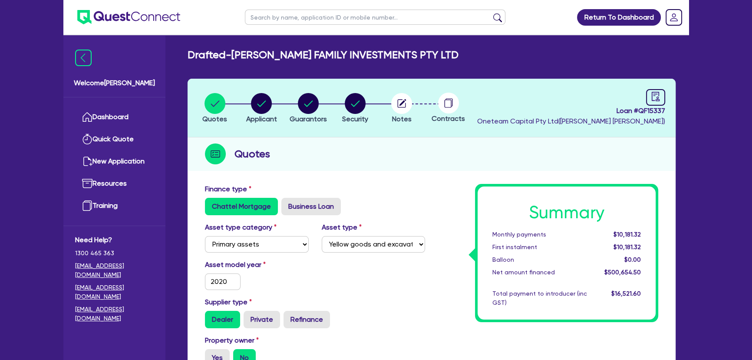
click at [390, 100] on li "Notes" at bounding box center [401, 108] width 47 height 30
click at [397, 112] on icon "button" at bounding box center [401, 103] width 21 height 21
select select "Other"
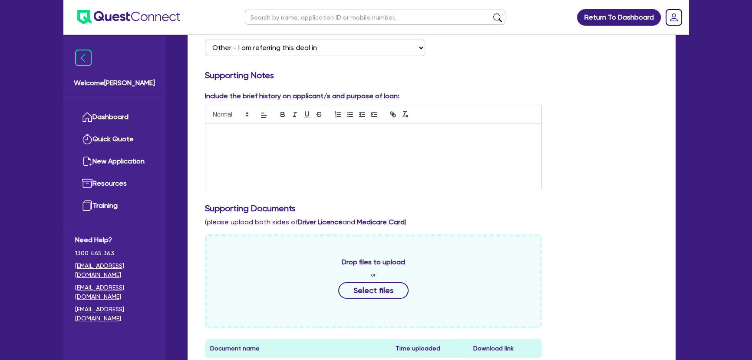
scroll to position [118, 0]
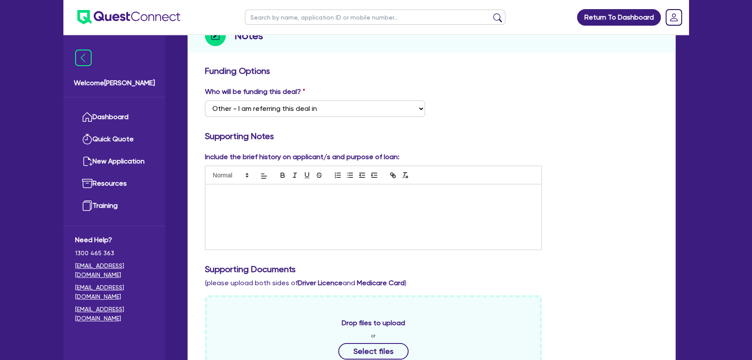
click at [255, 212] on div at bounding box center [373, 216] width 336 height 65
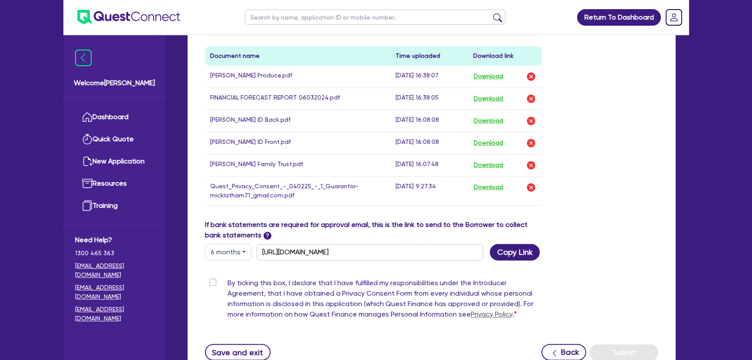
scroll to position [541, 0]
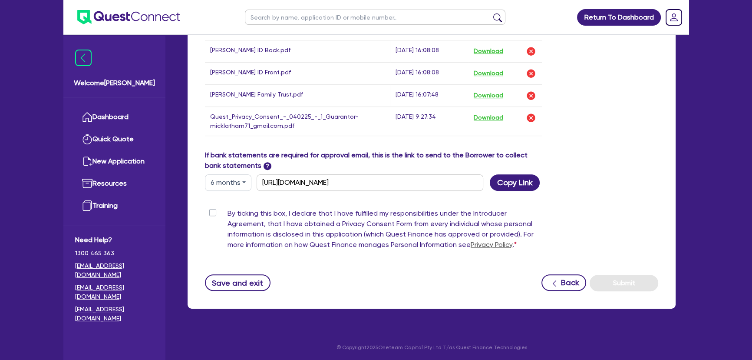
click at [228, 210] on label "By ticking this box, I declare that I have fulfilled my responsibilities under …" at bounding box center [385, 230] width 314 height 45
click at [212, 210] on input "By ticking this box, I declare that I have fulfilled my responsibilities under …" at bounding box center [208, 212] width 7 height 8
checkbox input "true"
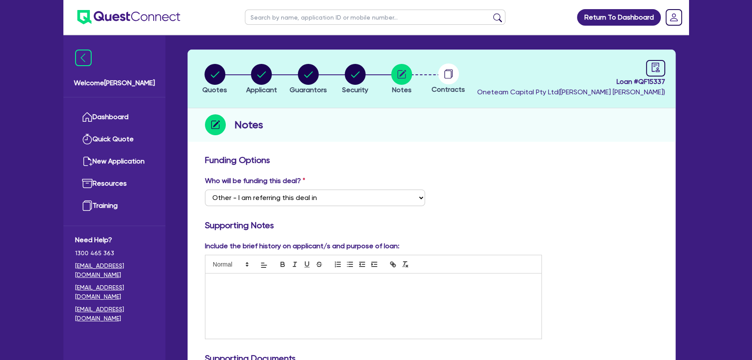
scroll to position [27, 0]
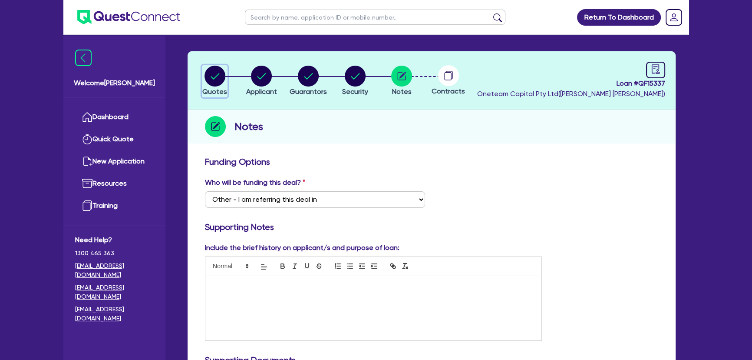
click at [214, 79] on circle "button" at bounding box center [215, 76] width 21 height 21
select select "PRIMARY_ASSETS"
select select "YELLOW_GOODS_AND_EXCAVATORS"
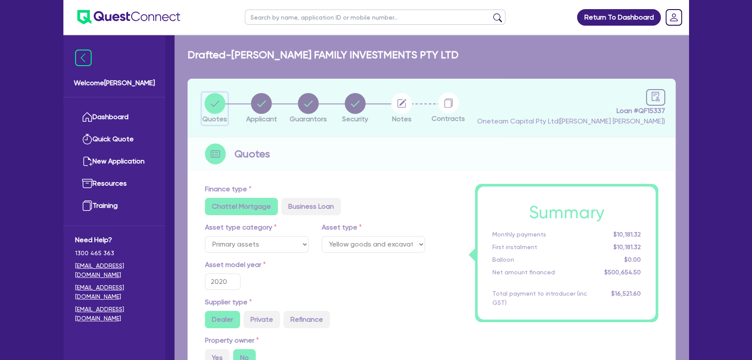
type input "500,000"
type input "15,019.64"
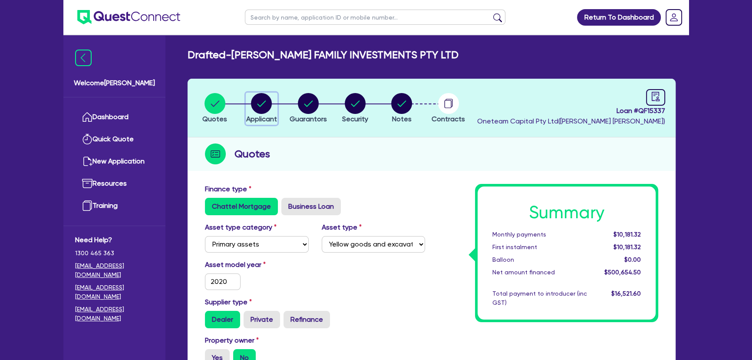
click at [258, 99] on circle "button" at bounding box center [261, 103] width 21 height 21
select select "COMPANY"
select select "AGRICULTURE"
select select "FARMERS"
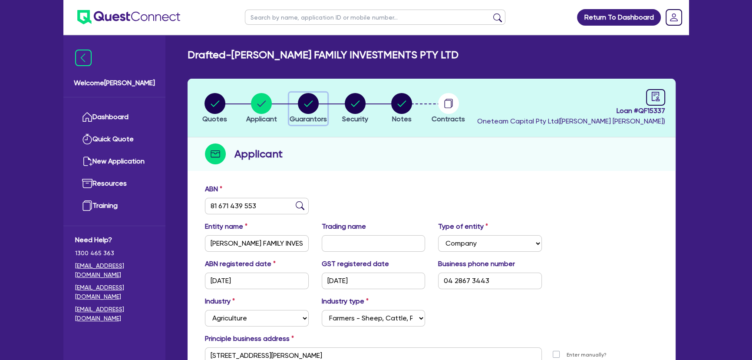
click at [307, 103] on circle "button" at bounding box center [308, 103] width 21 height 21
select select "MR"
select select "QLD"
select select "MARRIED"
select select "PROPERTY"
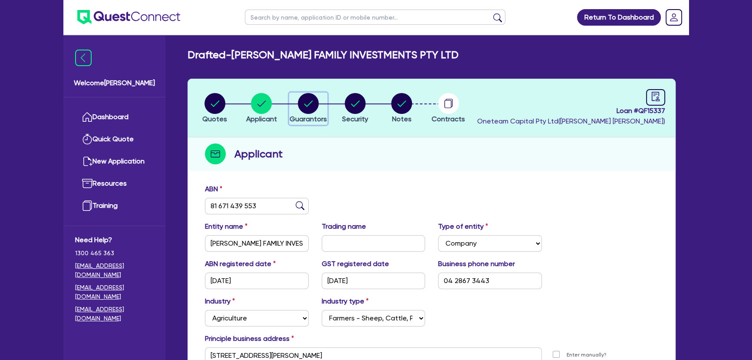
select select "CASH"
select select "EQUIPMENT"
select select "MORTGAGE"
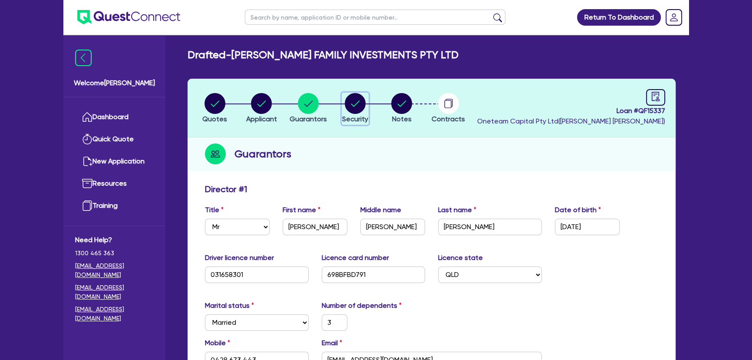
click at [364, 104] on circle "button" at bounding box center [355, 103] width 21 height 21
select select "PRIMARY_ASSETS"
select select "YELLOW_GOODS_AND_EXCAVATORS"
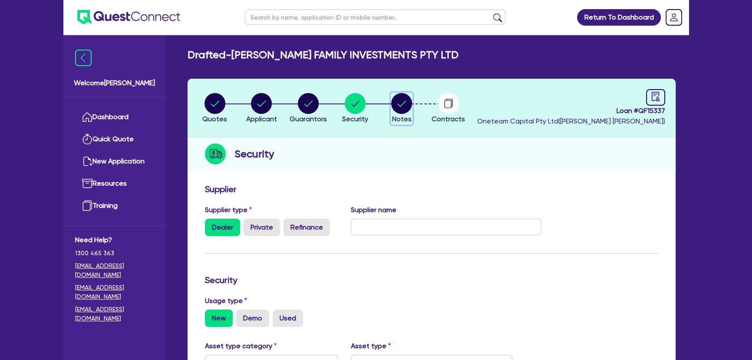
click at [404, 105] on circle "button" at bounding box center [401, 103] width 21 height 21
select select "Other"
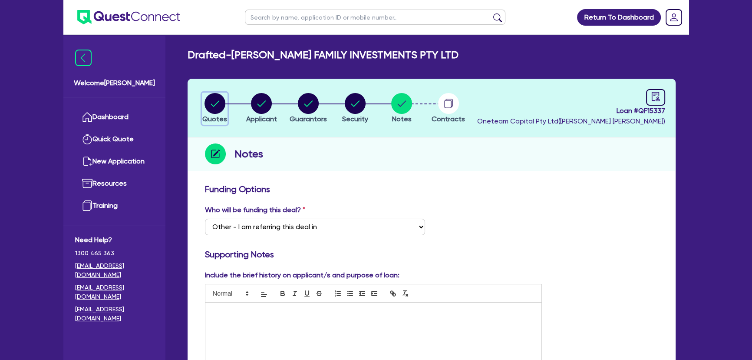
click at [221, 102] on circle "button" at bounding box center [215, 103] width 21 height 21
select select "PRIMARY_ASSETS"
select select "YELLOW_GOODS_AND_EXCAVATORS"
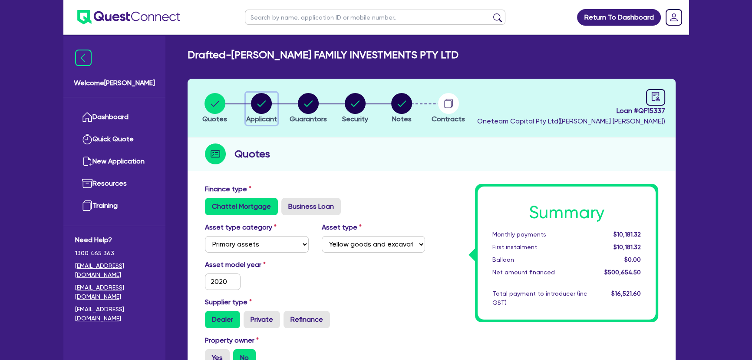
click at [258, 114] on button "Applicant" at bounding box center [262, 109] width 32 height 32
select select "COMPANY"
select select "AGRICULTURE"
select select "FARMERS"
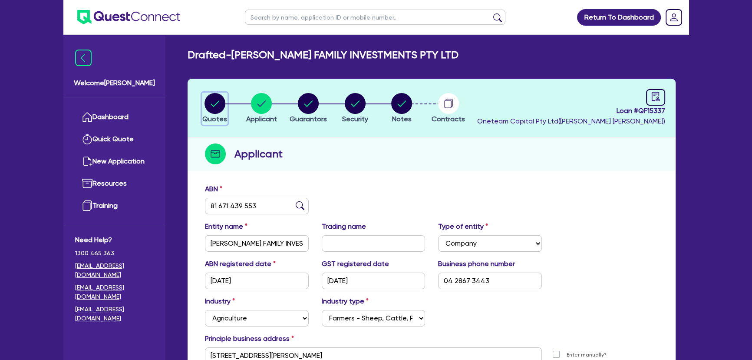
click at [205, 110] on icon "button" at bounding box center [215, 103] width 21 height 21
select select "PRIMARY_ASSETS"
select select "YELLOW_GOODS_AND_EXCAVATORS"
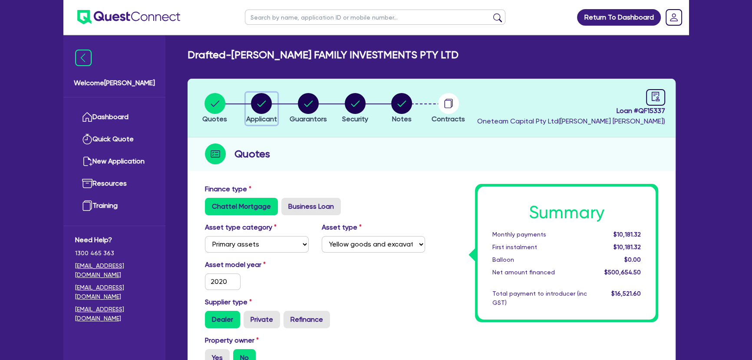
click at [260, 123] on button "Applicant" at bounding box center [262, 109] width 32 height 32
select select "COMPANY"
select select "AGRICULTURE"
select select "FARMERS"
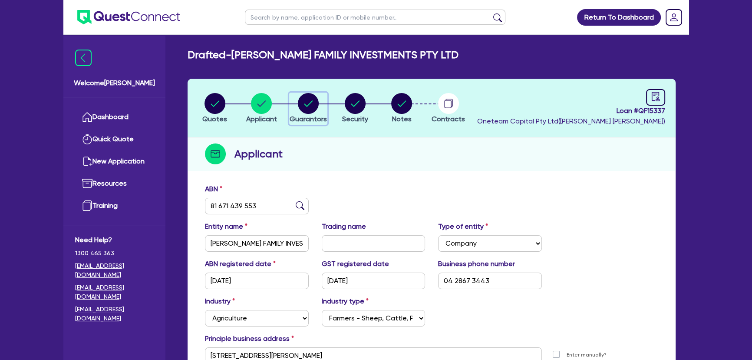
click at [308, 102] on circle "button" at bounding box center [308, 103] width 21 height 21
select select "MR"
select select "QLD"
select select "MARRIED"
select select "PROPERTY"
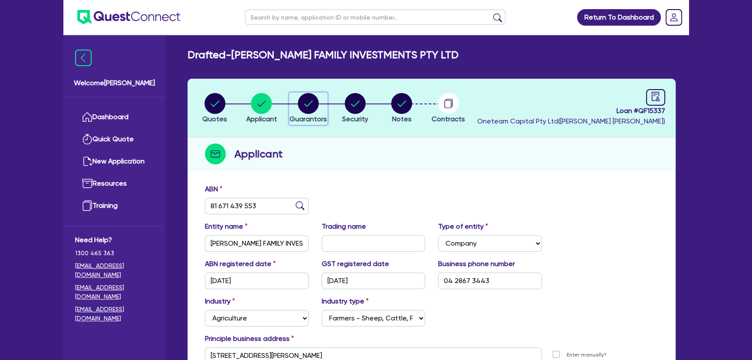
select select "CASH"
select select "EQUIPMENT"
select select "MORTGAGE"
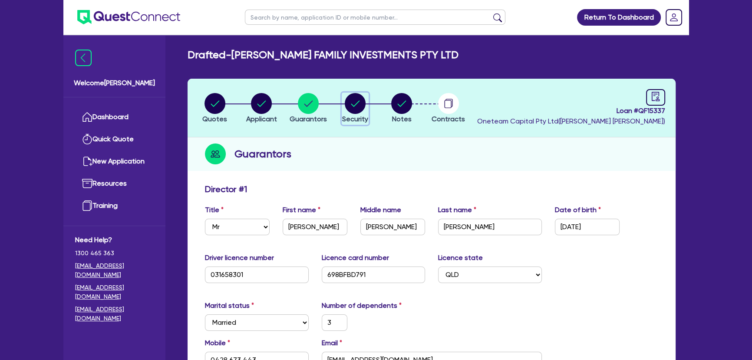
click at [352, 99] on circle "button" at bounding box center [355, 103] width 21 height 21
select select "PRIMARY_ASSETS"
select select "YELLOW_GOODS_AND_EXCAVATORS"
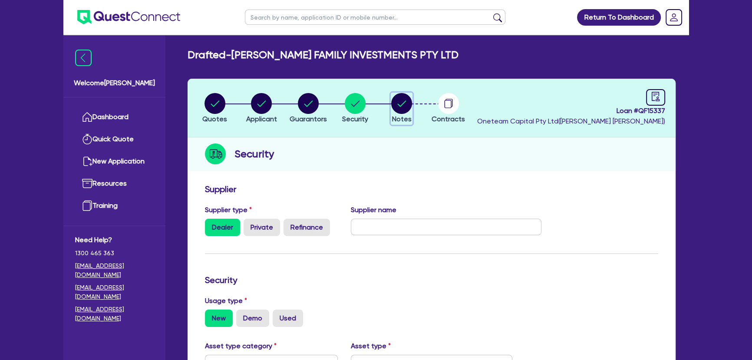
click at [408, 104] on circle "button" at bounding box center [401, 103] width 21 height 21
select select "Other"
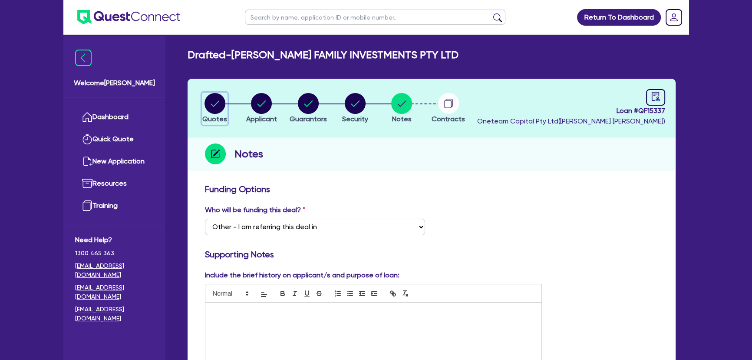
click at [205, 106] on circle "button" at bounding box center [215, 103] width 21 height 21
select select "PRIMARY_ASSETS"
select select "YELLOW_GOODS_AND_EXCAVATORS"
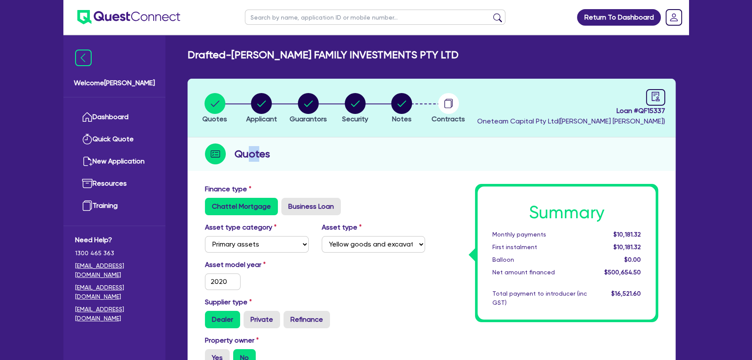
drag, startPoint x: 259, startPoint y: 156, endPoint x: 246, endPoint y: 156, distance: 13.0
click at [246, 156] on h2 "Quotes" at bounding box center [253, 154] width 36 height 16
click at [270, 156] on div "Quotes" at bounding box center [432, 153] width 488 height 33
drag, startPoint x: 269, startPoint y: 155, endPoint x: 224, endPoint y: 153, distance: 44.8
click at [224, 153] on div "Quotes" at bounding box center [432, 153] width 488 height 33
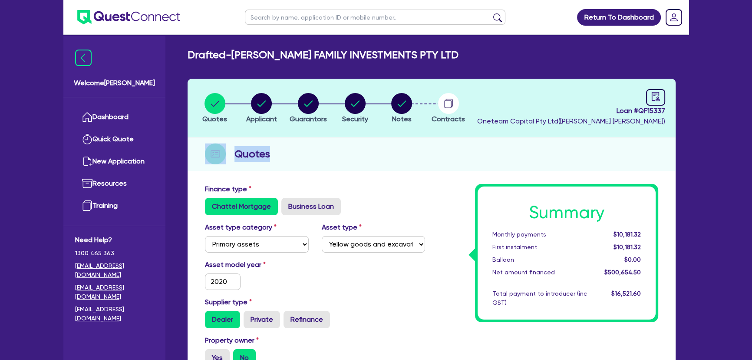
click at [206, 149] on img at bounding box center [215, 153] width 21 height 21
drag, startPoint x: 198, startPoint y: 149, endPoint x: 272, endPoint y: 152, distance: 73.9
click at [271, 152] on div "Quotes" at bounding box center [432, 153] width 488 height 33
click at [339, 159] on div "Quotes" at bounding box center [432, 153] width 488 height 33
click at [412, 110] on button "Notes" at bounding box center [402, 109] width 22 height 32
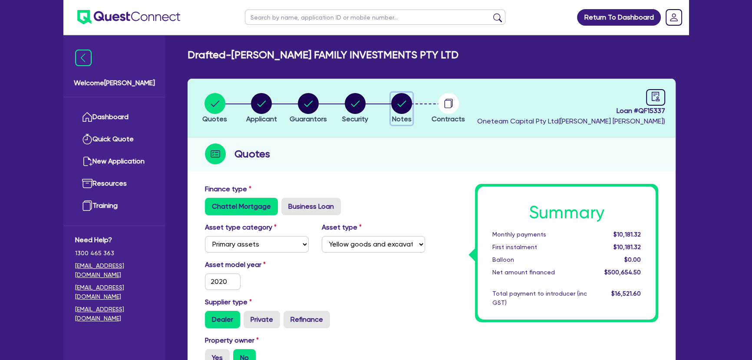
select select "Other"
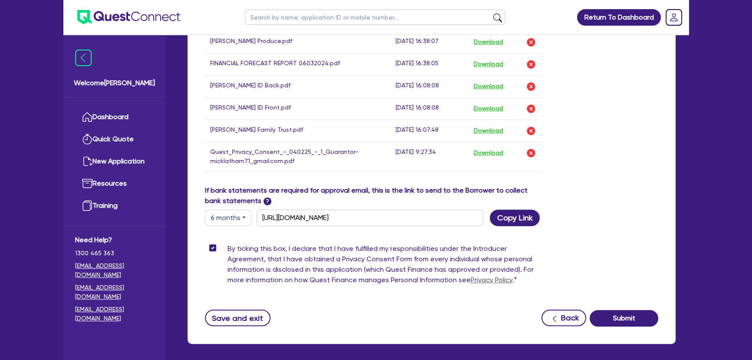
scroll to position [343, 0]
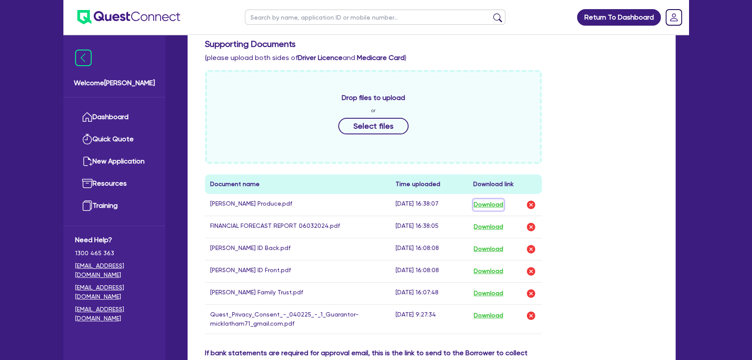
click at [498, 202] on button "Download" at bounding box center [488, 204] width 30 height 11
click at [489, 225] on button "Download" at bounding box center [488, 226] width 30 height 11
click at [487, 252] on button "Download" at bounding box center [488, 248] width 30 height 11
click at [487, 269] on button "Download" at bounding box center [488, 270] width 30 height 11
click at [488, 297] on button "Download" at bounding box center [488, 293] width 30 height 11
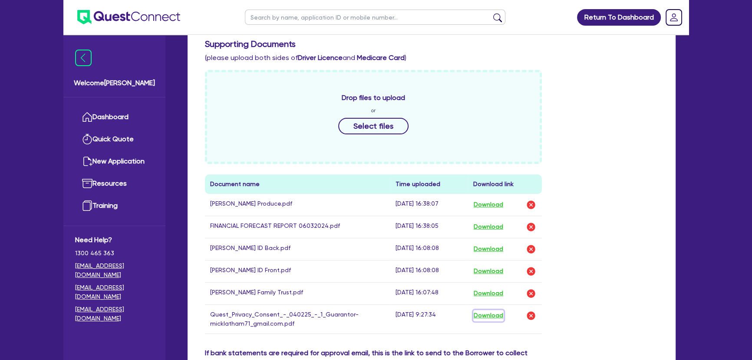
click at [486, 312] on button "Download" at bounding box center [488, 315] width 30 height 11
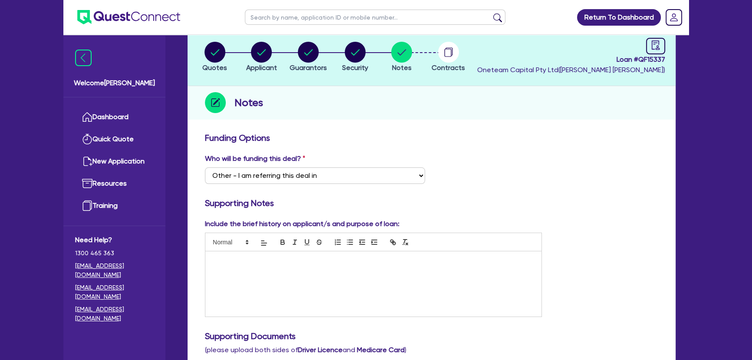
scroll to position [0, 0]
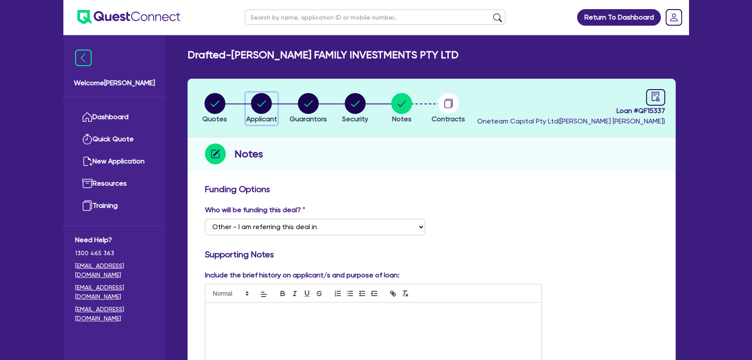
click at [272, 102] on div "button" at bounding box center [261, 103] width 31 height 21
select select "COMPANY"
select select "AGRICULTURE"
select select "FARMERS"
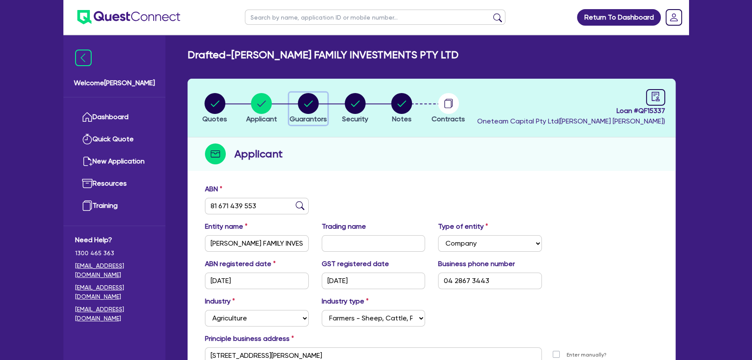
click at [299, 94] on icon "button" at bounding box center [308, 103] width 21 height 21
select select "MR"
select select "QLD"
select select "MARRIED"
select select "PROPERTY"
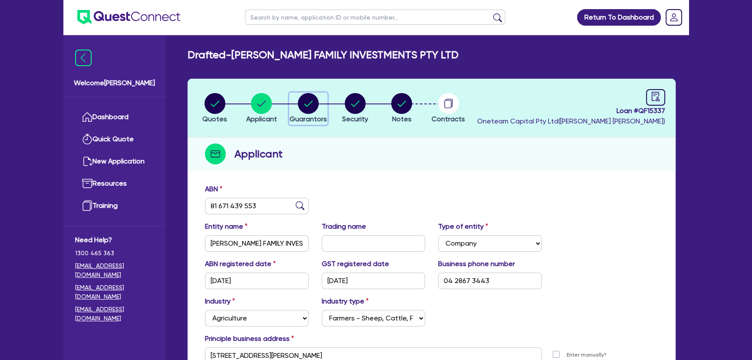
select select "CASH"
select select "EQUIPMENT"
select select "MORTGAGE"
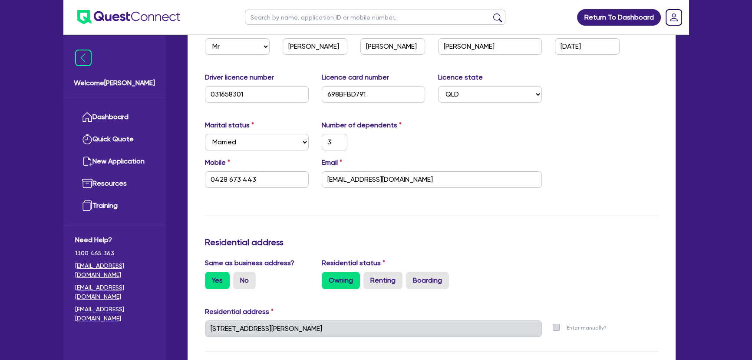
scroll to position [79, 0]
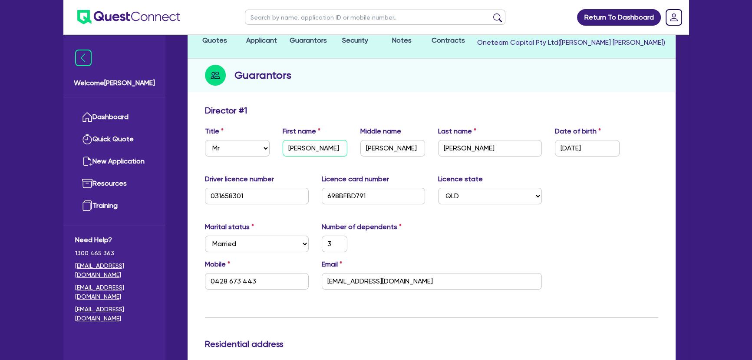
drag, startPoint x: 297, startPoint y: 148, endPoint x: 281, endPoint y: 148, distance: 16.1
click at [281, 148] on div "First name Michael" at bounding box center [315, 141] width 78 height 30
drag, startPoint x: 479, startPoint y: 147, endPoint x: 423, endPoint y: 150, distance: 56.1
click at [423, 150] on div "Title Select Mr Mrs Ms Miss Dr First name Michael Middle name John Last name La…" at bounding box center [431, 144] width 466 height 37
drag, startPoint x: 255, startPoint y: 284, endPoint x: 202, endPoint y: 278, distance: 53.3
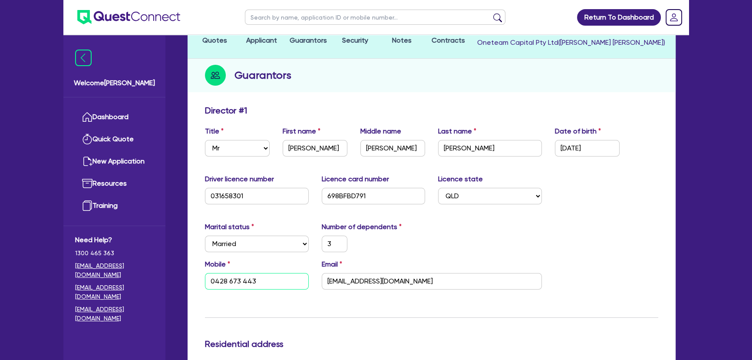
click at [208, 278] on input "0428 673 443" at bounding box center [257, 281] width 104 height 17
drag, startPoint x: 430, startPoint y: 277, endPoint x: 323, endPoint y: 276, distance: 107.3
click at [323, 276] on input "micklatham71@gmail.com" at bounding box center [432, 281] width 220 height 17
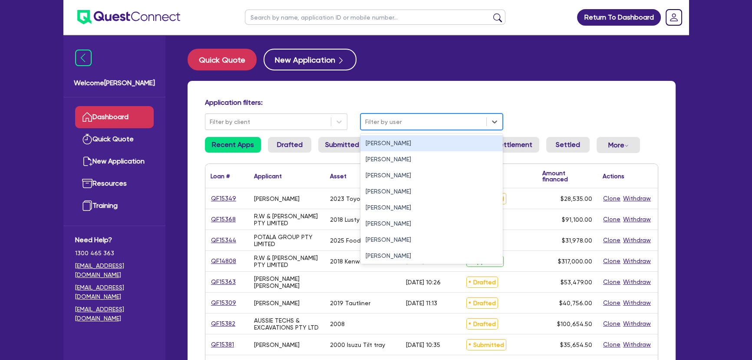
click at [410, 120] on div at bounding box center [423, 121] width 117 height 11
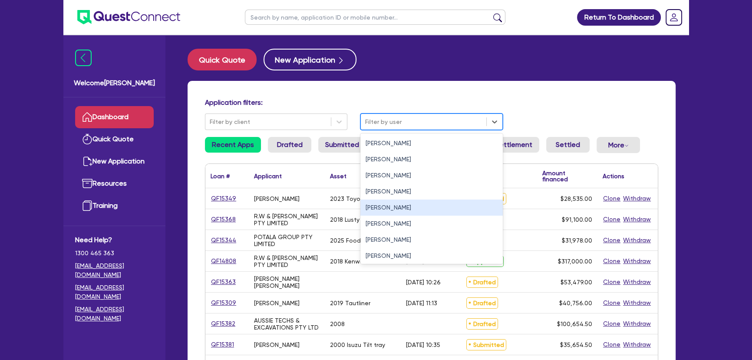
click at [400, 205] on div "[PERSON_NAME]" at bounding box center [432, 207] width 142 height 16
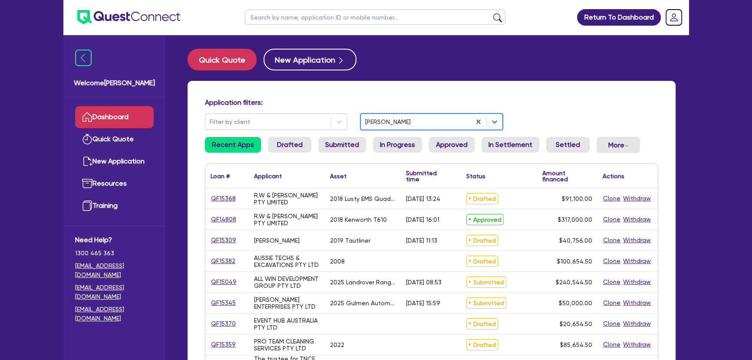
click at [380, 76] on div "Quick Quote New Application Application filters: Filter by client option [PERSO…" at bounding box center [432, 354] width 514 height 611
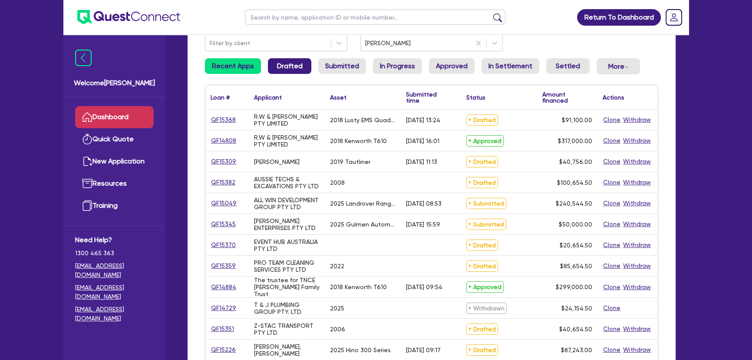
click at [284, 73] on link "Drafted" at bounding box center [289, 66] width 43 height 16
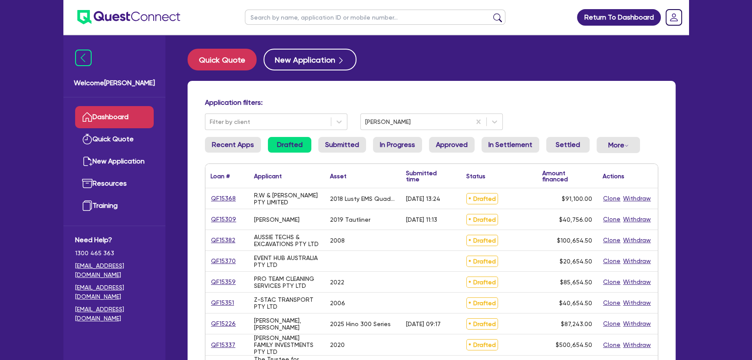
click at [341, 158] on li "Submitted" at bounding box center [342, 148] width 48 height 23
click at [337, 151] on link "Submitted" at bounding box center [342, 145] width 48 height 16
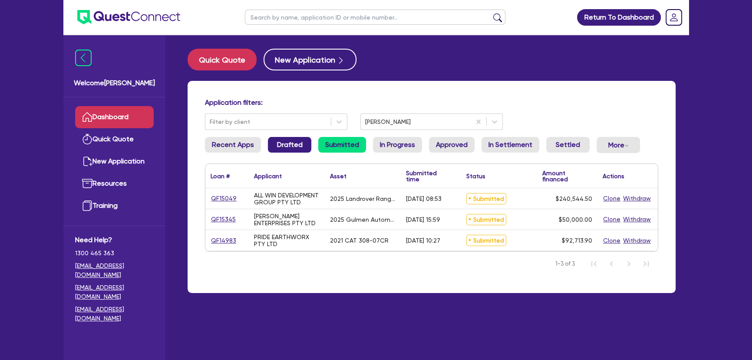
click at [279, 148] on link "Drafted" at bounding box center [289, 145] width 43 height 16
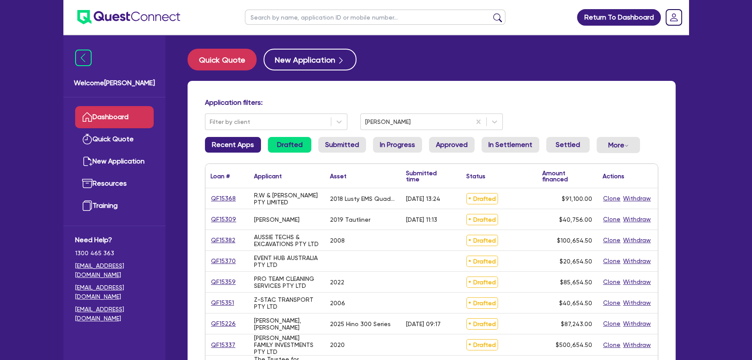
click at [225, 152] on link "Recent Apps" at bounding box center [233, 145] width 56 height 16
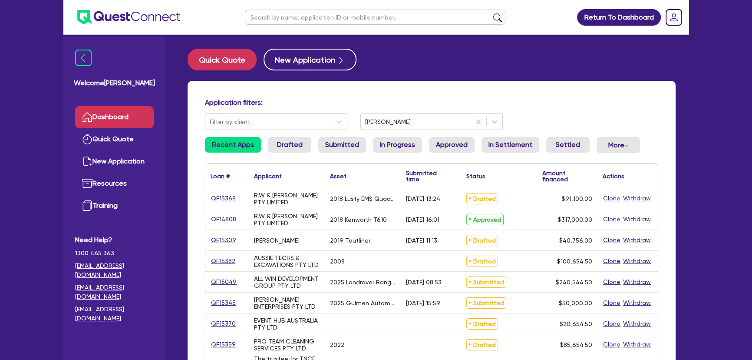
click at [275, 20] on input "text" at bounding box center [375, 17] width 261 height 15
type input "brit"
click at [491, 13] on button "submit" at bounding box center [498, 19] width 14 height 12
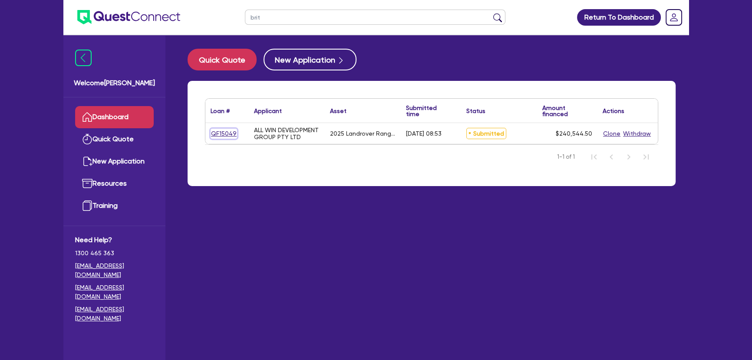
click at [215, 129] on link "QF15049" at bounding box center [224, 134] width 26 height 10
select select "CARS_AND_LIGHT_TRUCKS"
select select "PASSENGER_VEHICLES"
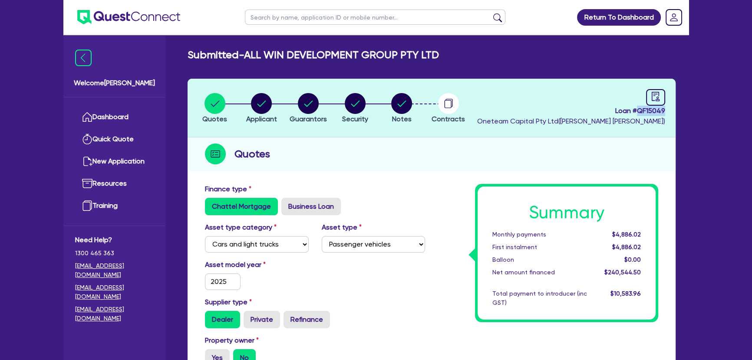
drag, startPoint x: 639, startPoint y: 110, endPoint x: 668, endPoint y: 114, distance: 29.8
click at [668, 114] on header "Quotes Applicant Guarantors Security Notes Contracts Loan # QF15049 Oneteam Cap…" at bounding box center [432, 108] width 488 height 59
copy span "QF15049"
drag, startPoint x: 245, startPoint y: 55, endPoint x: 454, endPoint y: 56, distance: 208.5
click at [454, 56] on div "Submitted - ALL WIN DEVELOPMENT GROUP PTY LTD" at bounding box center [431, 55] width 501 height 13
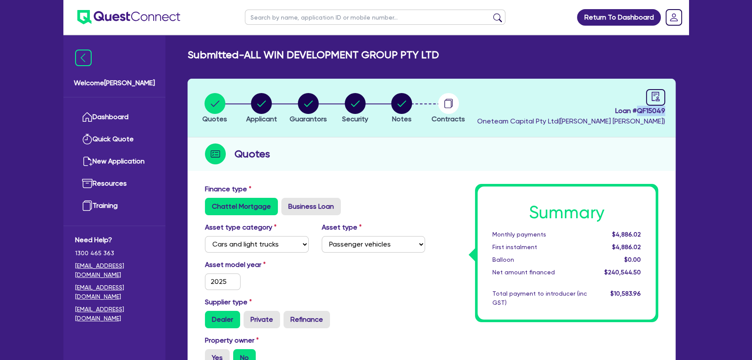
copy h2 "ALL WIN DEVELOPMENT GROUP PTY LTD"
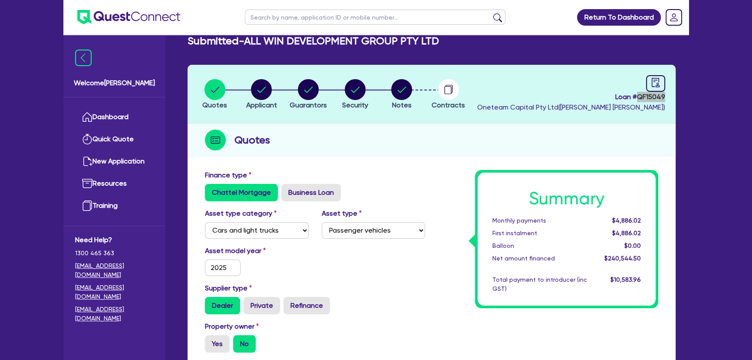
scroll to position [39, 0]
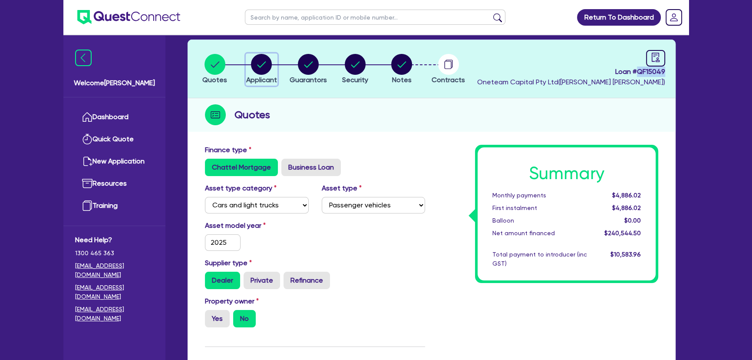
click at [272, 83] on span "Applicant" at bounding box center [261, 80] width 31 height 8
select select "COMPANY"
select select "BUILDING_CONSTRUCTION"
select select "BUSINESSES_LARGE_CONSTRUCTION_PROJECTS"
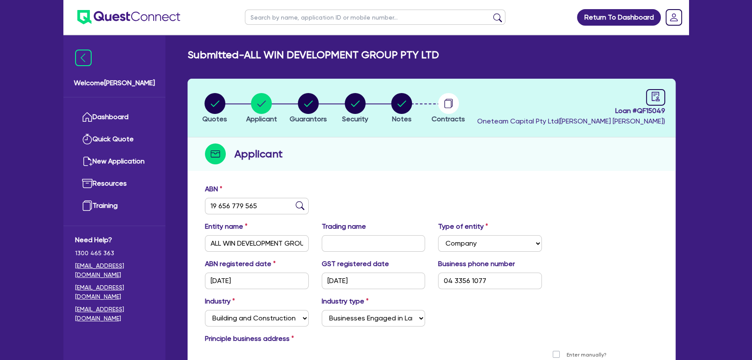
click at [268, 76] on div "Submitted - ALL WIN DEVELOPMENT GROUP PTY LTD Quotes Applicant Guarantors Secur…" at bounding box center [432, 231] width 514 height 365
click at [300, 102] on circle "button" at bounding box center [308, 103] width 21 height 21
select select "MR"
select select "NSW"
select select "SINGLE"
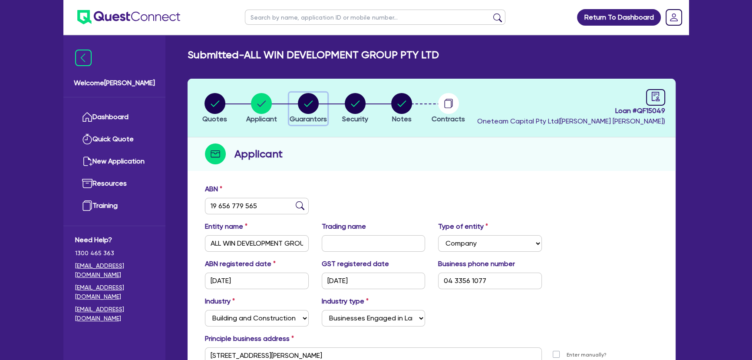
select select "INVESTMENT_PROPERTY"
select select "CASH"
select select "INVESTMENT_PROPERTY_LOAN"
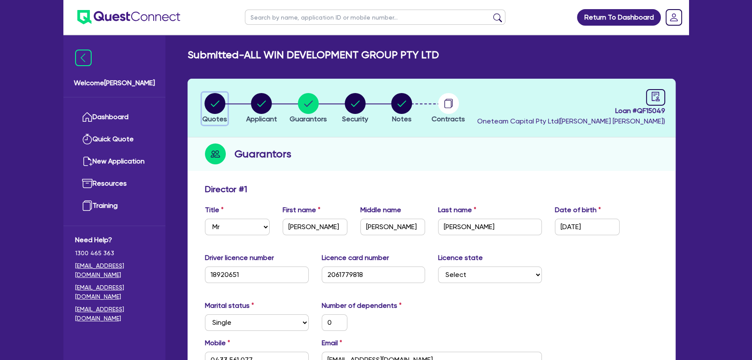
click at [225, 102] on circle "button" at bounding box center [215, 103] width 21 height 21
select select "CARS_AND_LIGHT_TRUCKS"
select select "PASSENGER_VEHICLES"
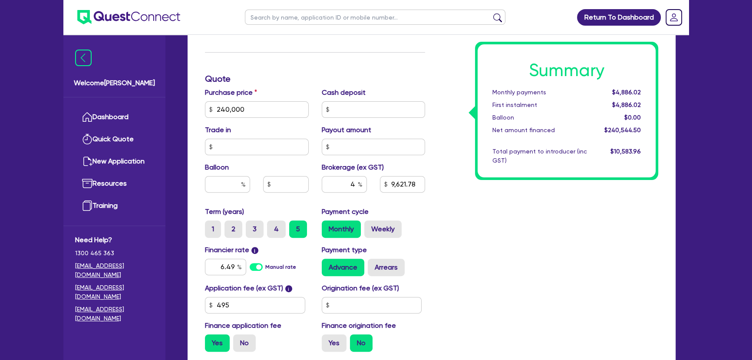
scroll to position [428, 0]
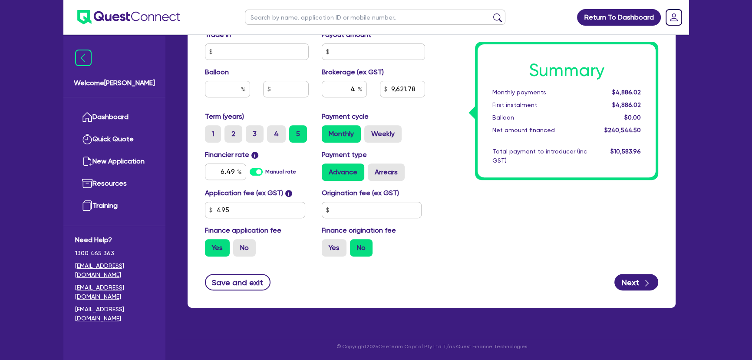
click at [556, 254] on div "Summary Monthly payments $4,886.02 First instalment $4,886.02 Balloon $0.00 Net…" at bounding box center [548, 9] width 233 height 508
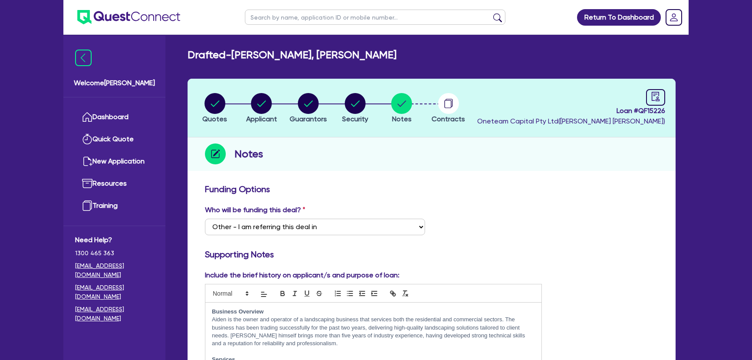
select select "Other"
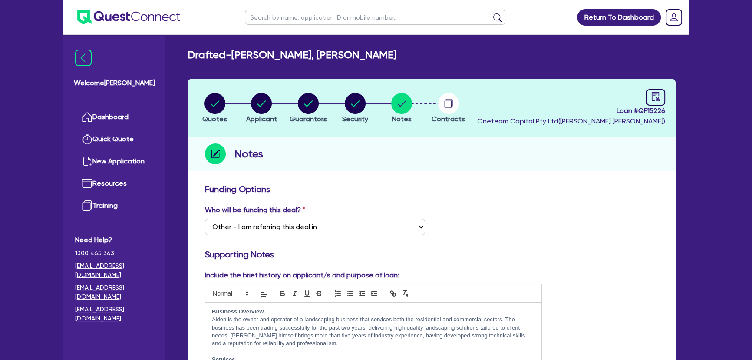
click at [152, 26] on ul at bounding box center [121, 17] width 117 height 34
click at [165, 13] on img at bounding box center [128, 17] width 103 height 14
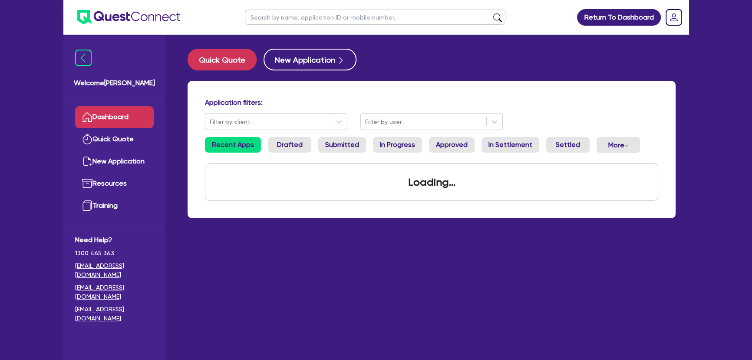
click at [335, 16] on input "text" at bounding box center [375, 17] width 261 height 15
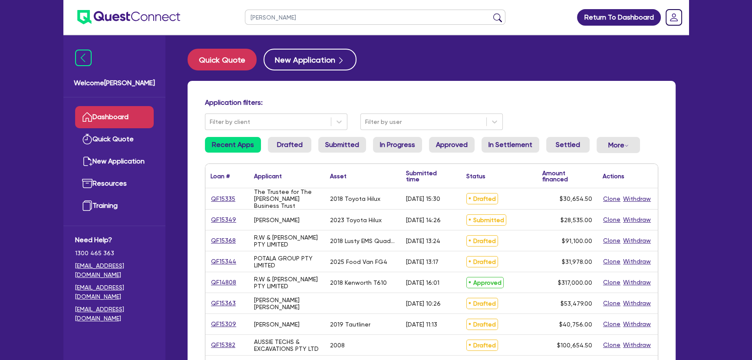
type input "[PERSON_NAME]"
click at [491, 13] on button "submit" at bounding box center [498, 19] width 14 height 12
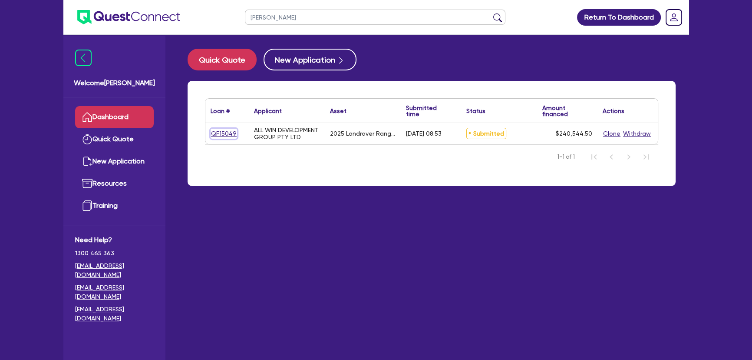
click at [229, 132] on link "QF15049" at bounding box center [224, 134] width 26 height 10
select select "CARS_AND_LIGHT_TRUCKS"
select select "PASSENGER_VEHICLES"
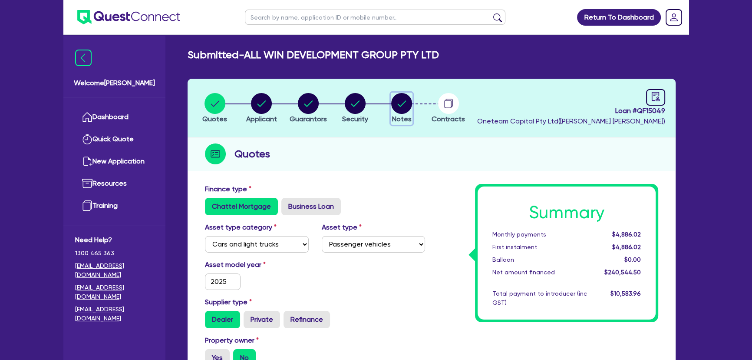
click at [409, 107] on circle "button" at bounding box center [401, 103] width 21 height 21
select select "Other"
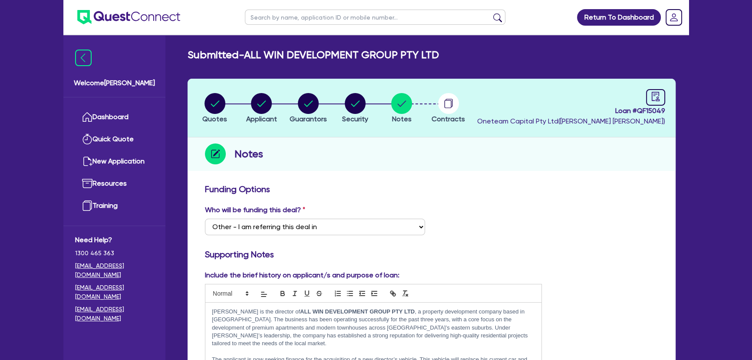
drag, startPoint x: 246, startPoint y: 58, endPoint x: 481, endPoint y: 60, distance: 234.6
click at [481, 60] on div "Submitted - ALL WIN DEVELOPMENT GROUP PTY LTD" at bounding box center [431, 55] width 501 height 13
click at [260, 110] on circle "button" at bounding box center [261, 103] width 21 height 21
select select "COMPANY"
select select "BUILDING_CONSTRUCTION"
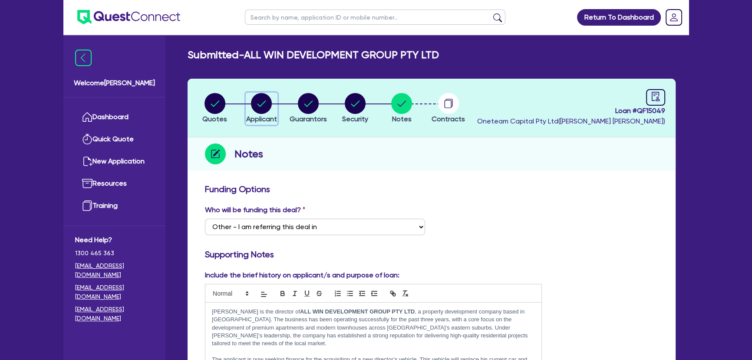
select select "BUSINESSES_LARGE_CONSTRUCTION_PROJECTS"
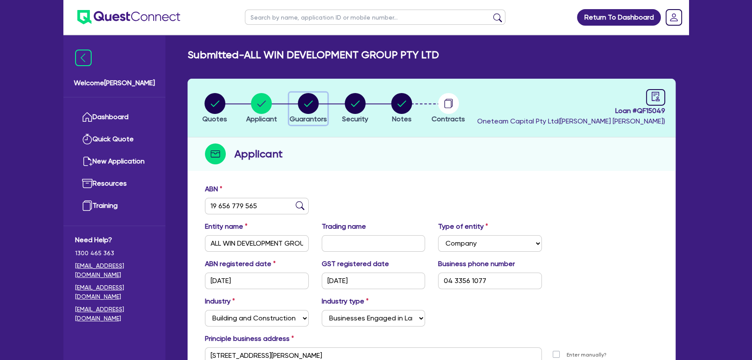
click at [297, 108] on div "button" at bounding box center [308, 103] width 37 height 21
select select "MR"
select select "NSW"
select select "SINGLE"
select select "INVESTMENT_PROPERTY"
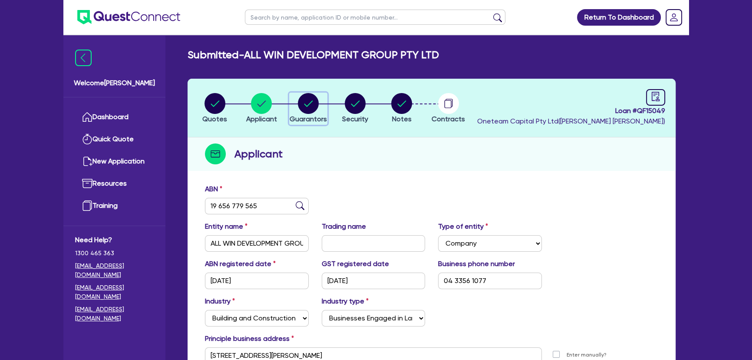
select select "CASH"
select select "INVESTMENT_PROPERTY_LOAN"
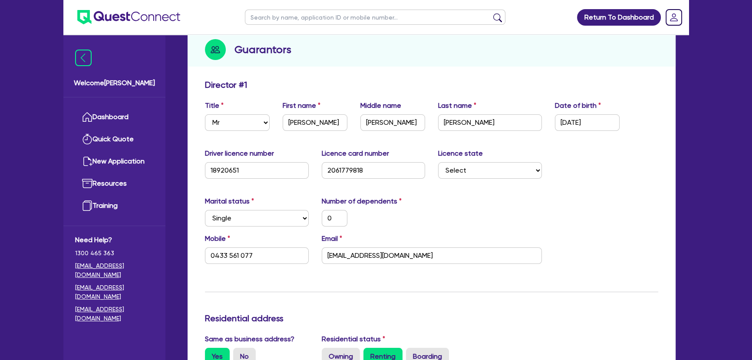
scroll to position [158, 0]
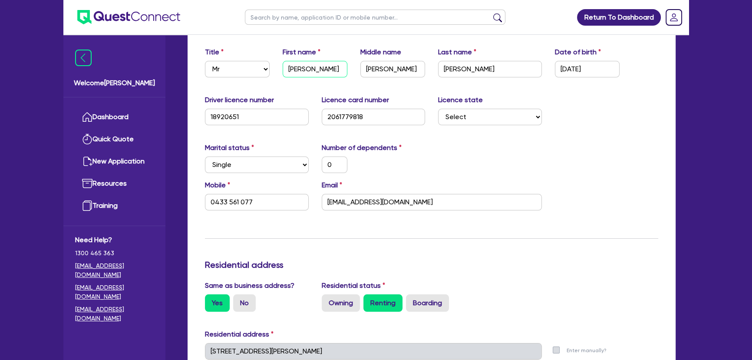
drag, startPoint x: 318, startPoint y: 69, endPoint x: 292, endPoint y: 70, distance: 25.6
click at [294, 71] on input "Edward" at bounding box center [315, 69] width 65 height 17
click at [322, 69] on input "Edward" at bounding box center [315, 69] width 65 height 17
drag, startPoint x: 314, startPoint y: 70, endPoint x: 291, endPoint y: 70, distance: 23.5
click at [291, 70] on input "Edward" at bounding box center [315, 69] width 65 height 17
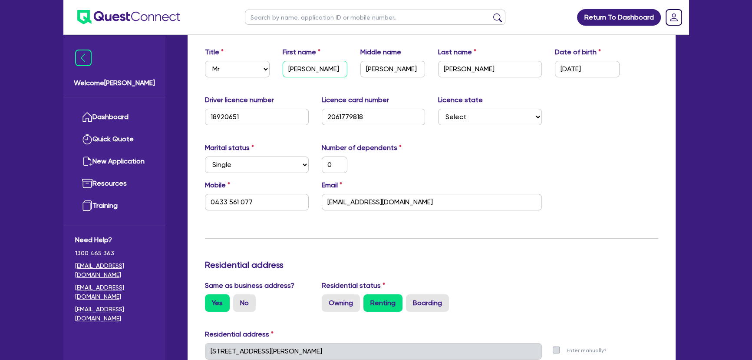
click at [334, 73] on input "Edward" at bounding box center [315, 69] width 65 height 17
drag, startPoint x: 291, startPoint y: 70, endPoint x: 282, endPoint y: 70, distance: 8.3
click at [283, 70] on input "Edward" at bounding box center [315, 69] width 65 height 17
drag, startPoint x: 470, startPoint y: 69, endPoint x: 421, endPoint y: 70, distance: 49.1
click at [421, 70] on div "Title Select Mr Mrs Ms Miss Dr First name Edward Middle name Michael Deutscher …" at bounding box center [431, 65] width 466 height 37
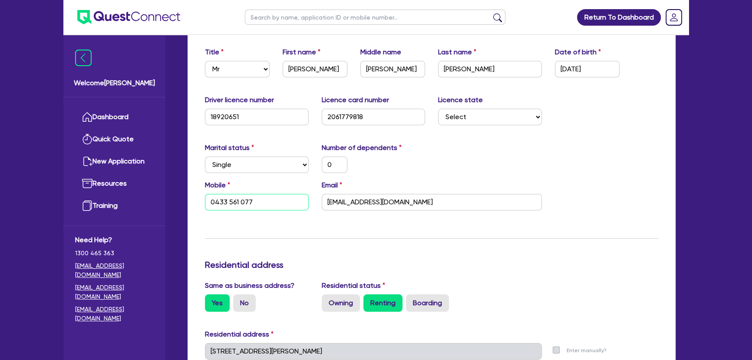
drag, startPoint x: 265, startPoint y: 204, endPoint x: 195, endPoint y: 202, distance: 70.4
drag, startPoint x: 399, startPoint y: 210, endPoint x: 295, endPoint y: 208, distance: 104.3
click at [295, 208] on div "Mobile 0433 561 077 Email edbritz21@gmail.com" at bounding box center [431, 198] width 466 height 37
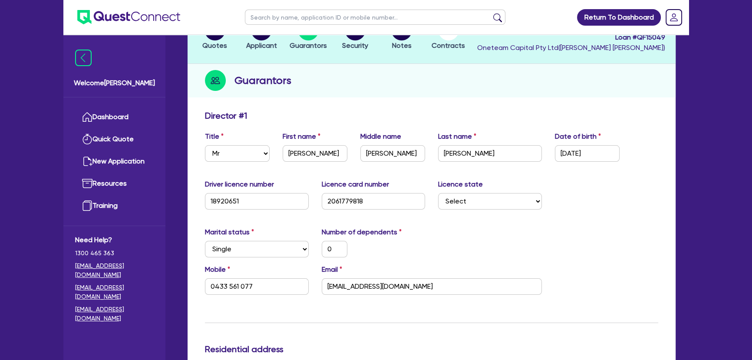
scroll to position [0, 0]
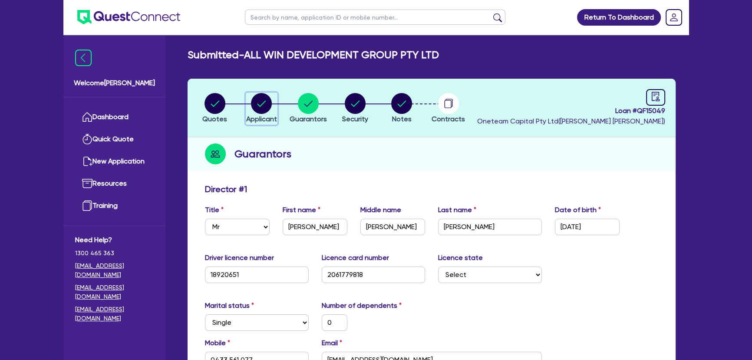
click at [259, 108] on circle "button" at bounding box center [261, 103] width 21 height 21
select select "COMPANY"
select select "BUILDING_CONSTRUCTION"
select select "BUSINESSES_LARGE_CONSTRUCTION_PROJECTS"
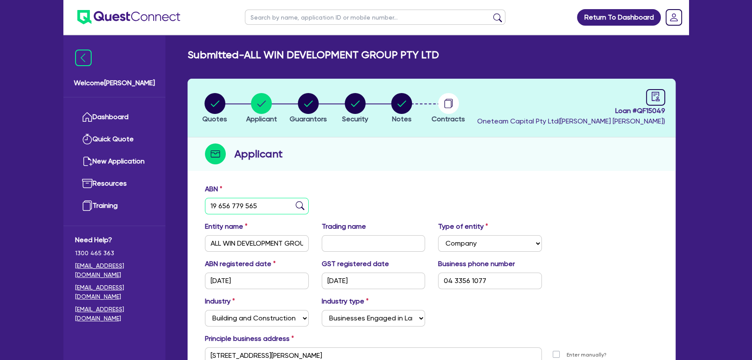
drag, startPoint x: 260, startPoint y: 200, endPoint x: 200, endPoint y: 200, distance: 59.9
click at [200, 200] on div "ABN 19 656 779 565" at bounding box center [256, 199] width 117 height 30
click at [309, 106] on circle "button" at bounding box center [308, 103] width 21 height 21
select select "MR"
select select "NSW"
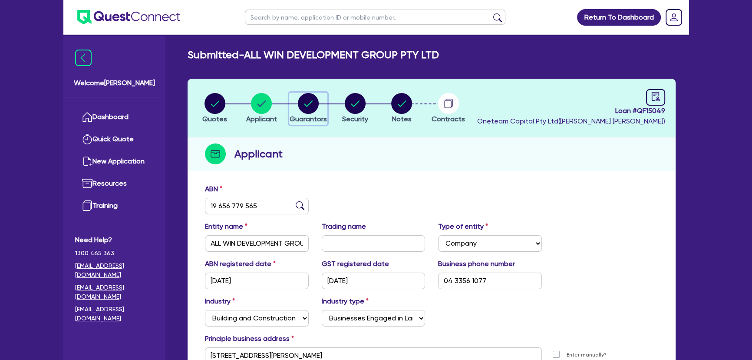
select select "SINGLE"
select select "INVESTMENT_PROPERTY"
select select "CASH"
select select "INVESTMENT_PROPERTY_LOAN"
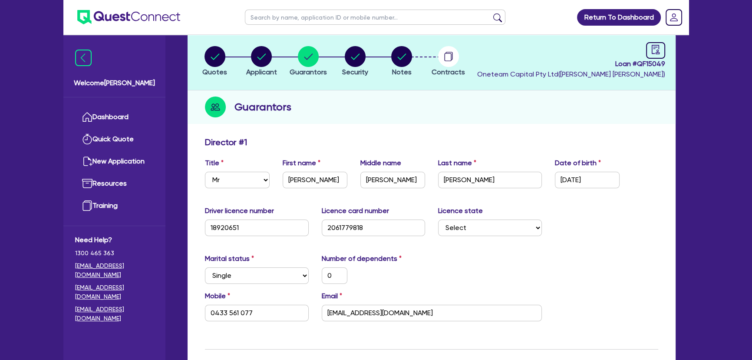
scroll to position [39, 0]
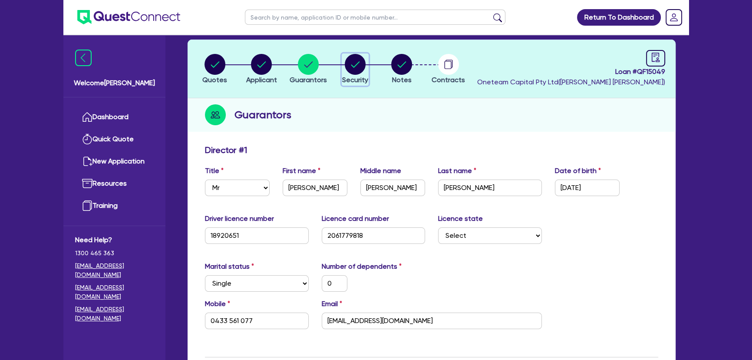
click at [362, 66] on circle "button" at bounding box center [355, 64] width 21 height 21
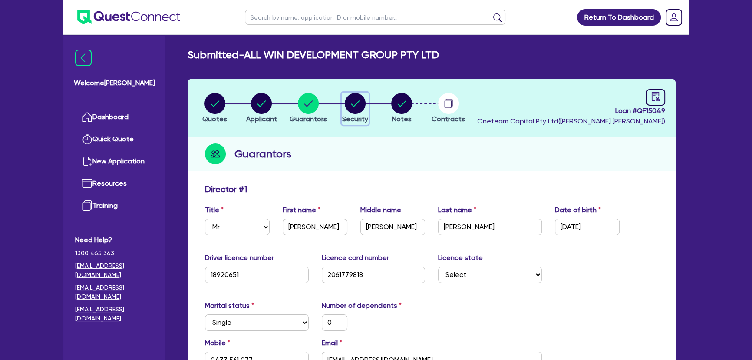
select select "CARS_AND_LIGHT_TRUCKS"
select select "PASSENGER_VEHICLES"
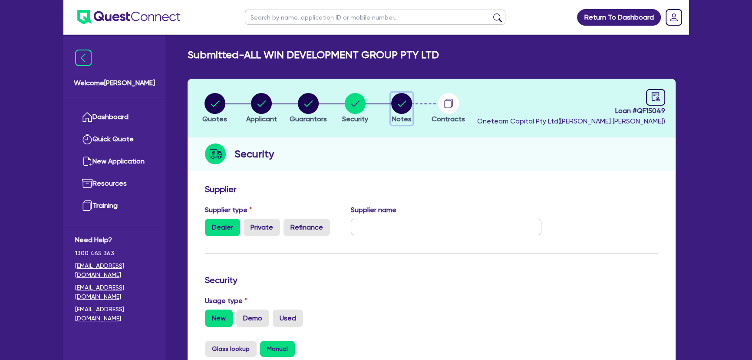
click at [399, 104] on circle "button" at bounding box center [401, 103] width 21 height 21
select select "Other"
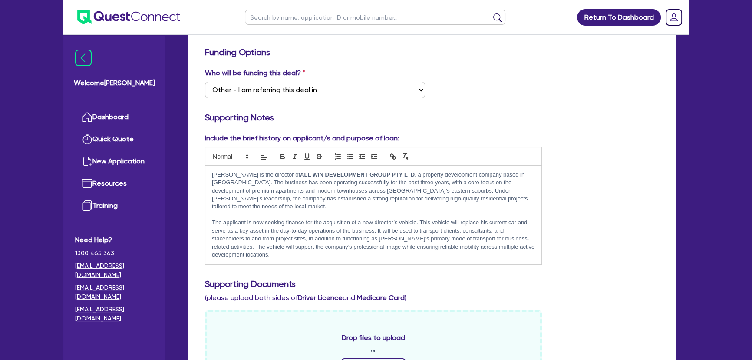
scroll to position [197, 0]
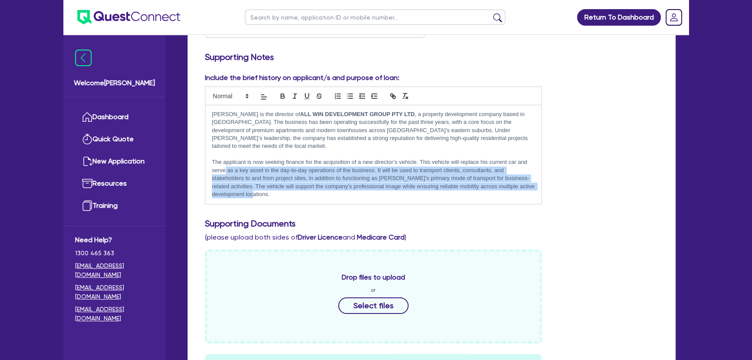
drag, startPoint x: 283, startPoint y: 186, endPoint x: 225, endPoint y: 161, distance: 63.2
click at [225, 161] on p "The applicant is now seeking finance for the acquisition of a new director’s ve…" at bounding box center [373, 178] width 323 height 40
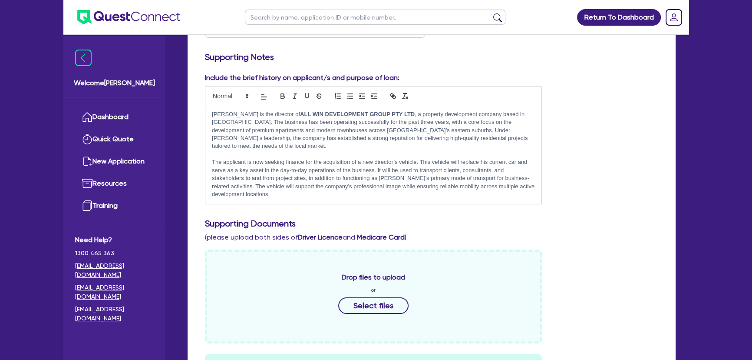
click at [301, 150] on p at bounding box center [373, 154] width 323 height 8
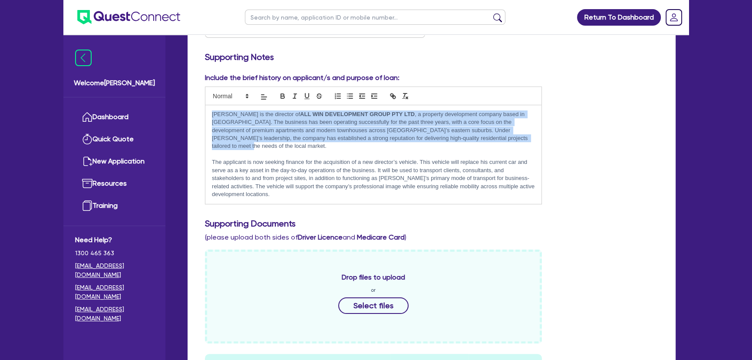
drag, startPoint x: 470, startPoint y: 140, endPoint x: 208, endPoint y: 112, distance: 263.8
click at [208, 112] on div "Edward is the director of ALL WIN DEVELOPMENT GROUP PTY LTD , a property develo…" at bounding box center [373, 154] width 336 height 99
copy p "Edward is the director of ALL WIN DEVELOPMENT GROUP PTY LTD , a property develo…"
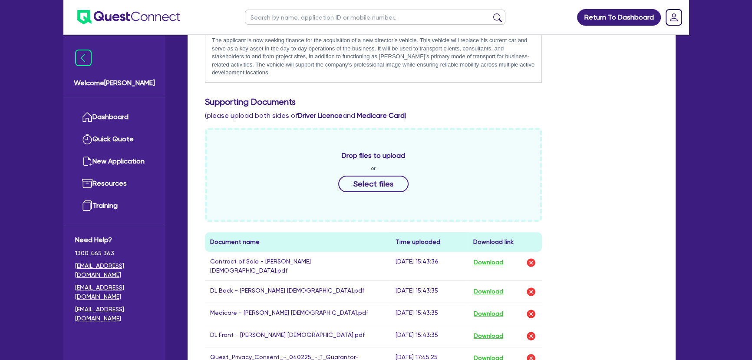
scroll to position [473, 0]
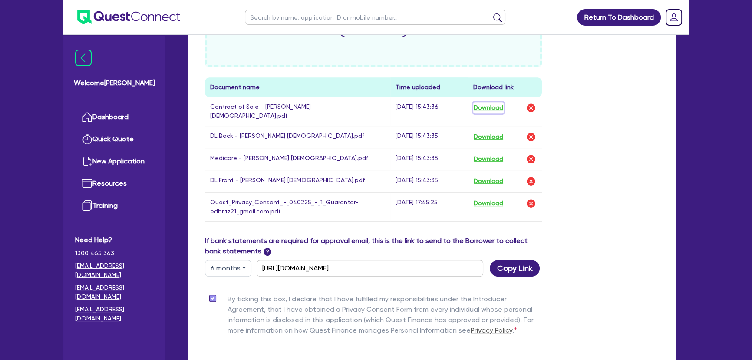
click at [478, 102] on button "Download" at bounding box center [488, 107] width 30 height 11
click at [485, 131] on button "Download" at bounding box center [488, 136] width 30 height 11
click at [485, 153] on button "Download" at bounding box center [488, 158] width 30 height 11
click at [491, 175] on button "Download" at bounding box center [488, 180] width 30 height 11
click at [595, 255] on div "If bank statements are required for approval email, this is the link to send to…" at bounding box center [431, 255] width 466 height 41
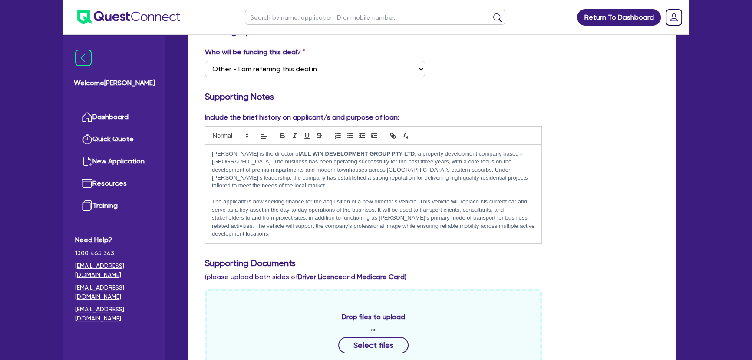
scroll to position [0, 0]
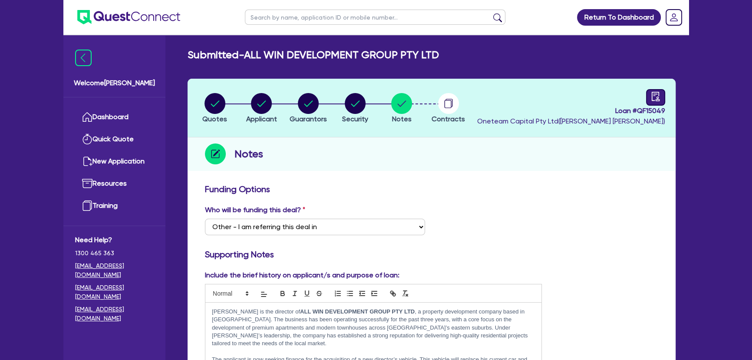
click at [650, 89] on link at bounding box center [655, 97] width 19 height 17
select select "SUBMITTED_AMENDED"
select select "Other"
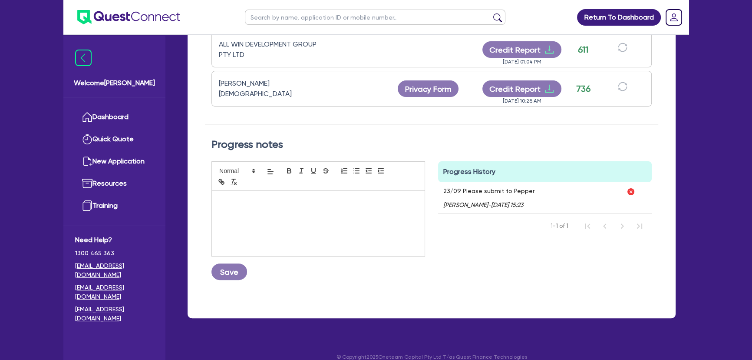
scroll to position [228, 0]
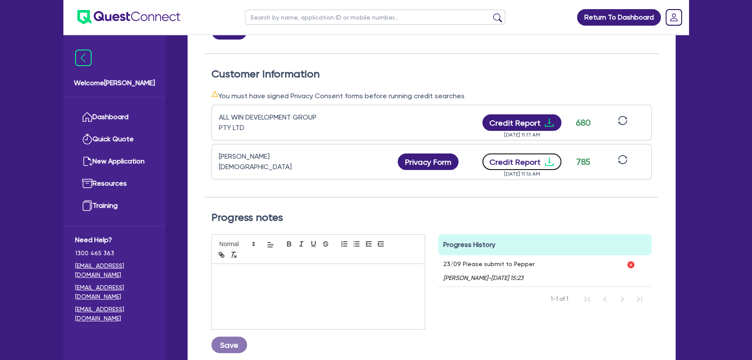
click at [551, 158] on icon "download" at bounding box center [549, 161] width 10 height 10
click at [144, 22] on img at bounding box center [128, 17] width 103 height 14
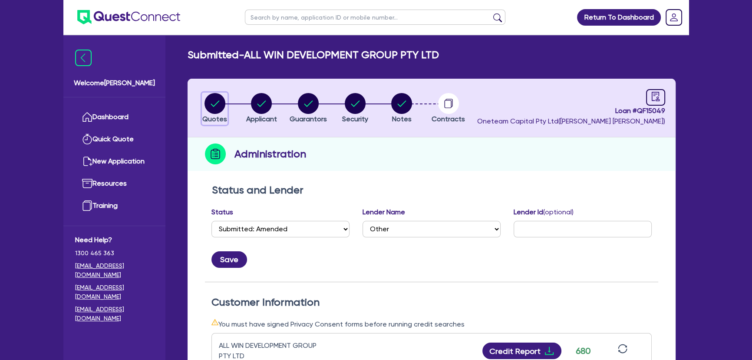
click at [213, 103] on circle "button" at bounding box center [215, 103] width 21 height 21
select select "CARS_AND_LIGHT_TRUCKS"
select select "PASSENGER_VEHICLES"
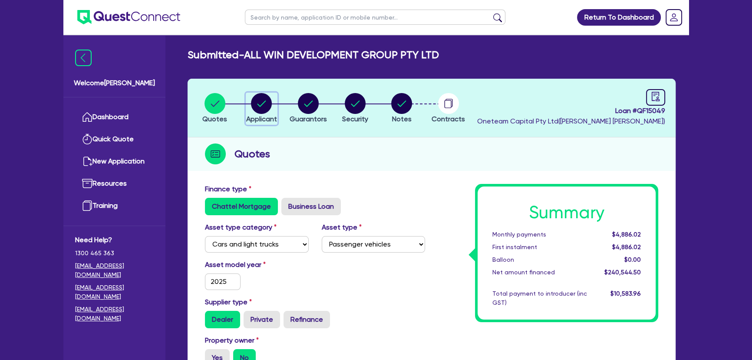
click at [271, 112] on icon "button" at bounding box center [261, 103] width 21 height 21
select select "COMPANY"
select select "BUILDING_CONSTRUCTION"
select select "BUSINESSES_LARGE_CONSTRUCTION_PROJECTS"
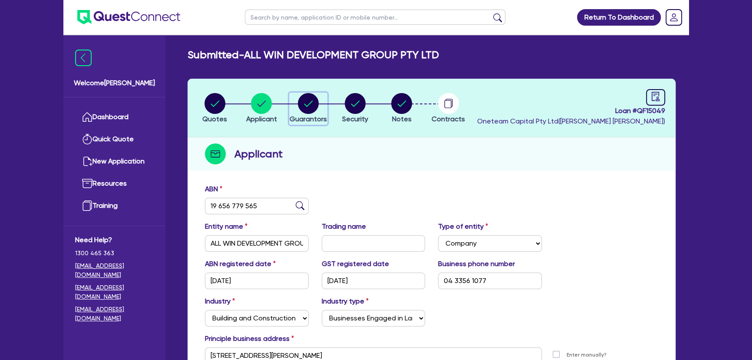
click at [310, 104] on circle "button" at bounding box center [308, 103] width 21 height 21
select select "MR"
select select "NSW"
select select "SINGLE"
select select "INVESTMENT_PROPERTY"
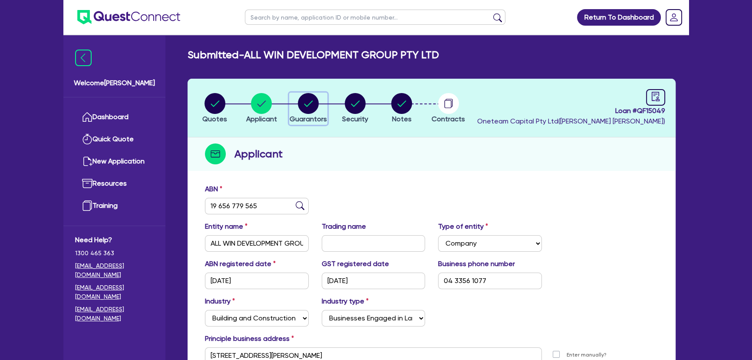
select select "CASH"
select select "INVESTMENT_PROPERTY_LOAN"
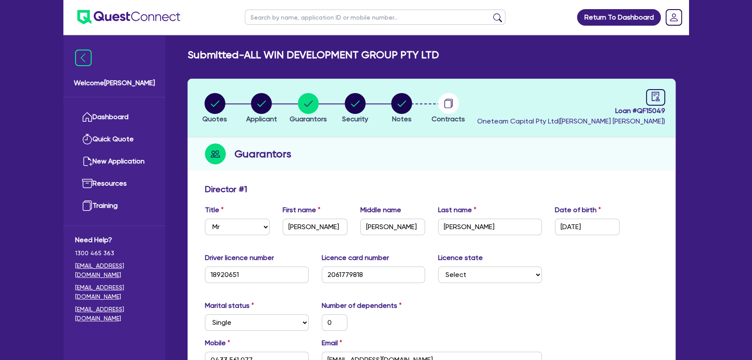
click at [369, 101] on li "Security" at bounding box center [355, 108] width 47 height 30
click at [408, 106] on circle "button" at bounding box center [401, 103] width 21 height 21
select select "Other"
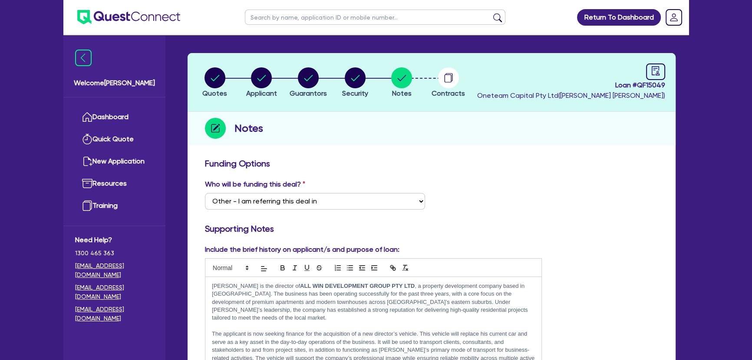
scroll to position [39, 0]
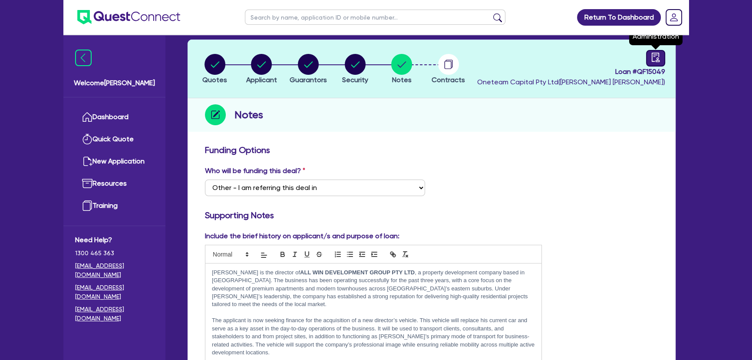
click at [652, 51] on link at bounding box center [655, 58] width 19 height 17
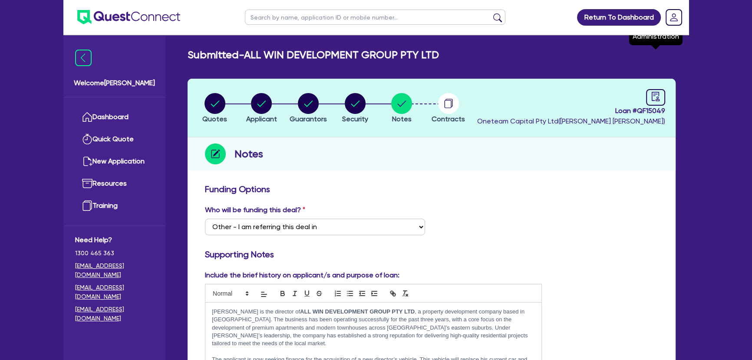
select select "SUBMITTED_AMENDED"
select select "Other"
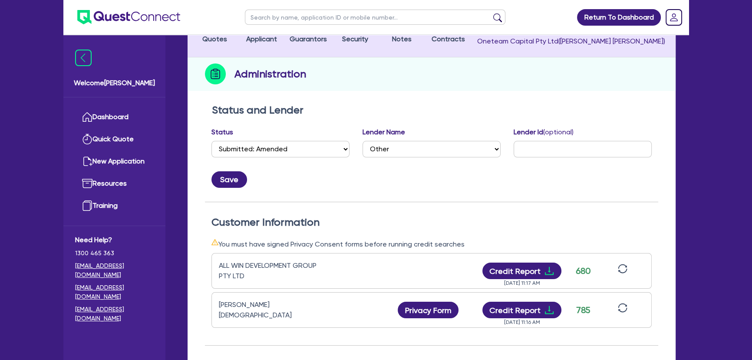
scroll to position [158, 0]
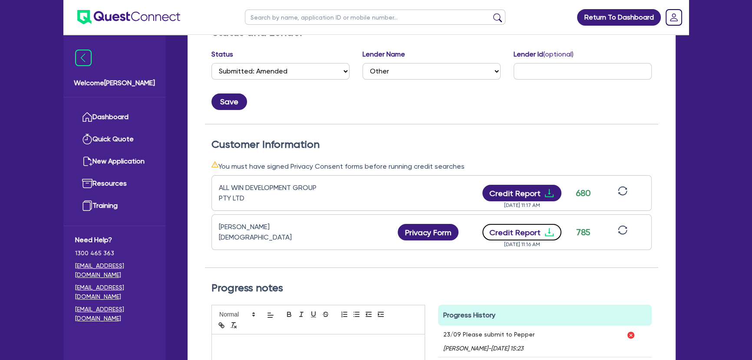
click at [552, 228] on icon "download" at bounding box center [549, 232] width 10 height 10
click at [548, 191] on icon "download" at bounding box center [549, 193] width 9 height 8
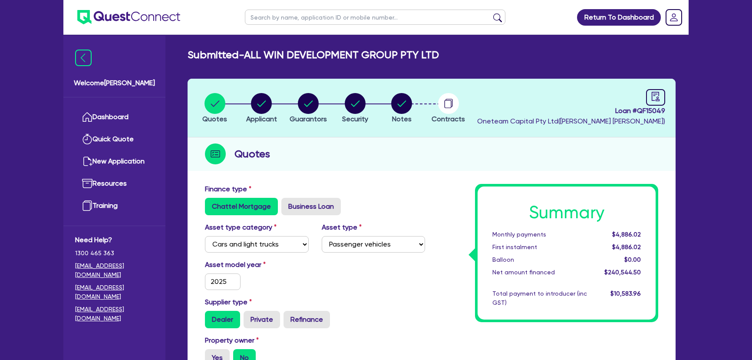
select select "CARS_AND_LIGHT_TRUCKS"
select select "PASSENGER_VEHICLES"
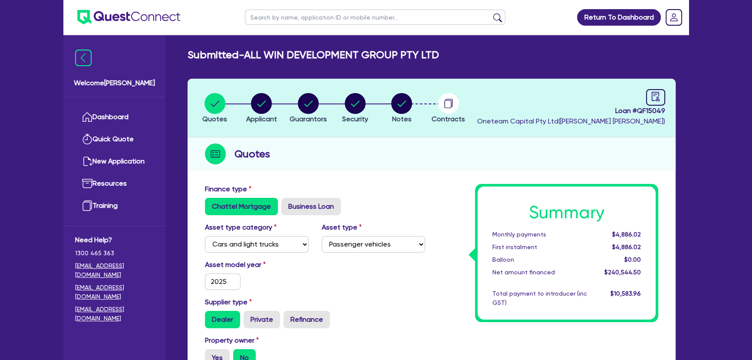
click at [145, 20] on img at bounding box center [128, 17] width 103 height 14
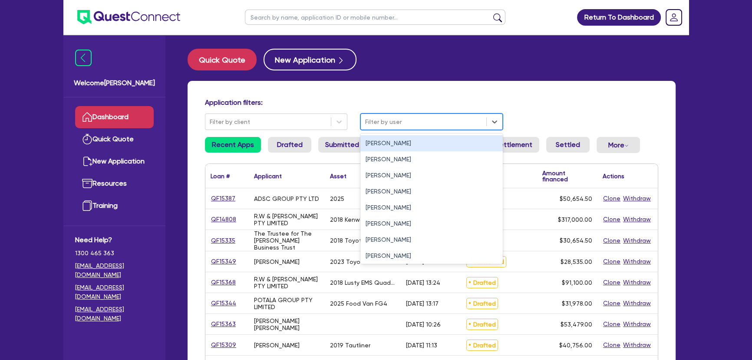
click at [388, 126] on div at bounding box center [423, 121] width 117 height 11
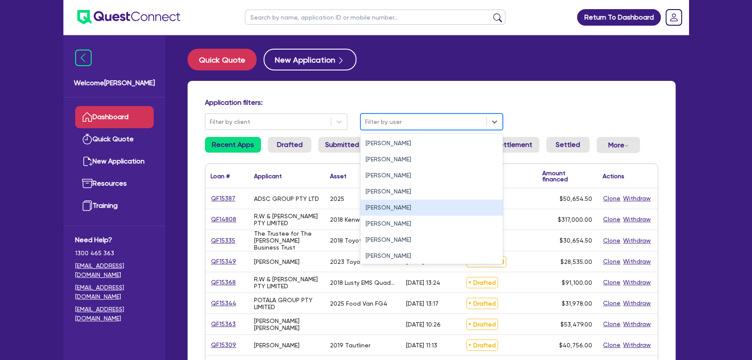
click at [382, 211] on div "[PERSON_NAME]" at bounding box center [432, 207] width 142 height 16
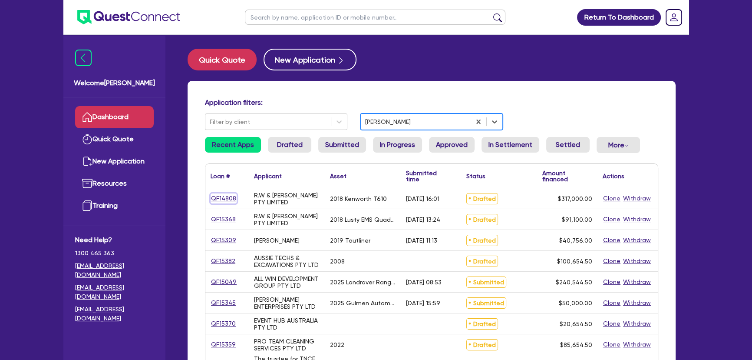
click at [224, 201] on link "QF14808" at bounding box center [224, 198] width 26 height 10
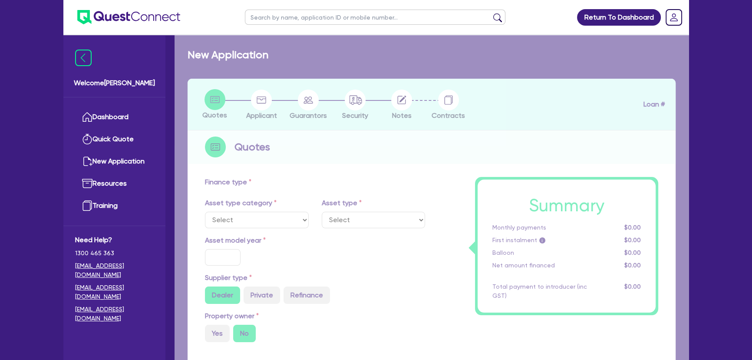
select select "PRIMARY_ASSETS"
type input "2018"
radio input "false"
radio input "true"
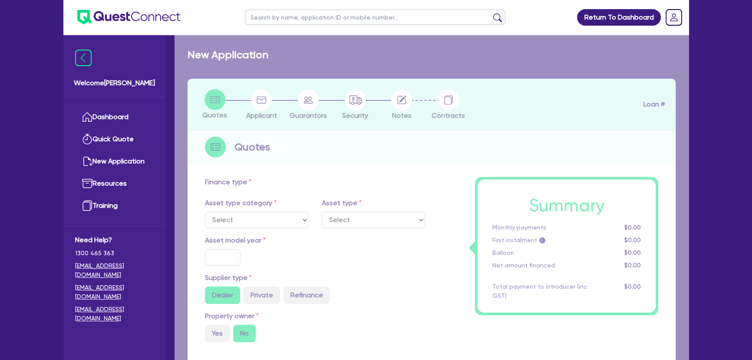
type input "317,000"
type input "3"
type input "9,510"
type input "11.15"
type input "745"
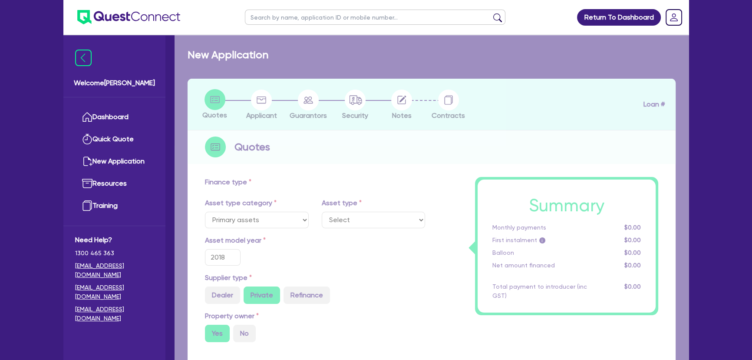
select select "HEAVY_TRUCKS"
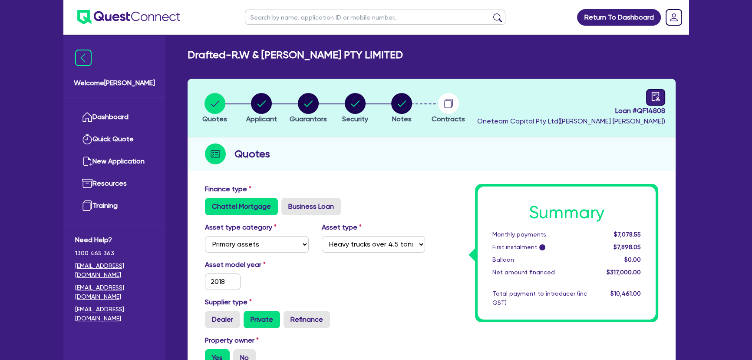
click at [648, 95] on link at bounding box center [655, 97] width 19 height 17
select select "DRAFTED_AMENDED"
select select "Flexicommercial"
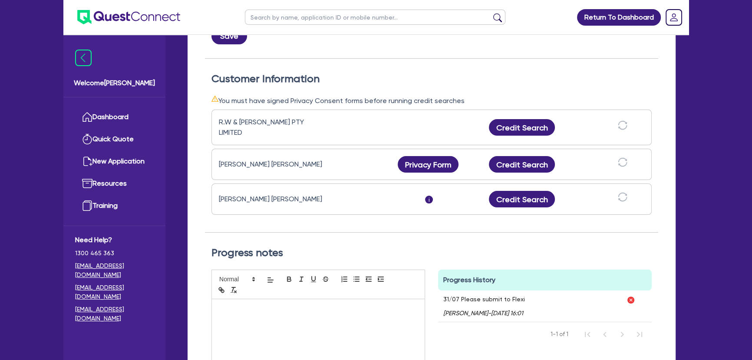
scroll to position [276, 0]
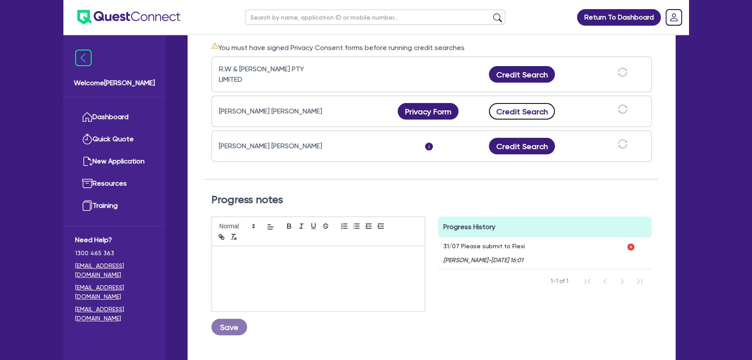
click at [544, 108] on button "Credit Search" at bounding box center [522, 111] width 66 height 17
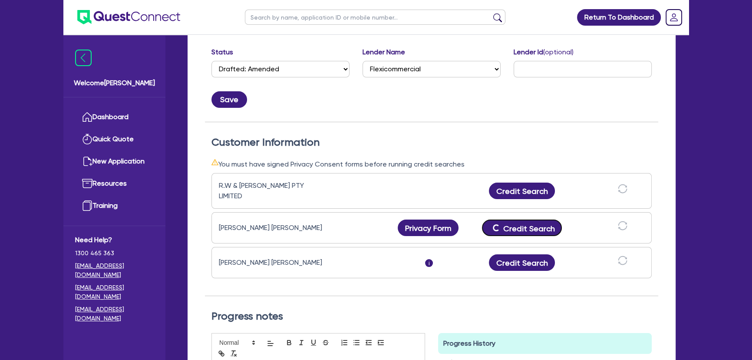
scroll to position [197, 0]
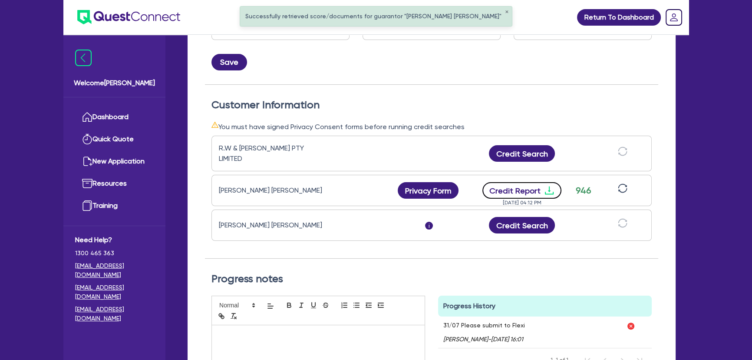
click at [550, 186] on icon "download" at bounding box center [549, 190] width 10 height 10
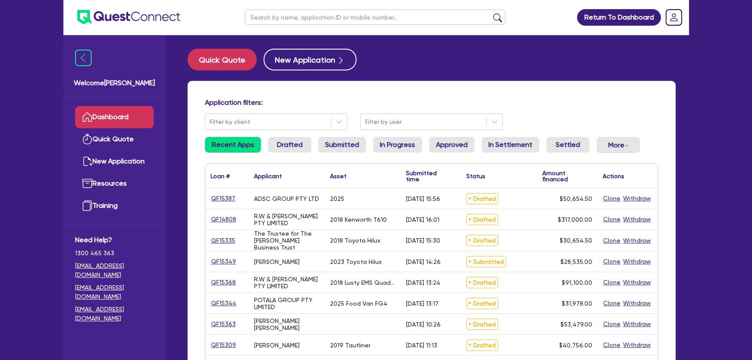
click at [306, 13] on input "text" at bounding box center [375, 17] width 261 height 15
paste input "Z-STAC TRANSPORT PTY LTD"
type input "Z-STAC TRANSPORT PTY LTD"
click at [491, 13] on button "submit" at bounding box center [498, 19] width 14 height 12
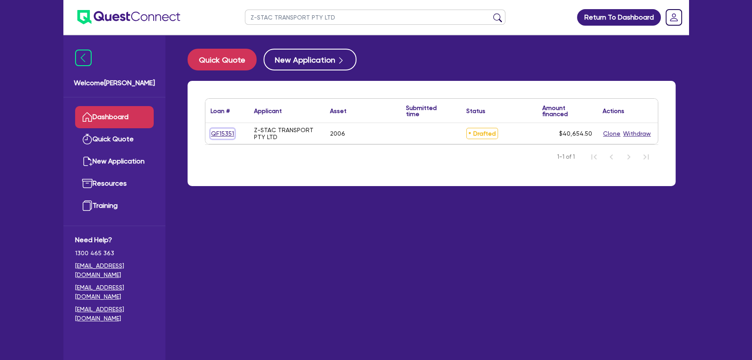
click at [232, 131] on link "QF15351" at bounding box center [223, 134] width 24 height 10
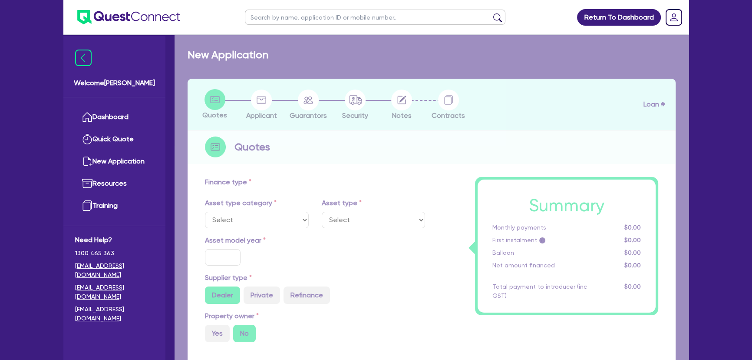
select select "PRIMARY_ASSETS"
type input "2006"
radio input "true"
type input "40,000"
type input "6"
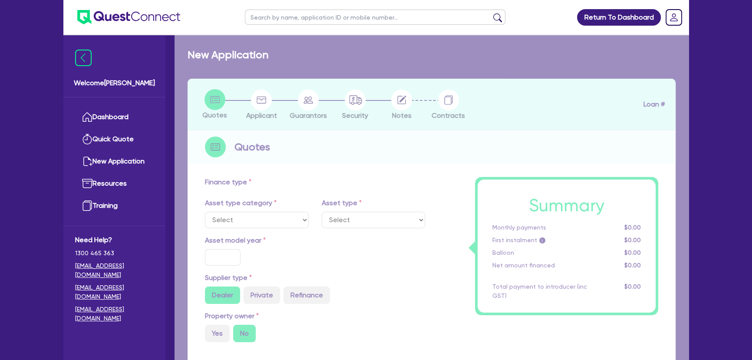
type input "2,439.27"
type input "10"
select select "HEAVY_TRUCKS"
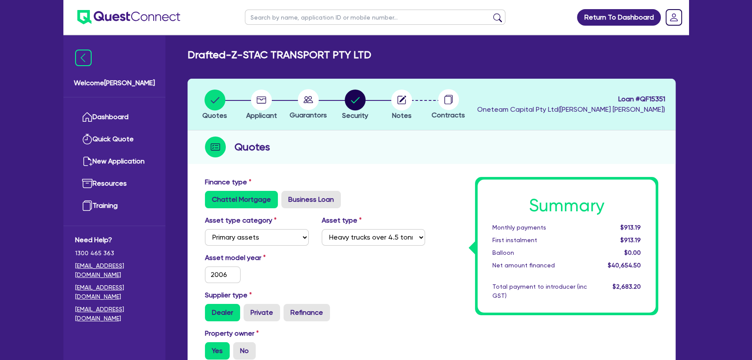
click at [379, 99] on li "Security" at bounding box center [355, 104] width 47 height 30
click at [400, 102] on icon "button" at bounding box center [403, 99] width 7 height 7
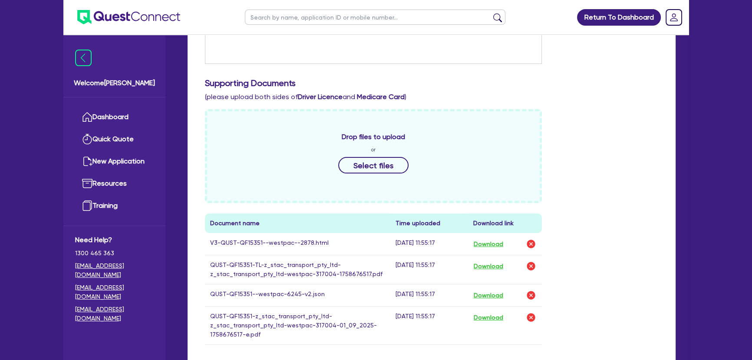
scroll to position [355, 0]
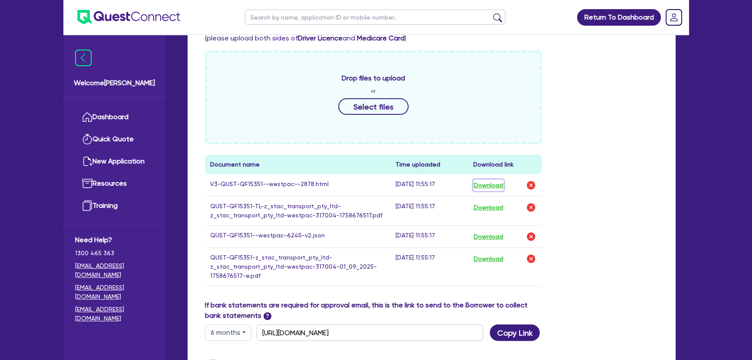
click at [487, 182] on button "Download" at bounding box center [488, 184] width 30 height 11
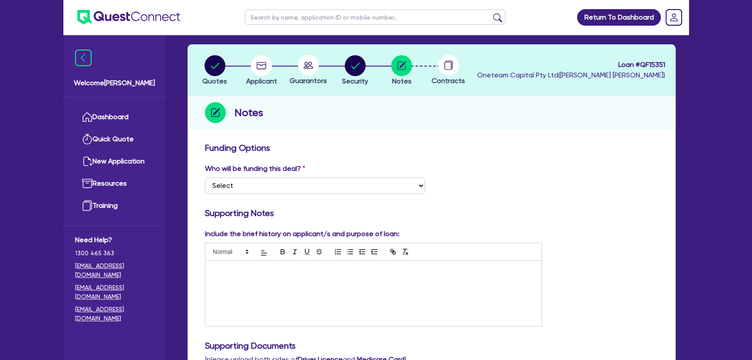
scroll to position [0, 0]
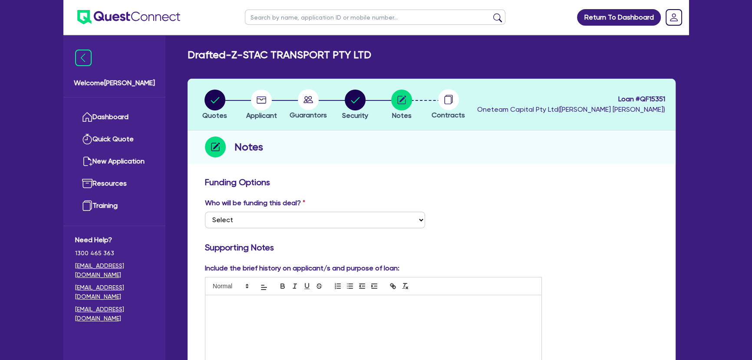
click at [137, 23] on img at bounding box center [128, 17] width 103 height 14
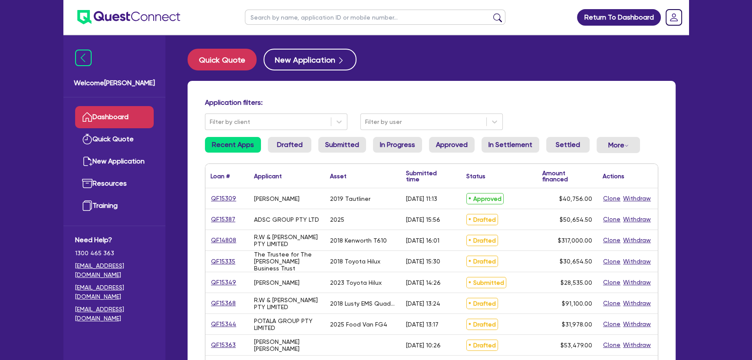
click at [223, 198] on link "QF15309" at bounding box center [224, 198] width 26 height 10
select select "PRIMARY_ASSETS"
select select "HEAVY_TRUCKS"
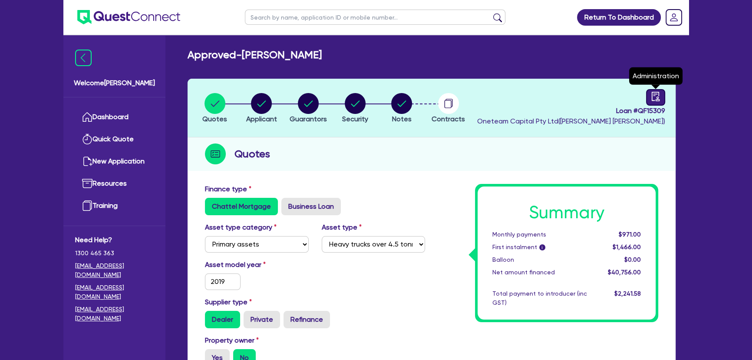
click at [650, 99] on link at bounding box center [655, 97] width 19 height 17
select select "APPROVED_WAITING_FOR_MORE_INFO"
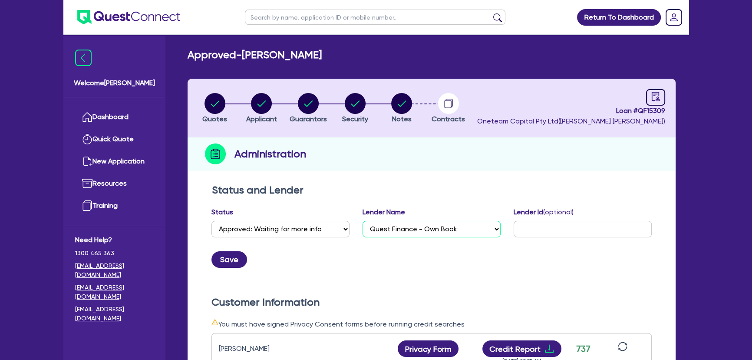
click at [425, 232] on select "Select AAMF AFS Alex Bank Angle Finance Azora Banjo BigStone BOQ Finance Brande…" at bounding box center [432, 229] width 138 height 17
select select "Flexicommercial"
click at [363, 221] on select "Select AAMF AFS Alex Bank Angle Finance Azora Banjo BigStone BOQ Finance Brande…" at bounding box center [432, 229] width 138 height 17
click at [233, 261] on button "Save" at bounding box center [230, 259] width 36 height 17
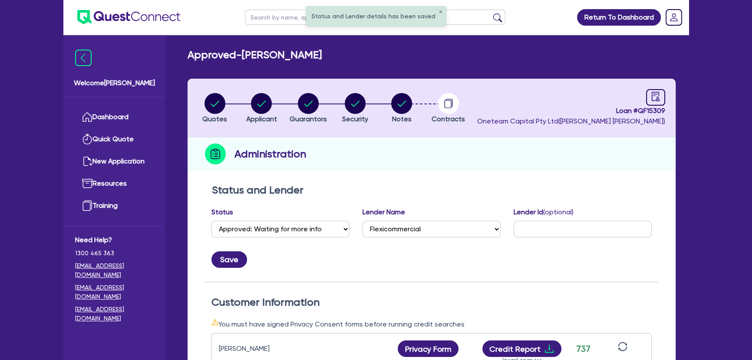
drag, startPoint x: 304, startPoint y: 218, endPoint x: 293, endPoint y: 235, distance: 20.2
click at [304, 218] on div "Status Select Quoted Drafted: New Drafted: Amended Submitted: New Submitted: Am…" at bounding box center [281, 222] width 138 height 30
click at [291, 236] on select "Select Quoted Drafted: New Drafted: Amended Submitted: New Submitted: Amended I…" at bounding box center [281, 229] width 138 height 17
click at [212, 221] on select "Select Quoted Drafted: New Drafted: Amended Submitted: New Submitted: Amended I…" at bounding box center [281, 229] width 138 height 17
click at [259, 231] on select "Select Quoted Drafted: New Drafted: Amended Submitted: New Submitted: Amended I…" at bounding box center [281, 229] width 138 height 17
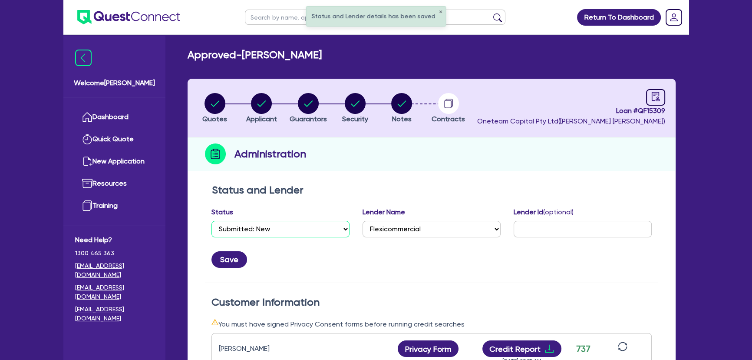
select select "SUBMITTED_AMENDED"
click at [212, 221] on select "Select Quoted Drafted: New Drafted: Amended Submitted: New Submitted: Amended I…" at bounding box center [281, 229] width 138 height 17
click at [230, 268] on div "Status and Lender Status Select Quoted Drafted: New Drafted: Amended Submitted:…" at bounding box center [431, 233] width 453 height 98
click at [230, 265] on button "Save" at bounding box center [230, 259] width 36 height 17
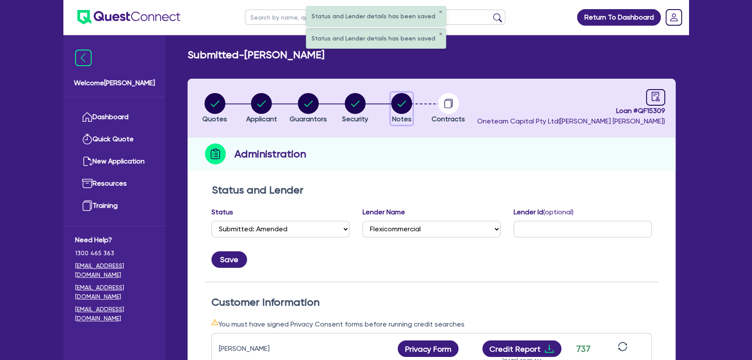
click at [396, 108] on circle "button" at bounding box center [401, 103] width 21 height 21
select select "Quest Finance - Own Book"
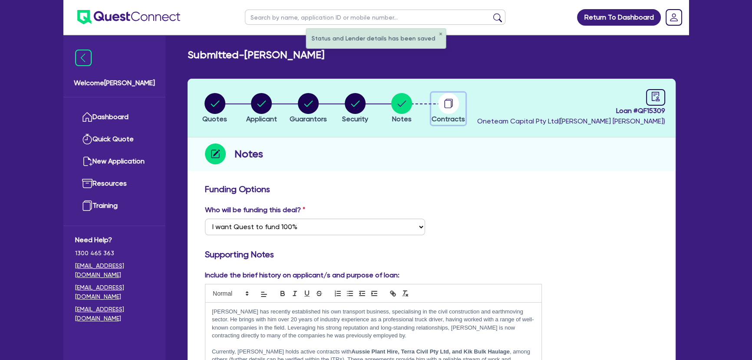
click at [441, 108] on circle "button" at bounding box center [448, 103] width 21 height 21
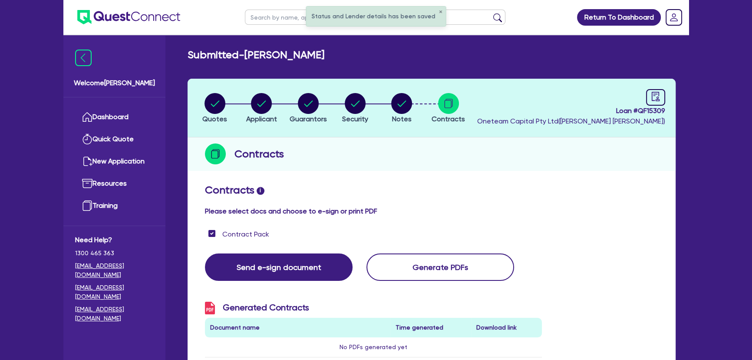
click at [665, 90] on div "Loan # QF15309 Oneteam Capital Pty Ltd ( Joel Harding )" at bounding box center [571, 107] width 188 height 37
click at [652, 97] on icon "audit" at bounding box center [656, 97] width 10 height 10
select select "SUBMITTED_AMENDED"
select select "Flexicommercial"
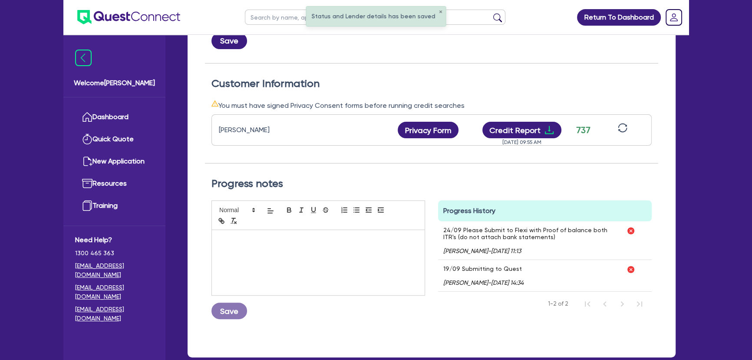
scroll to position [237, 0]
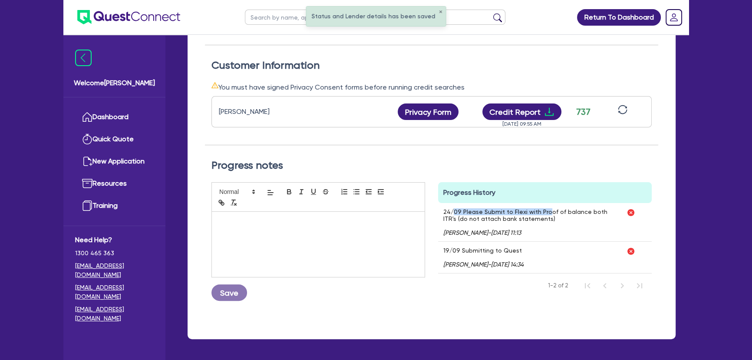
drag, startPoint x: 474, startPoint y: 211, endPoint x: 577, endPoint y: 215, distance: 102.6
click at [572, 213] on p "24/09 Please Submit to Flexi with Proof of balance both ITR's (do not attach ba…" at bounding box center [529, 215] width 173 height 14
click at [559, 231] on icon "Joel Harding - 24/09/2025 - 11:13" at bounding box center [529, 232] width 173 height 7
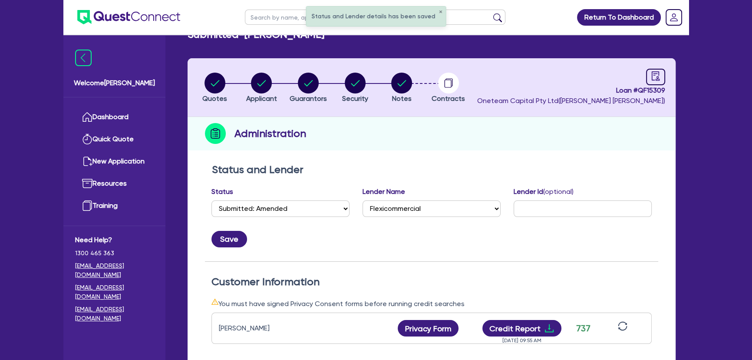
scroll to position [0, 0]
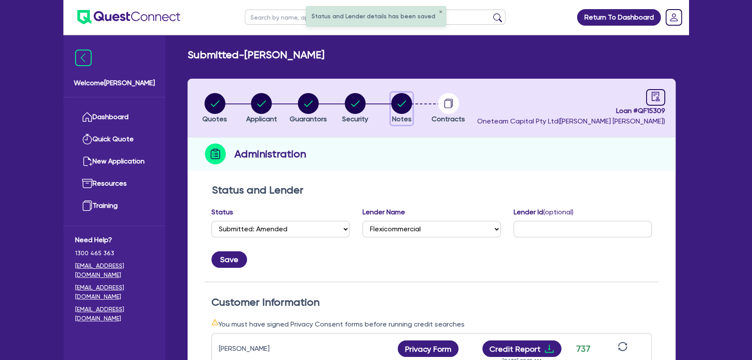
click at [407, 108] on circle "button" at bounding box center [401, 103] width 21 height 21
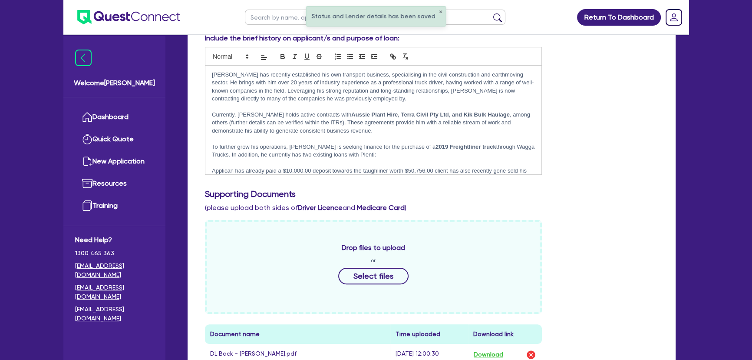
scroll to position [79, 0]
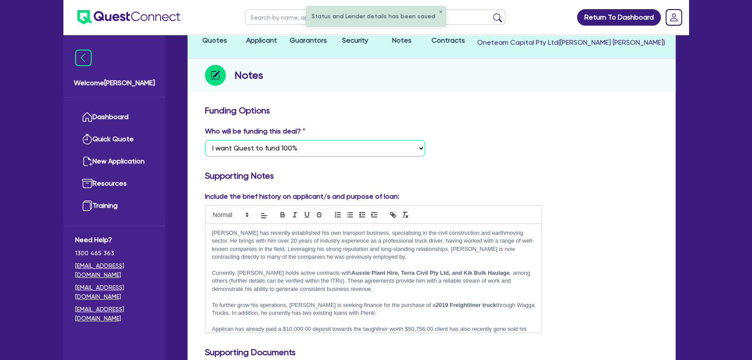
click at [313, 145] on select "Select I want Quest to fund 100% I will fund 100% I will co-fund with Quest Oth…" at bounding box center [315, 148] width 220 height 17
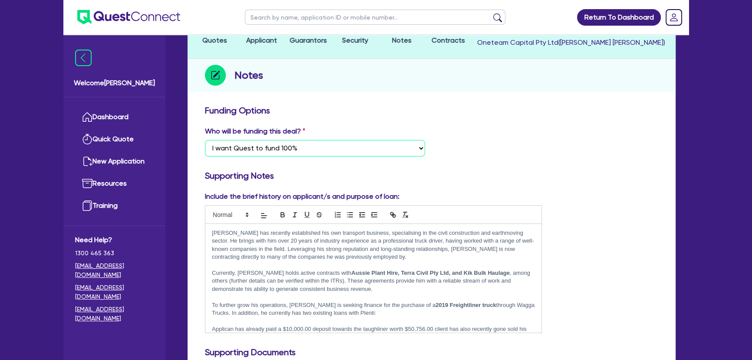
select select "Other"
click at [205, 140] on select "Select I want Quest to fund 100% I will fund 100% I will co-fund with Quest Oth…" at bounding box center [315, 148] width 220 height 17
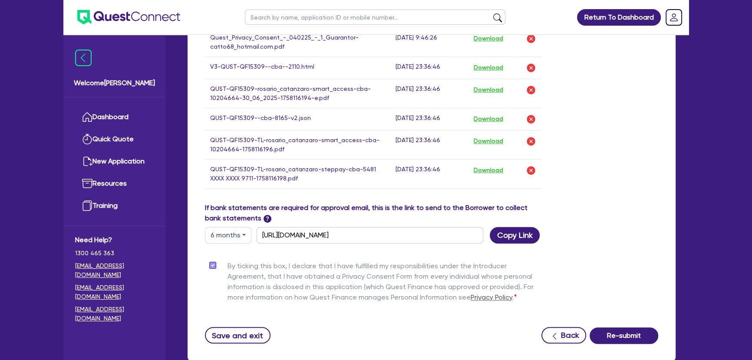
scroll to position [782, 0]
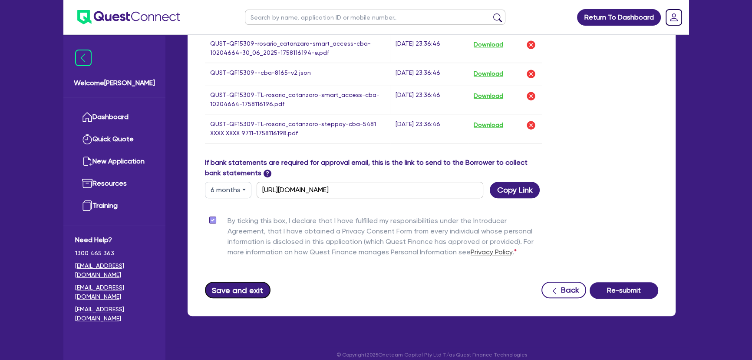
click at [238, 281] on button "Save and exit" at bounding box center [238, 289] width 66 height 17
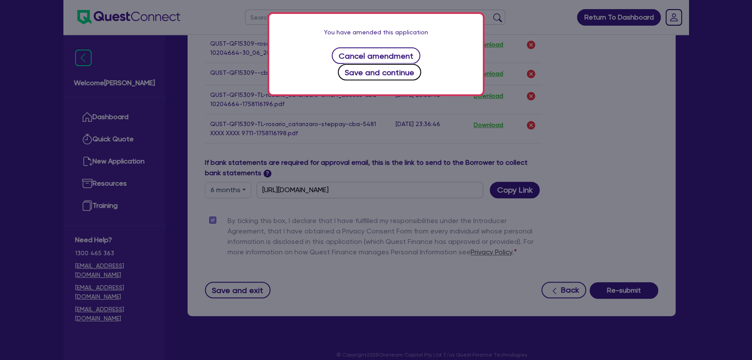
click at [422, 64] on button "Save and continue" at bounding box center [380, 72] width 84 height 17
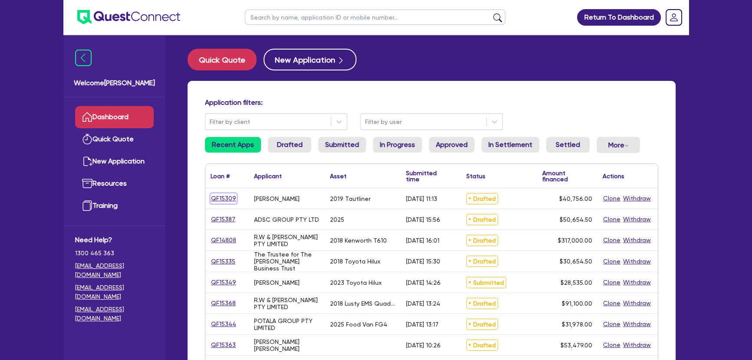
click at [226, 198] on link "QF15309" at bounding box center [224, 198] width 26 height 10
select select "PRIMARY_ASSETS"
select select "HEAVY_TRUCKS"
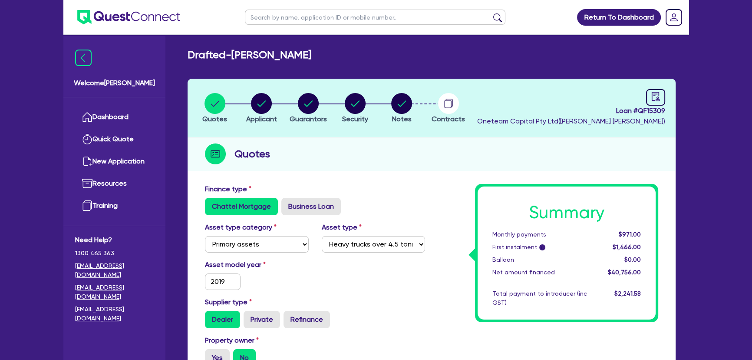
click at [641, 89] on div "Loan # QF15309 Oneteam Capital Pty Ltd ( Joel Harding )" at bounding box center [571, 107] width 188 height 37
click at [656, 94] on icon "audit" at bounding box center [656, 97] width 10 height 10
select select "DRAFTED_AMENDED"
select select "Flexicommercial"
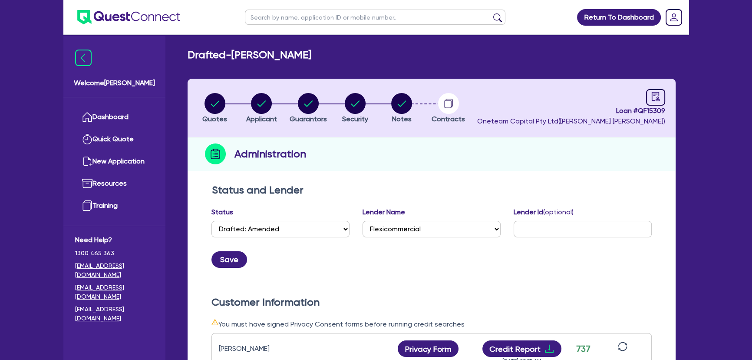
click at [212, 235] on div "Select Quoted Drafted: New Drafted: Amended Submitted: New Submitted: Amended I…" at bounding box center [281, 229] width 138 height 17
drag, startPoint x: 229, startPoint y: 230, endPoint x: 222, endPoint y: 222, distance: 10.9
click at [229, 230] on select "Select Quoted Drafted: New Drafted: Amended Submitted: New Submitted: Amended I…" at bounding box center [281, 229] width 138 height 17
select select "SUBMITTED_AMENDED"
click at [212, 221] on select "Select Quoted Drafted: New Drafted: Amended Submitted: New Submitted: Amended I…" at bounding box center [281, 229] width 138 height 17
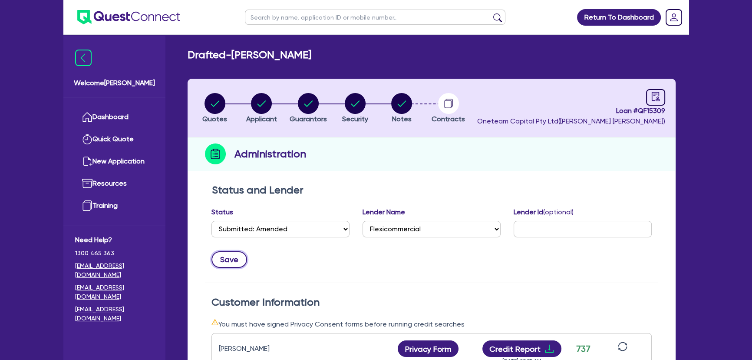
click at [221, 257] on button "Save" at bounding box center [230, 259] width 36 height 17
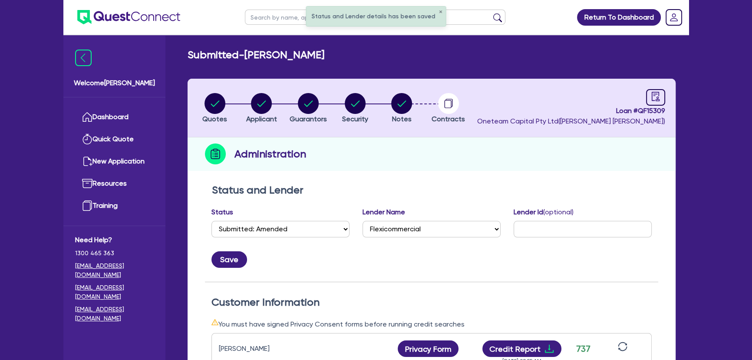
click at [153, 15] on img at bounding box center [128, 17] width 103 height 14
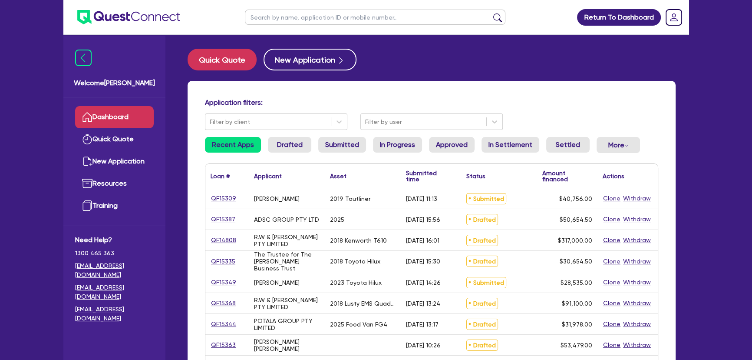
click at [582, 114] on div "Application filters: Filter by client Filter by user" at bounding box center [431, 114] width 466 height 32
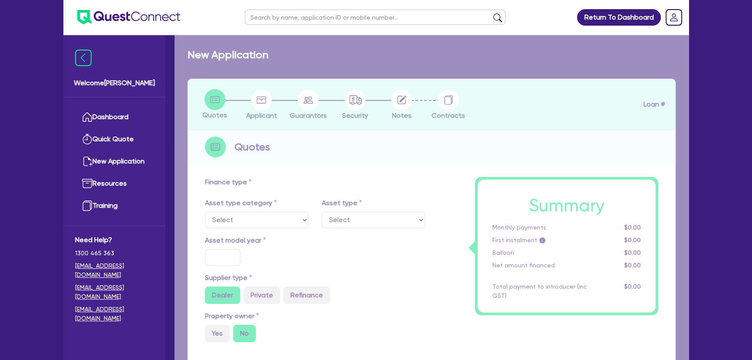
select select "PRIMARY_ASSETS"
type input "2019"
type input "50,756"
type input "10,000"
type input "5"
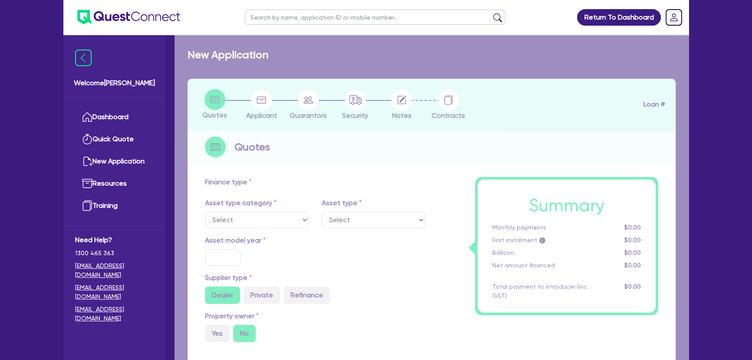
type input "2,037.8"
type input "13.15"
type input "450"
select select "HEAVY_TRUCKS"
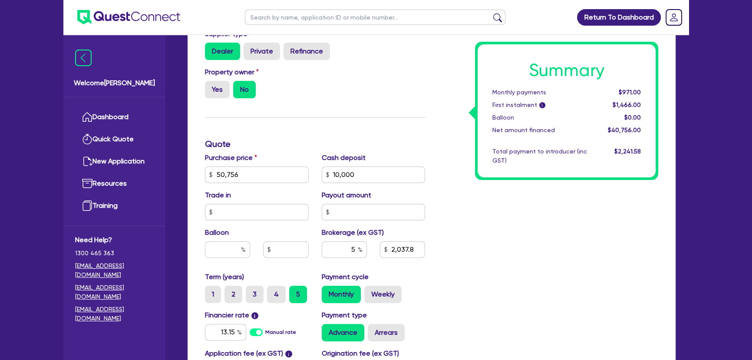
scroll to position [276, 0]
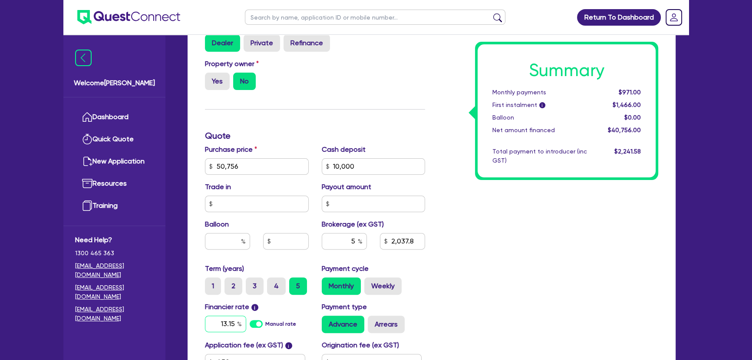
drag, startPoint x: 219, startPoint y: 326, endPoint x: 240, endPoint y: 326, distance: 21.3
click at [220, 325] on input "13.15" at bounding box center [225, 323] width 41 height 17
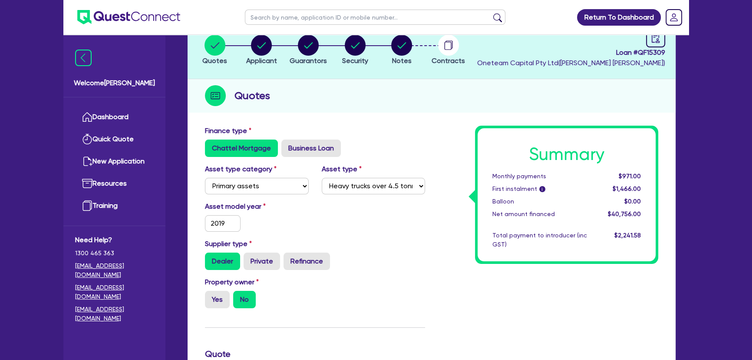
scroll to position [39, 0]
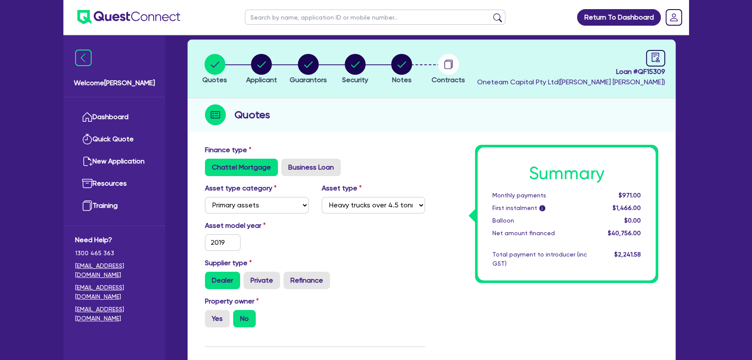
type input "50,756"
type input "10,000"
type input "2,037.8"
type input "50,756"
type input "10,000"
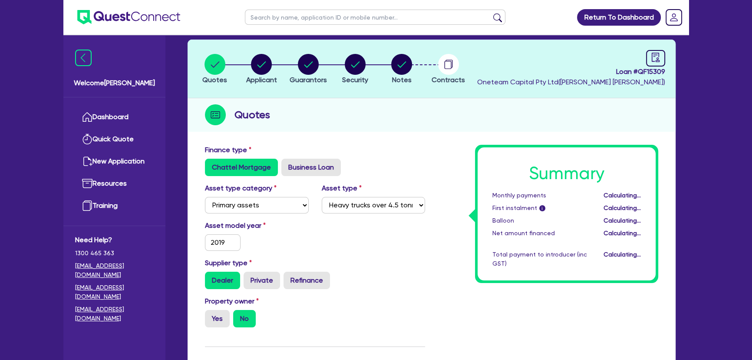
type input "2,037.8"
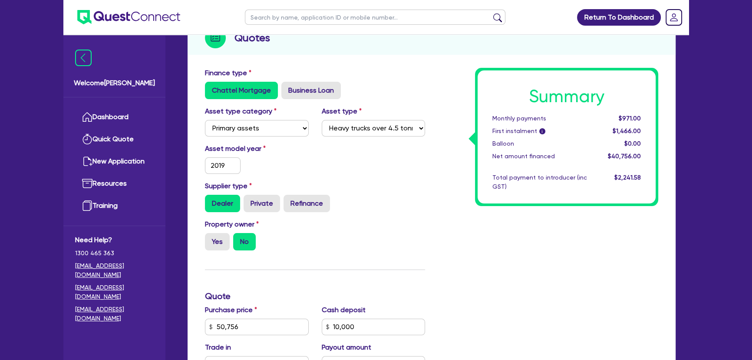
scroll to position [0, 0]
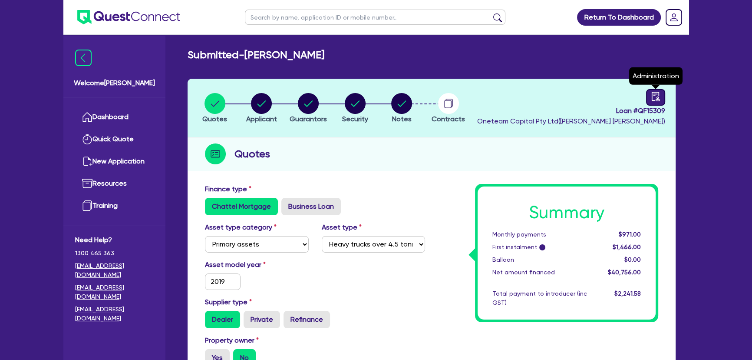
click at [647, 94] on link at bounding box center [655, 97] width 19 height 17
select select "SUBMITTED_AMENDED"
select select "Flexicommercial"
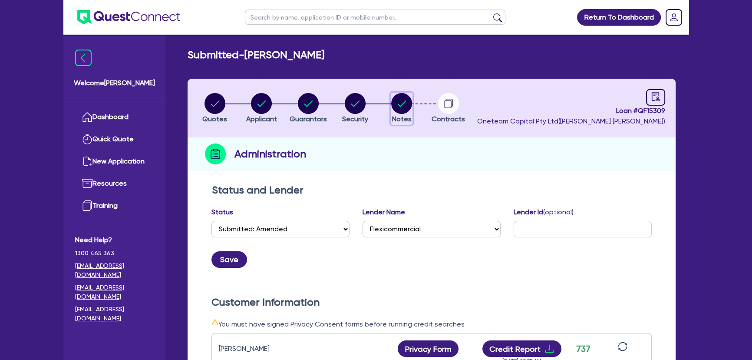
click at [396, 117] on span "Notes" at bounding box center [402, 119] width 20 height 8
select select "Other"
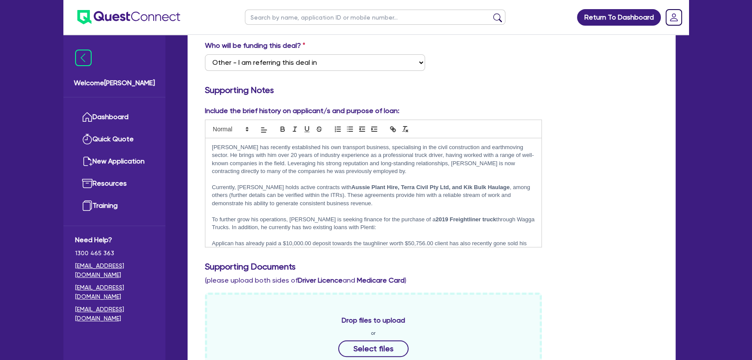
scroll to position [39, 0]
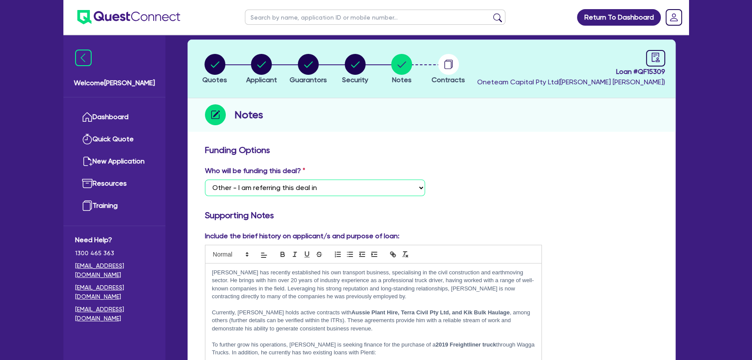
click at [342, 186] on select "Select I want Quest to fund 100% I will fund 100% I will co-fund with Quest Oth…" at bounding box center [315, 187] width 220 height 17
click at [309, 178] on div "Who will be funding this deal? Select I want Quest to fund 100% I will fund 100…" at bounding box center [314, 180] width 233 height 30
click at [308, 184] on select "Select I want Quest to fund 100% I will fund 100% I will co-fund with Quest Oth…" at bounding box center [315, 187] width 220 height 17
click at [205, 179] on select "Select I want Quest to fund 100% I will fund 100% I will co-fund with Quest Oth…" at bounding box center [315, 187] width 220 height 17
click at [302, 186] on select "Select I want Quest to fund 100% I will fund 100% I will co-fund with Quest Oth…" at bounding box center [315, 187] width 220 height 17
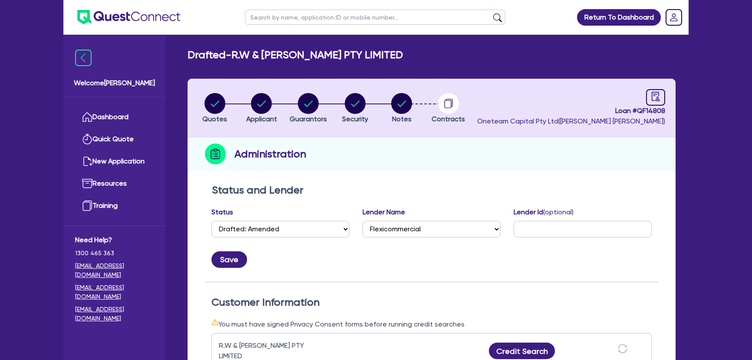
select select "DRAFTED_AMENDED"
select select "Flexicommercial"
